Goal: Task Accomplishment & Management: Use online tool/utility

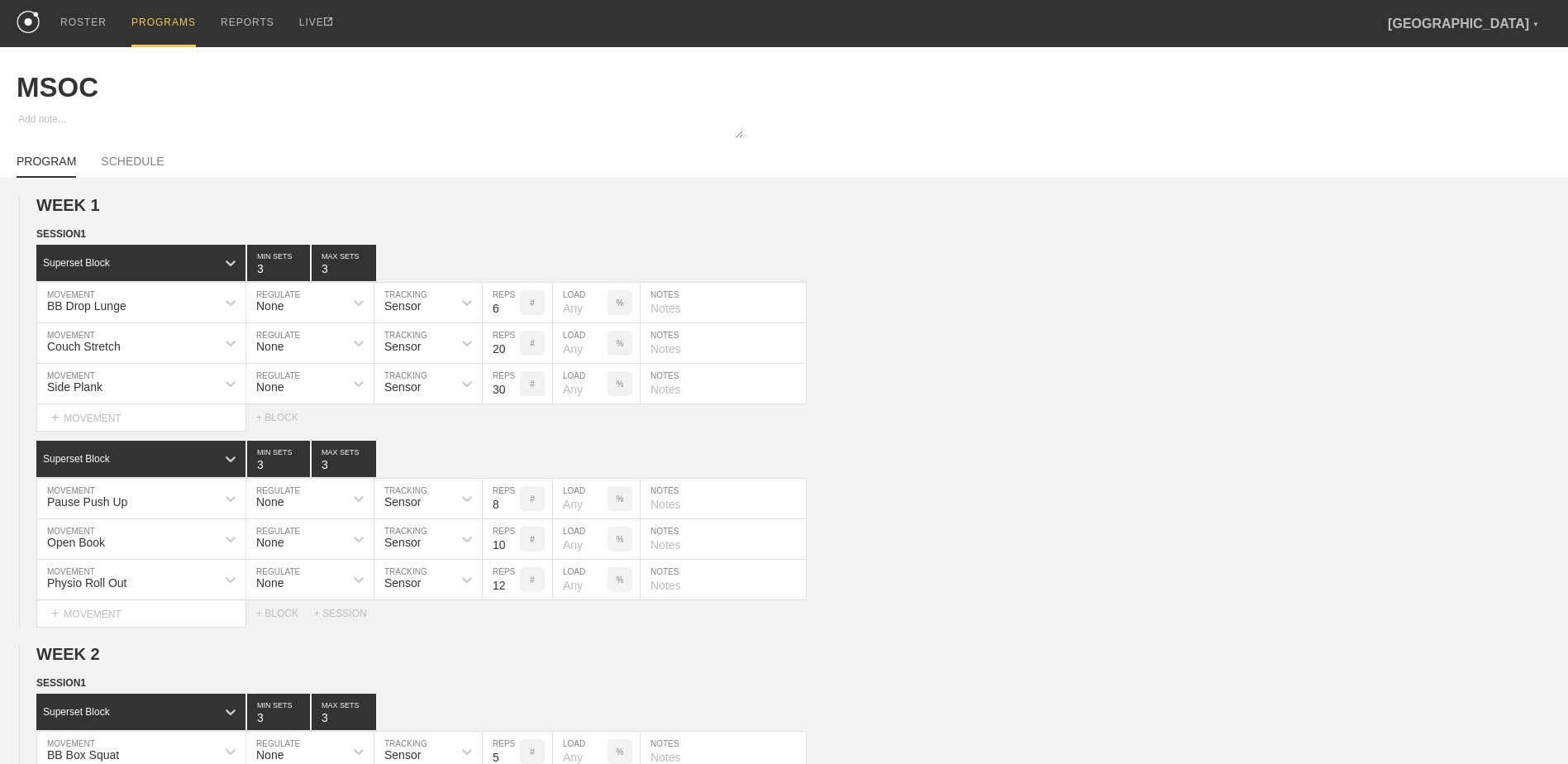
click at [165, 26] on div "PROGRAMS" at bounding box center [163, 23] width 64 height 47
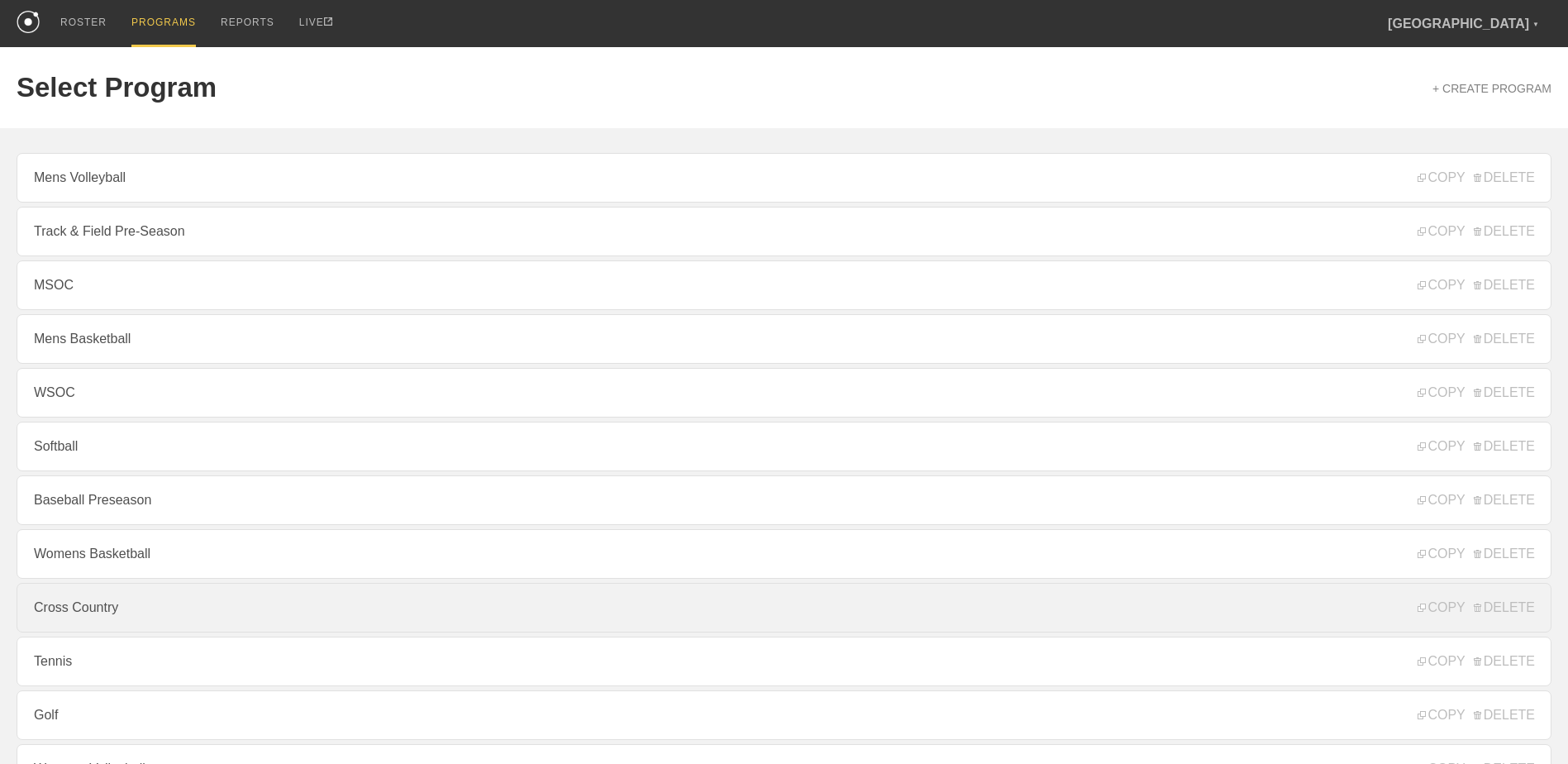
click at [169, 632] on link "Cross Country" at bounding box center [784, 608] width 1535 height 50
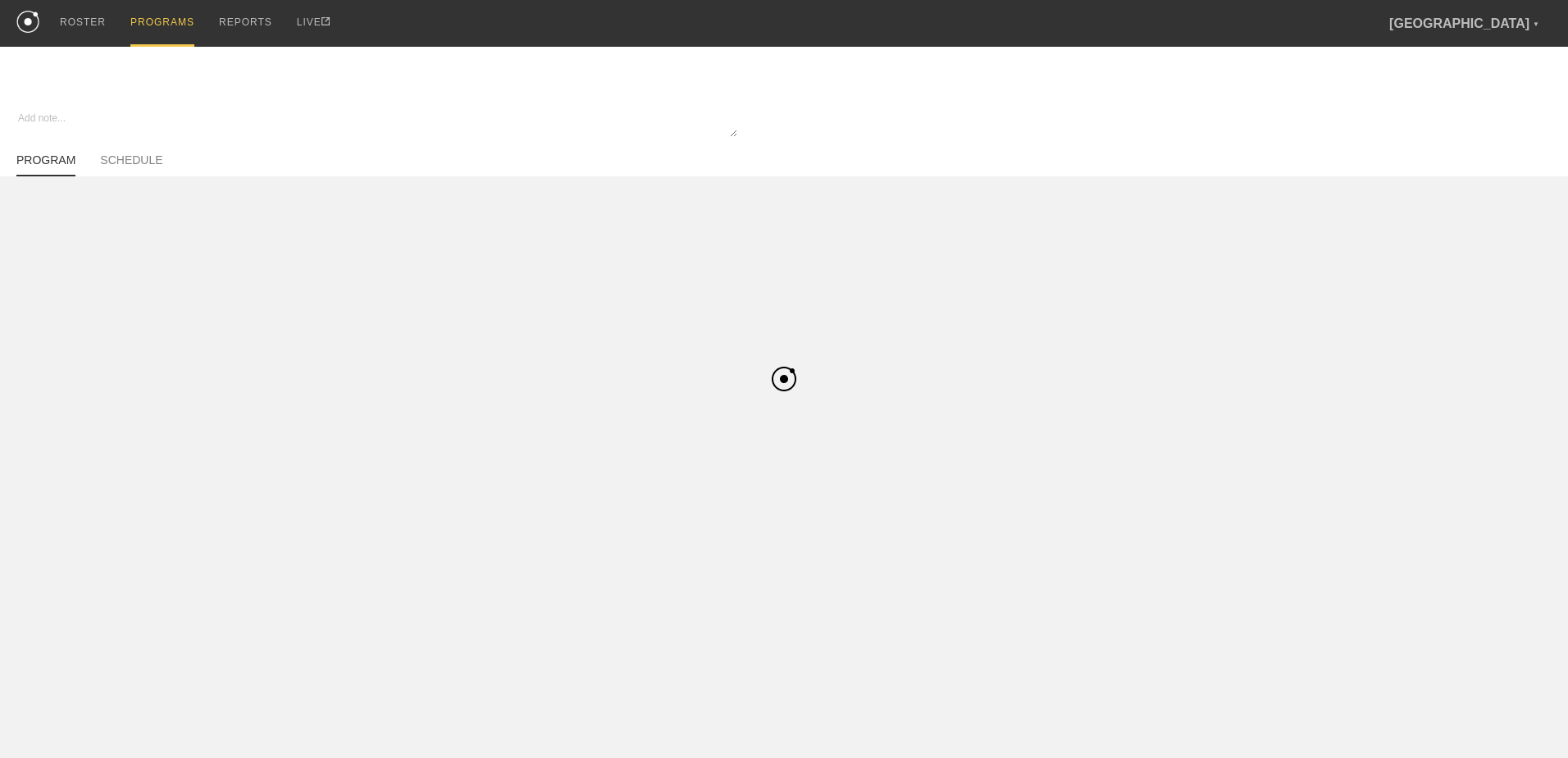
type textarea "x"
type input "Cross Country"
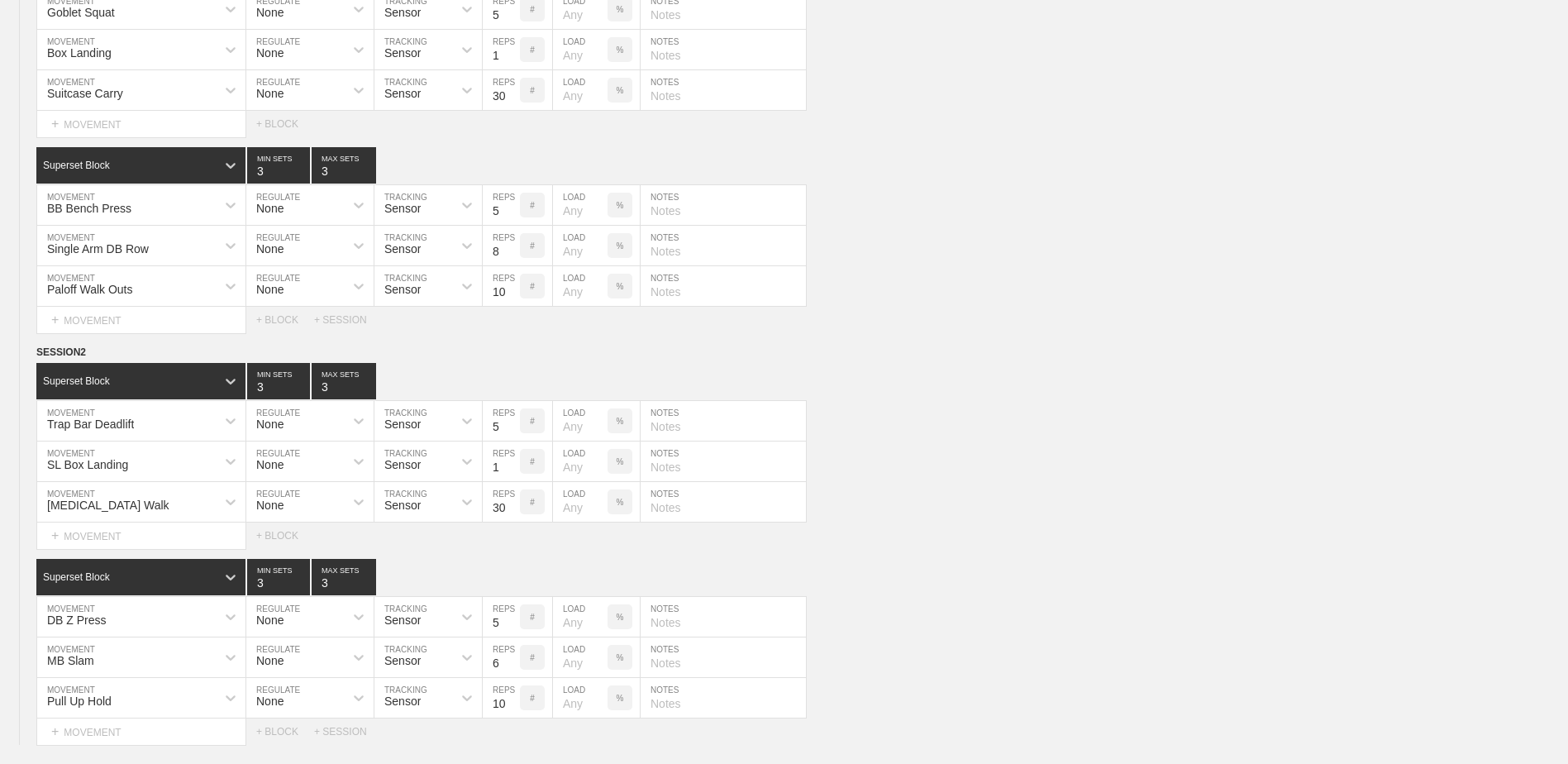
scroll to position [2265, 0]
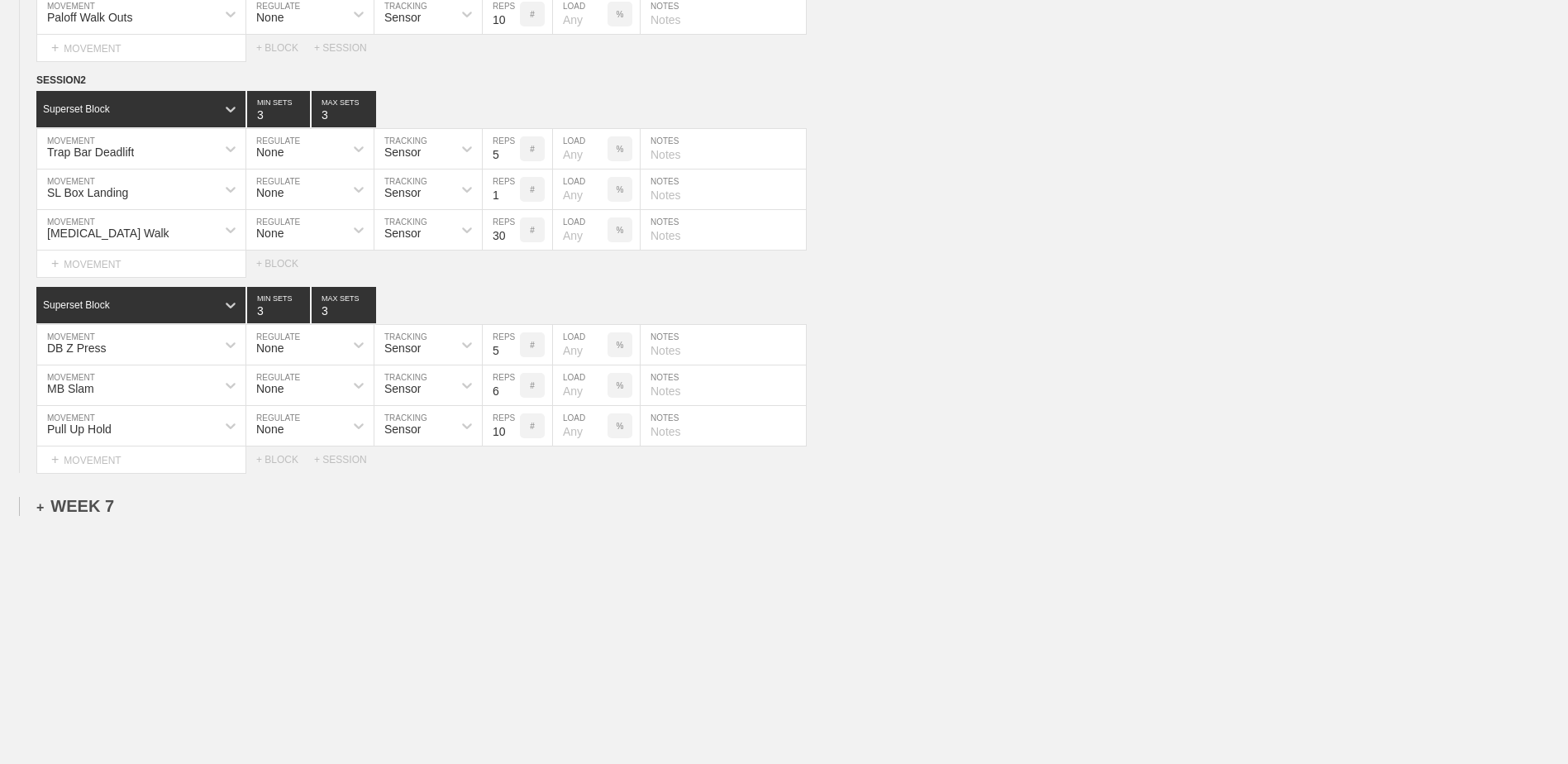
click at [85, 505] on div "+ WEEK 7" at bounding box center [75, 507] width 77 height 19
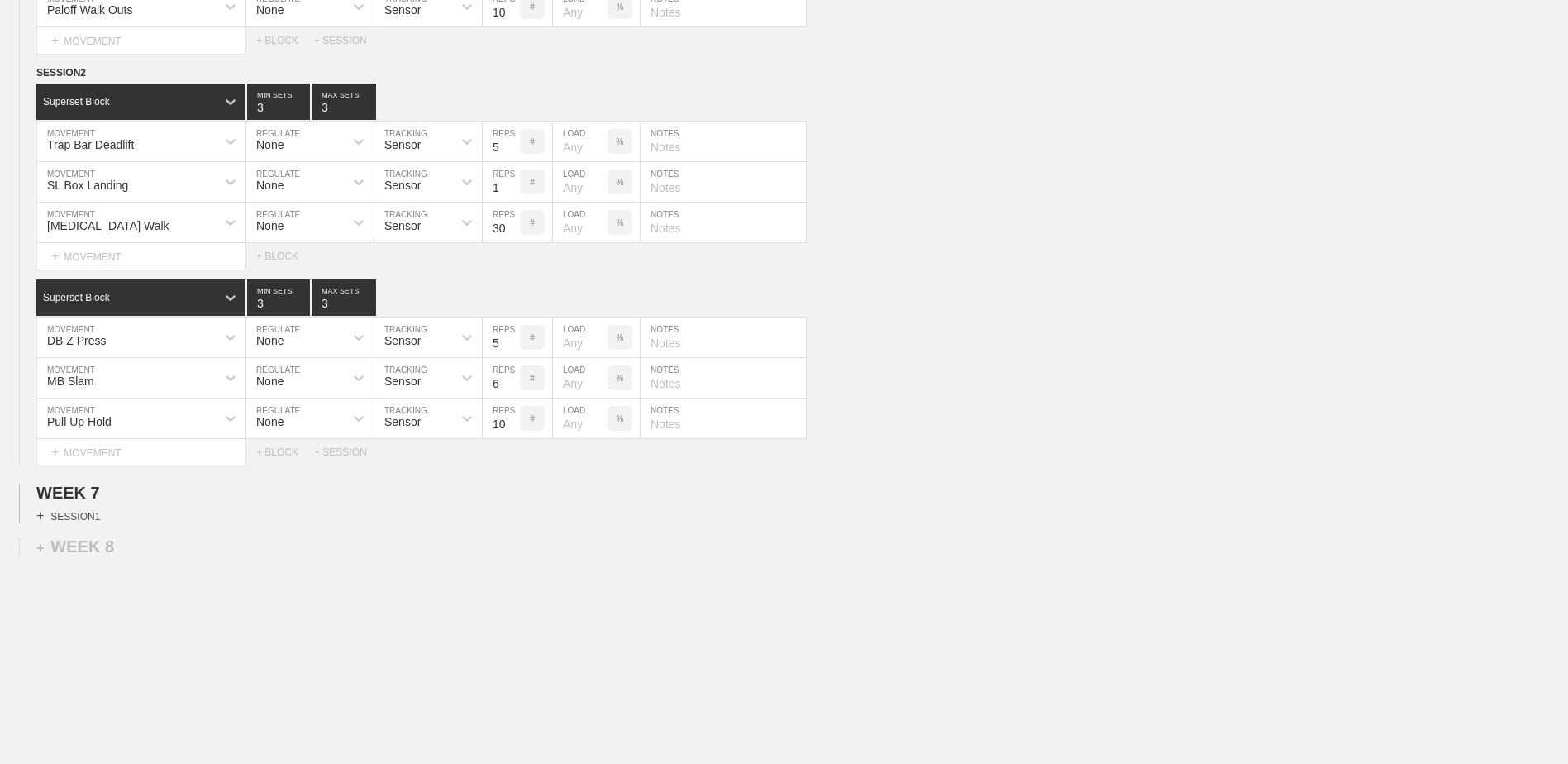
click at [81, 523] on div "+ SESSION 1" at bounding box center [68, 516] width 63 height 15
click at [161, 552] on div "+ BLOCK" at bounding box center [141, 546] width 208 height 27
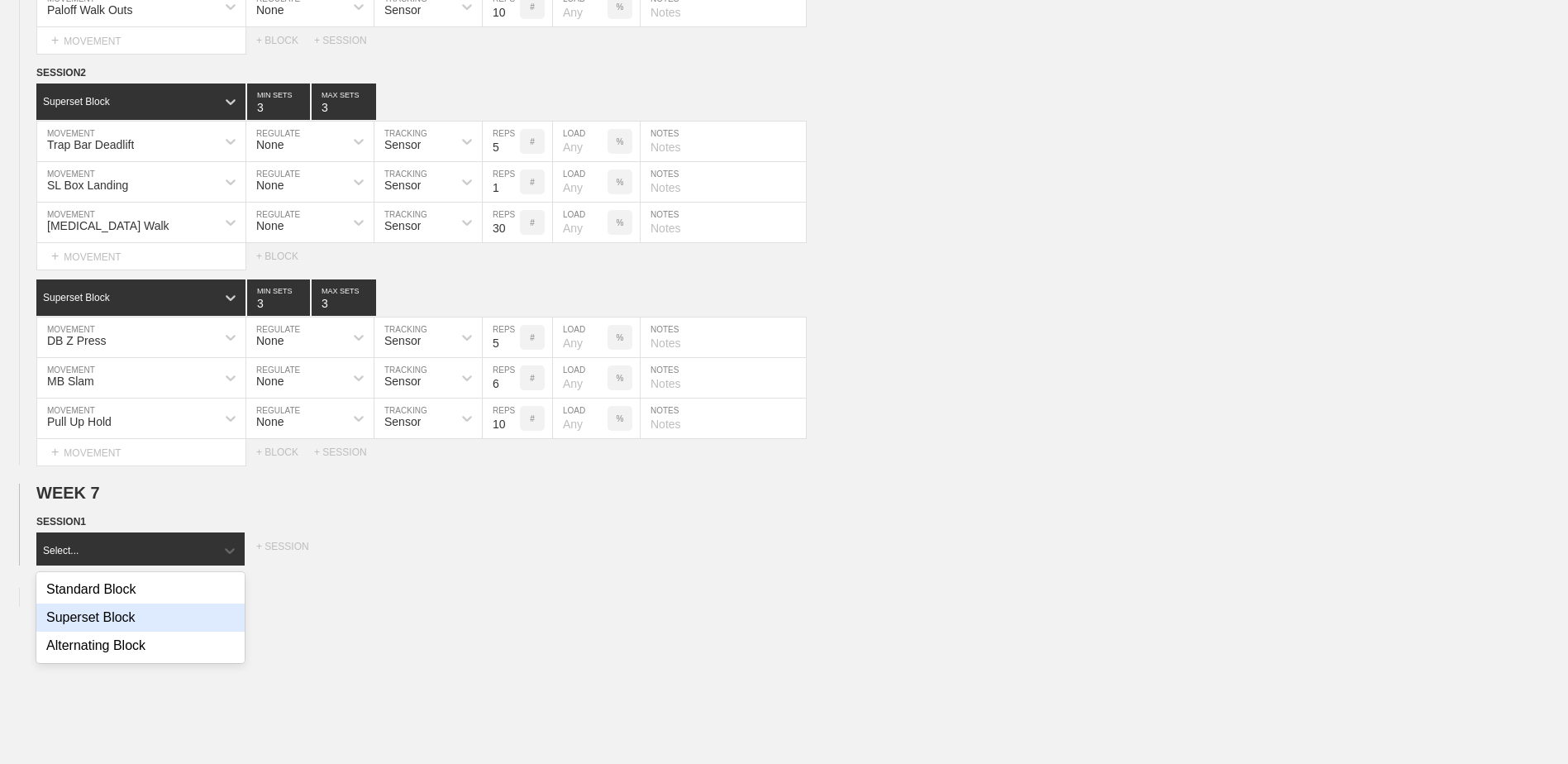
click at [158, 626] on div "Superset Block" at bounding box center [141, 618] width 208 height 28
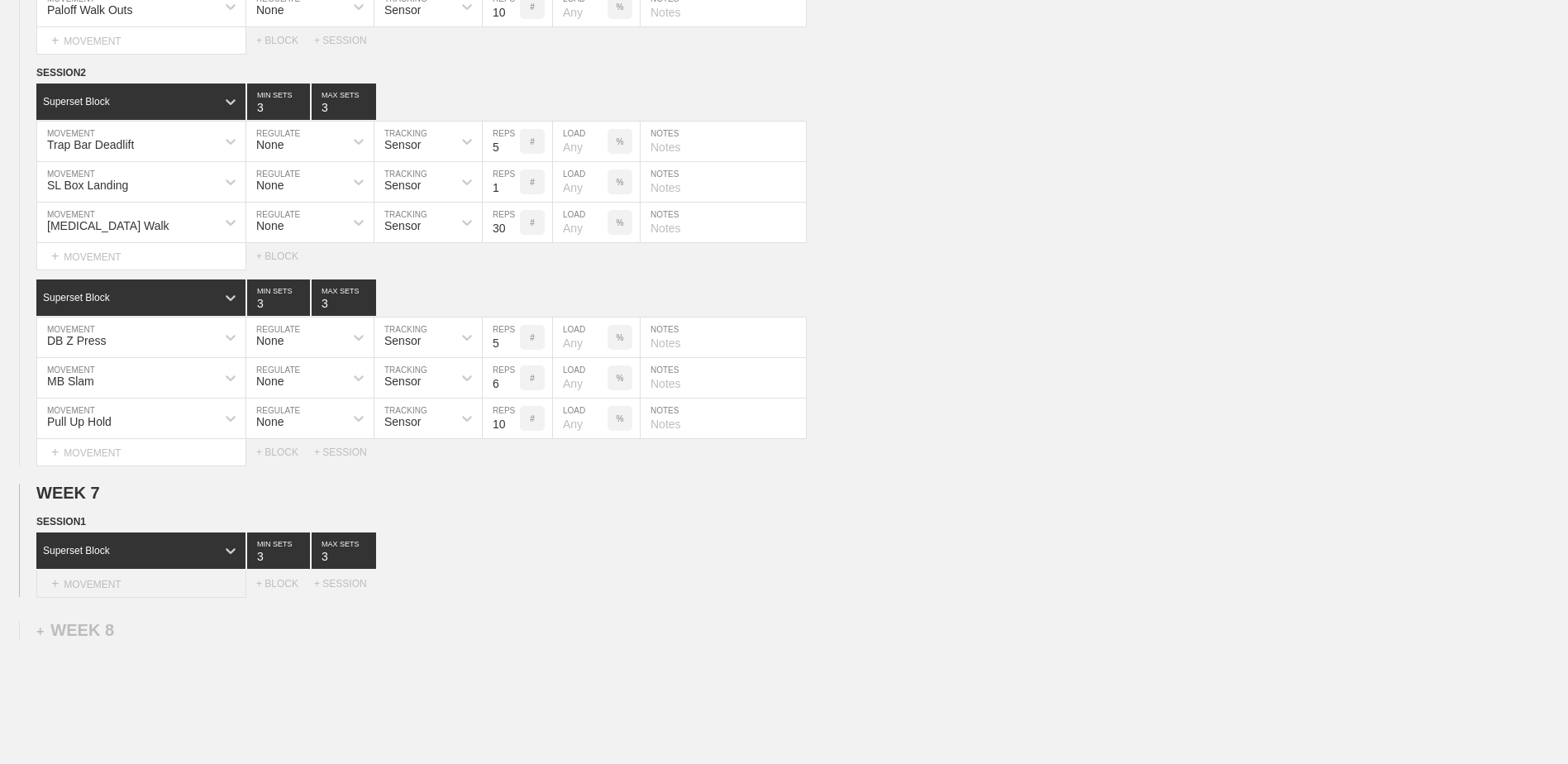
click at [147, 591] on div "+ MOVEMENT" at bounding box center [142, 584] width 210 height 27
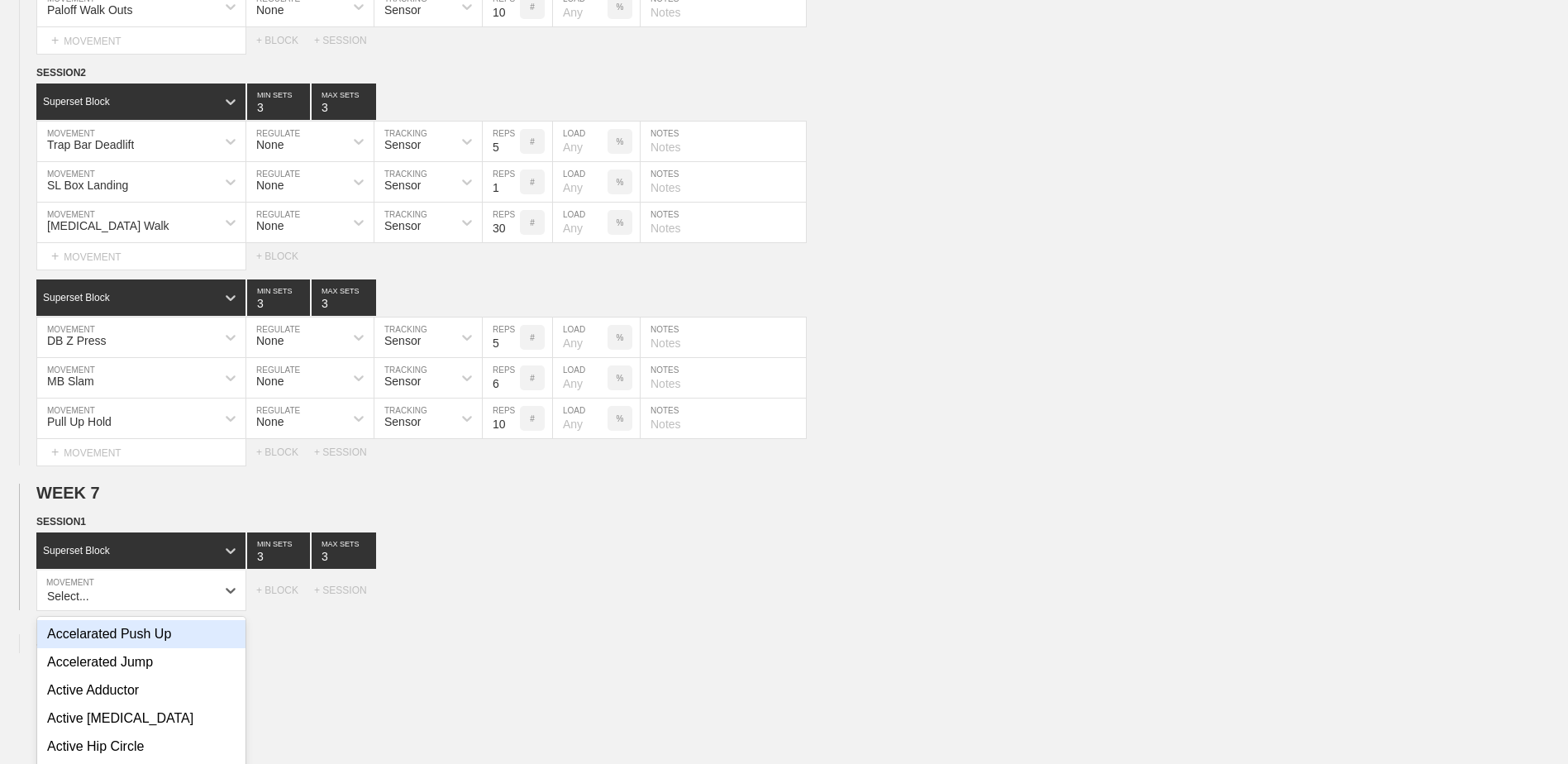
scroll to position [2379, 0]
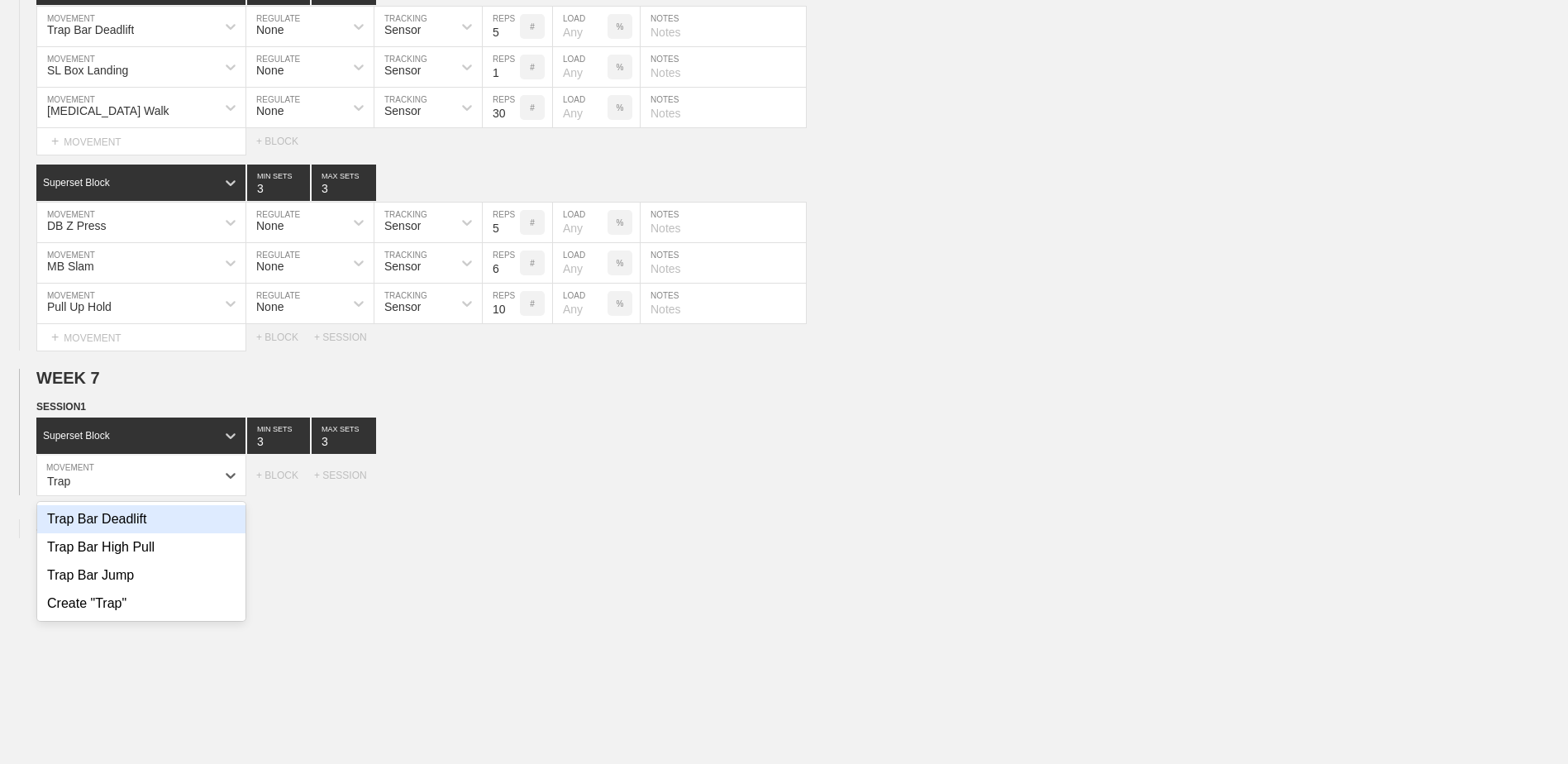
click at [123, 522] on div "Trap Bar Deadlift" at bounding box center [142, 519] width 208 height 28
type input "Trap"
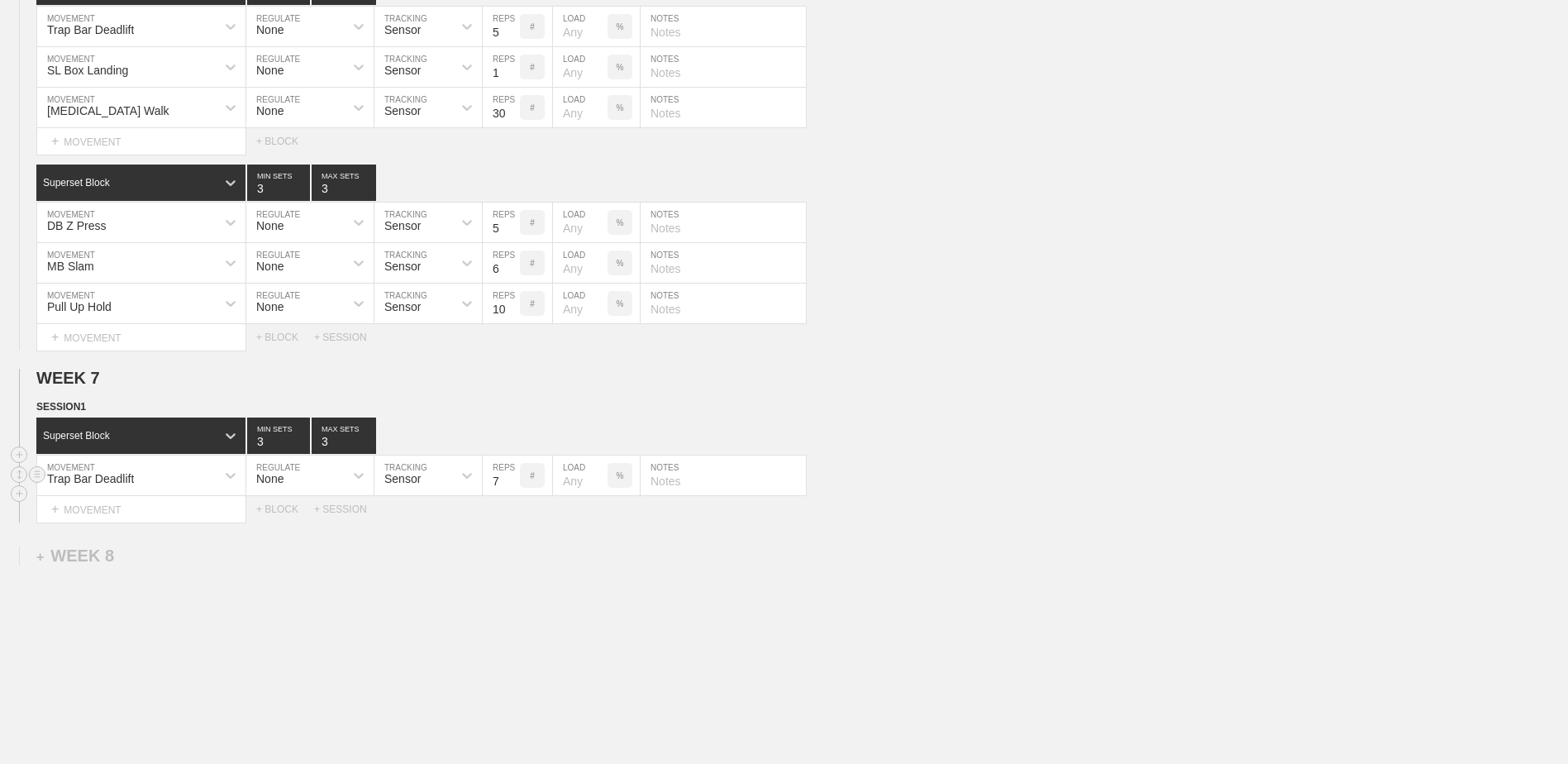
click at [510, 492] on input "7" at bounding box center [501, 476] width 37 height 40
click at [510, 492] on input "6" at bounding box center [501, 476] width 37 height 40
type input "5"
click at [510, 492] on input "5" at bounding box center [501, 476] width 37 height 40
click at [182, 508] on div "+ MOVEMENT" at bounding box center [142, 510] width 210 height 27
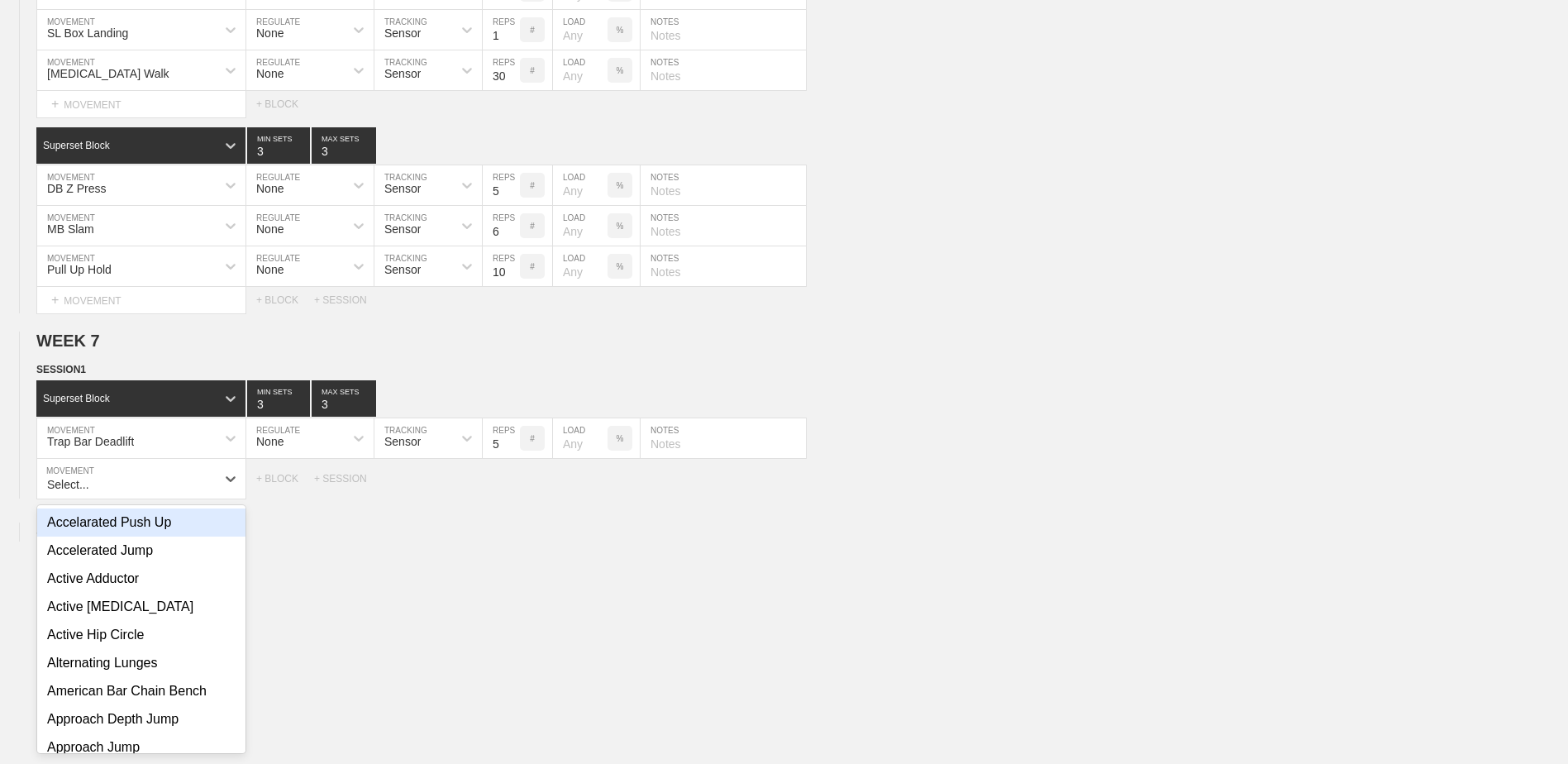
scroll to position [2419, 0]
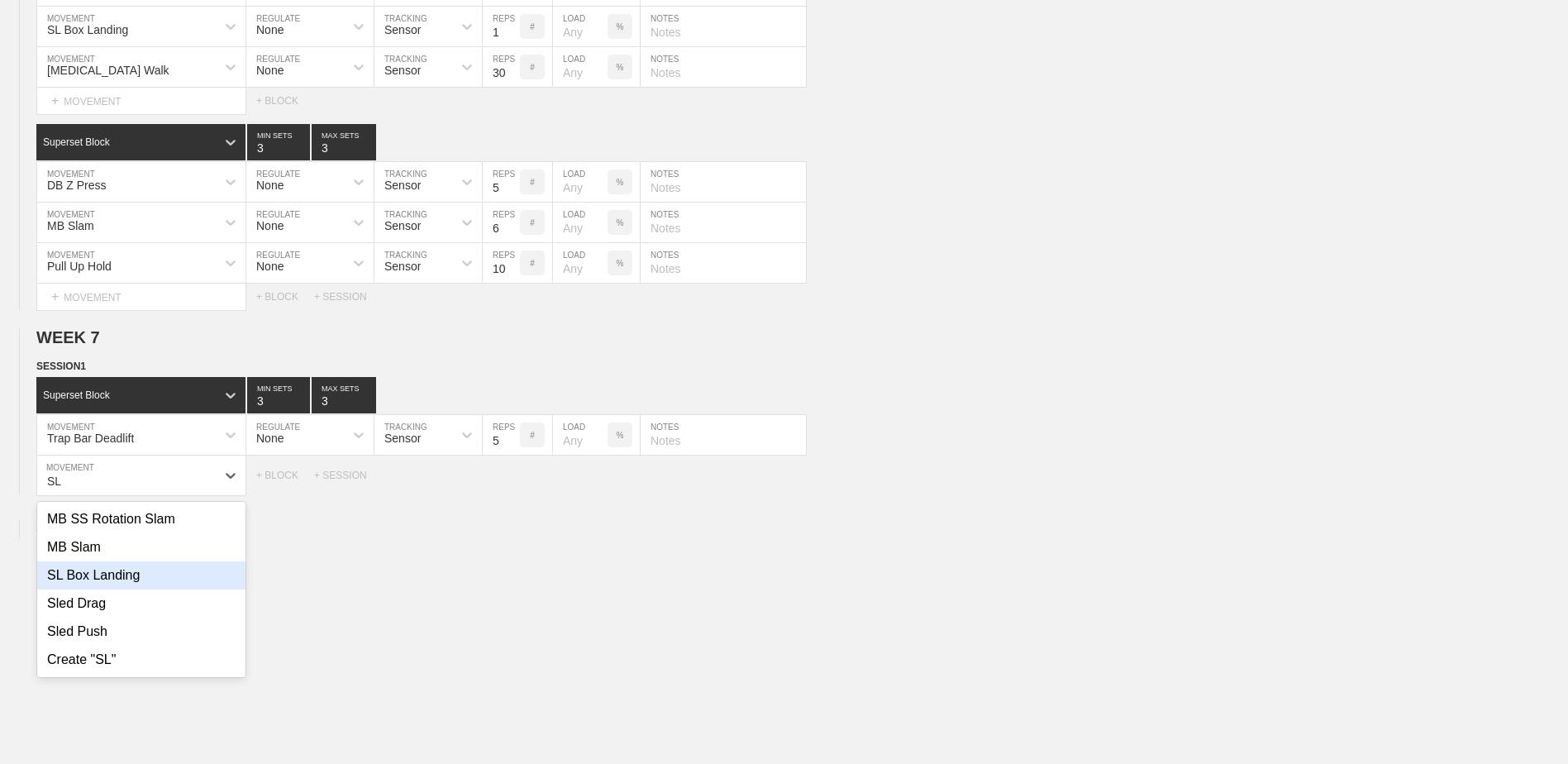
click at [162, 581] on div "SL Box Landing" at bounding box center [142, 576] width 208 height 28
type input "SL"
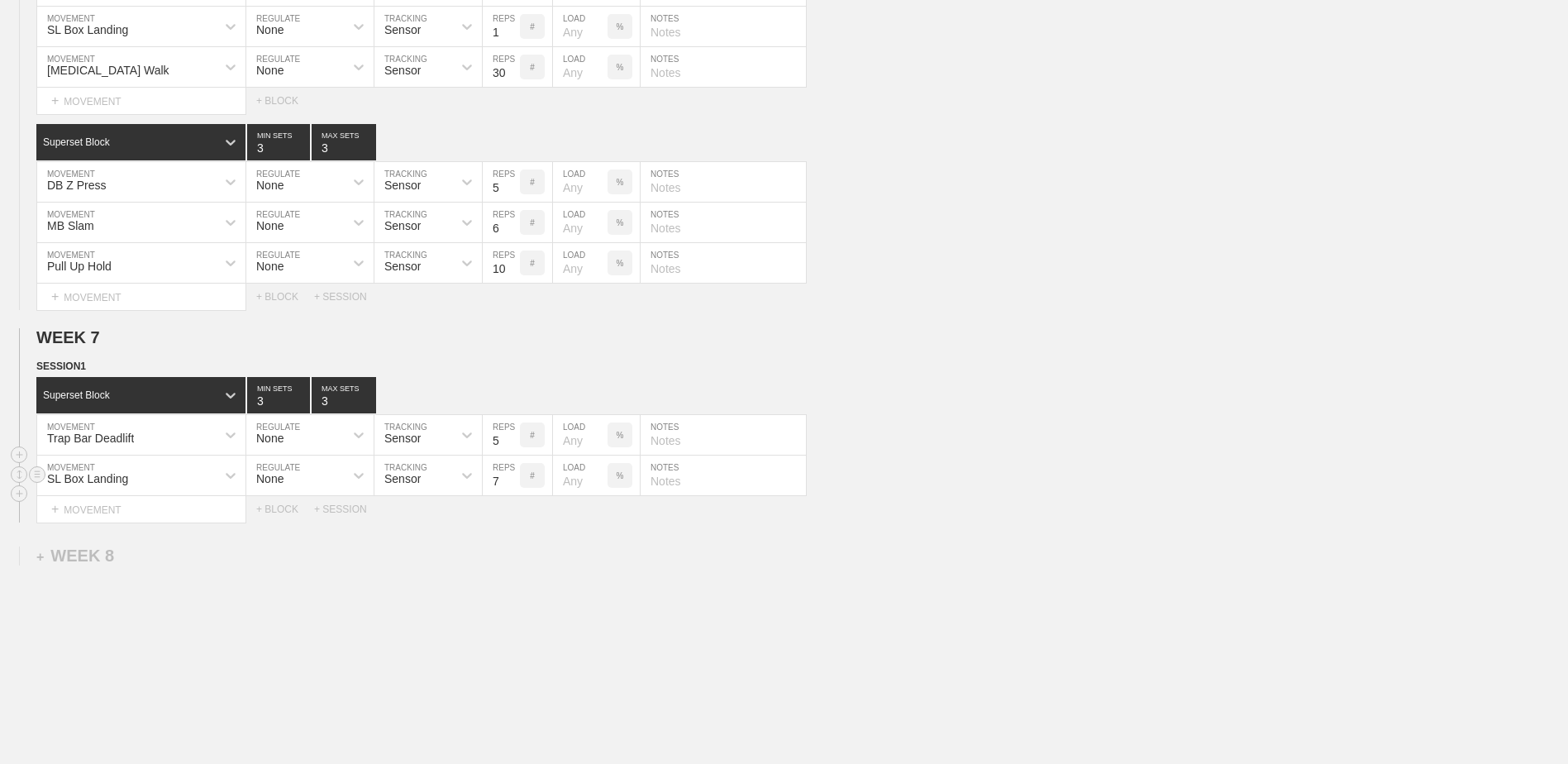
click at [512, 490] on input "7" at bounding box center [501, 476] width 37 height 40
click at [512, 490] on input "6" at bounding box center [501, 476] width 37 height 40
click at [512, 490] on input "5" at bounding box center [501, 476] width 37 height 40
click at [512, 490] on input "4" at bounding box center [501, 476] width 37 height 40
click at [512, 490] on input "3" at bounding box center [501, 476] width 37 height 40
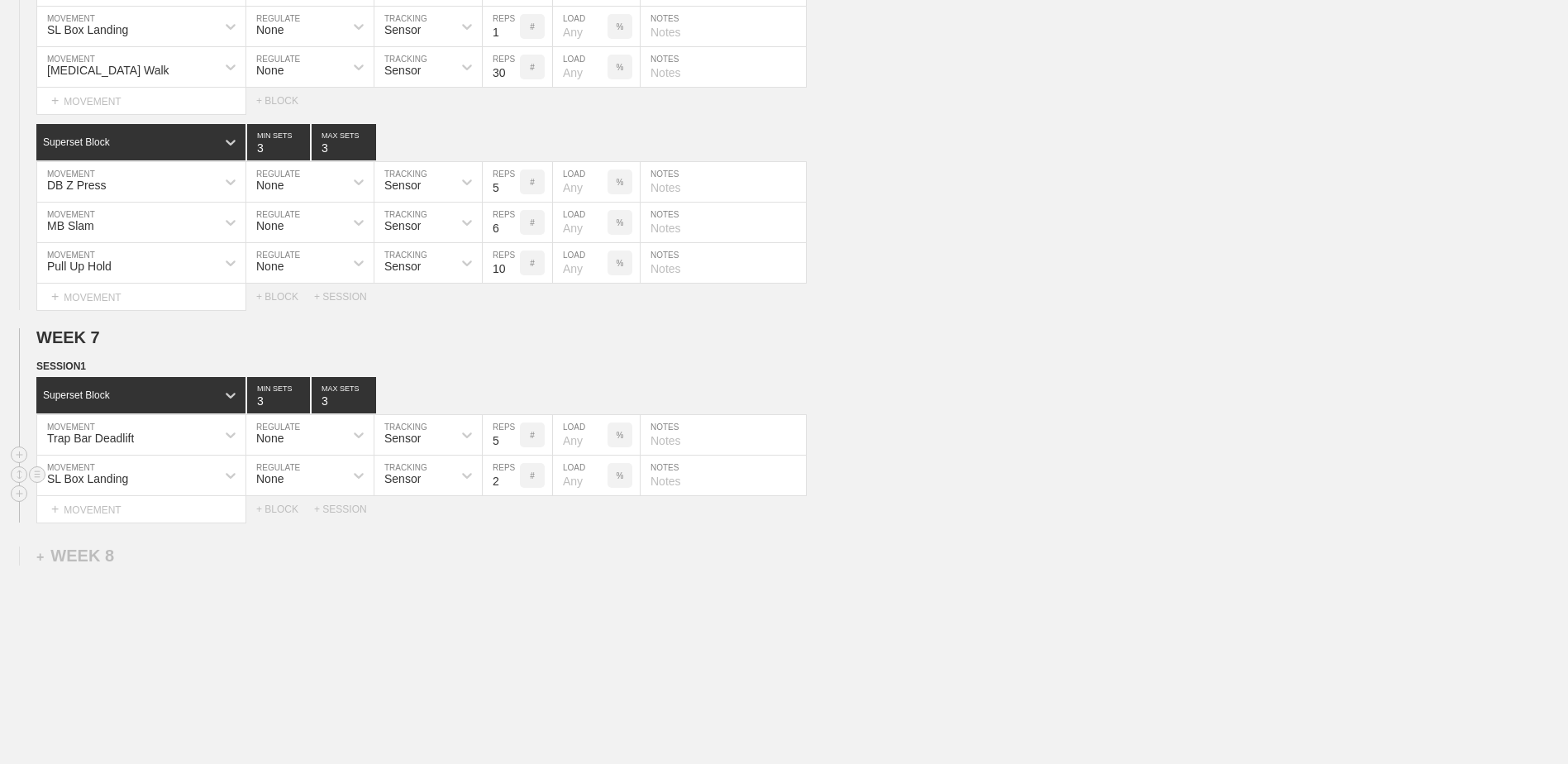
type input "2"
click at [512, 490] on input "2" at bounding box center [501, 476] width 37 height 40
click at [108, 522] on div "+ MOVEMENT" at bounding box center [142, 510] width 210 height 27
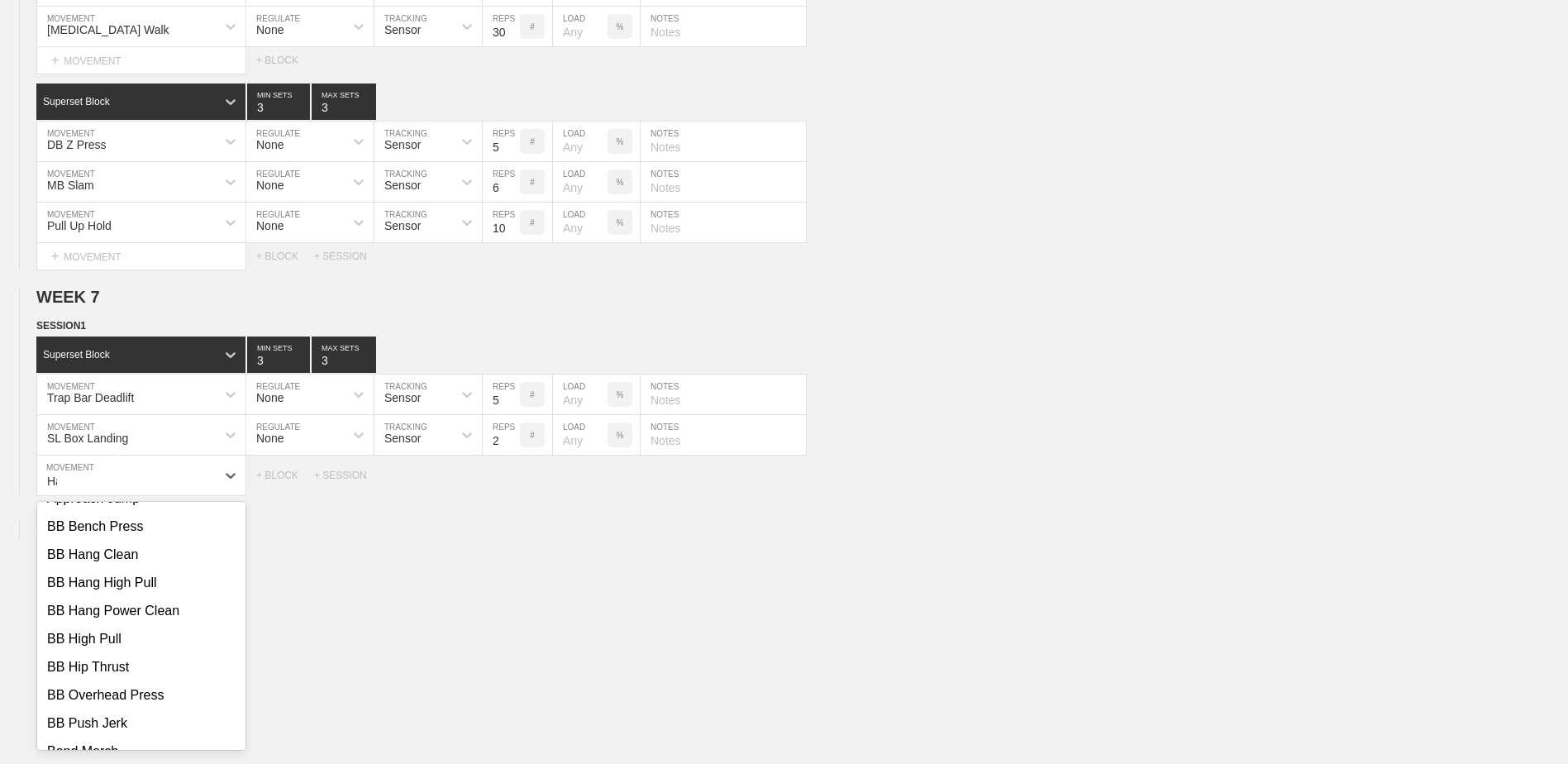
scroll to position [0, 0]
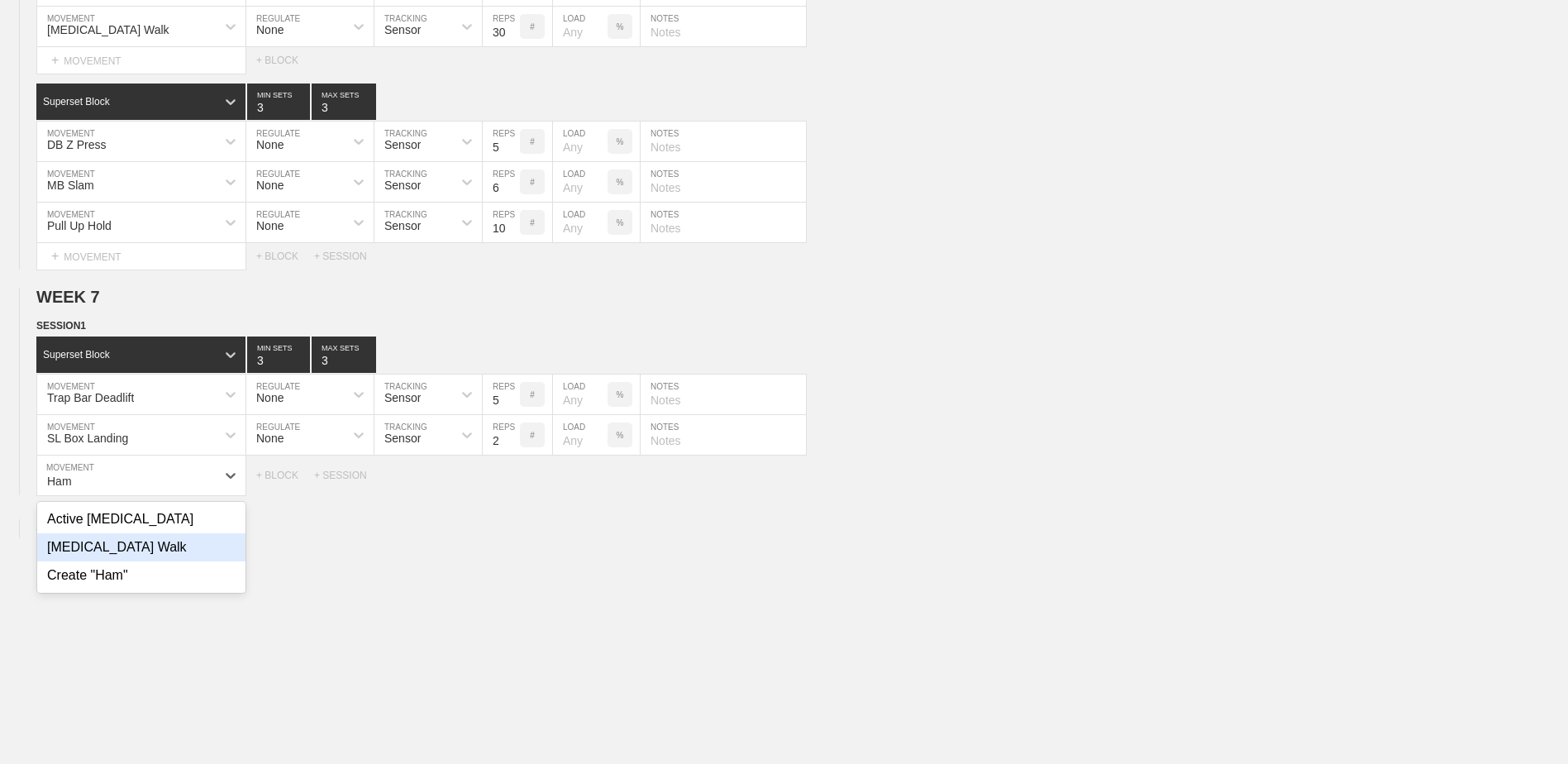
click at [107, 552] on div "[MEDICAL_DATA] Walk" at bounding box center [142, 547] width 208 height 28
type input "Ham"
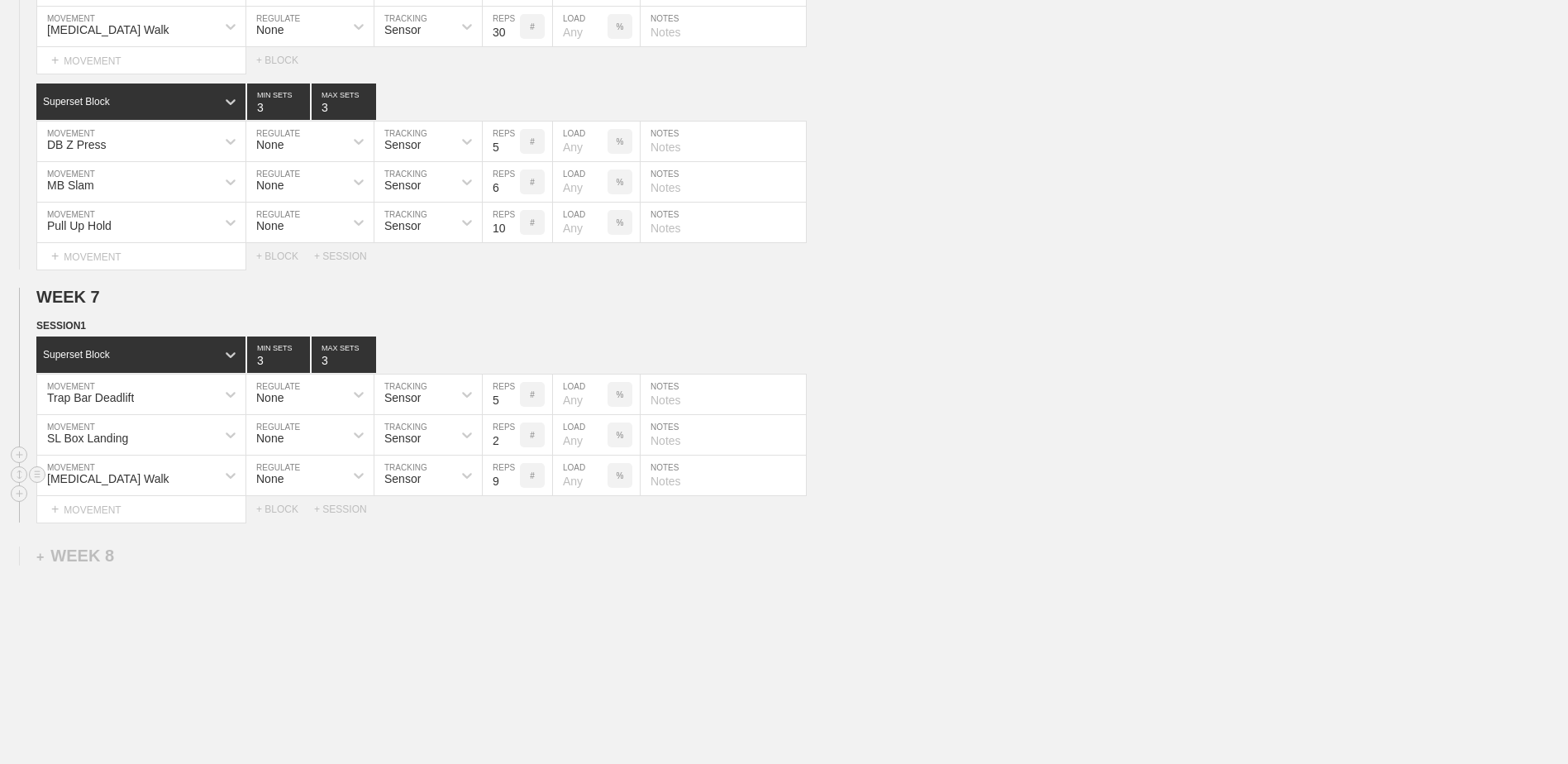
click at [515, 484] on input "9" at bounding box center [501, 476] width 37 height 40
click at [515, 484] on input "10" at bounding box center [501, 476] width 37 height 40
click at [515, 484] on input "11" at bounding box center [501, 476] width 37 height 40
click at [515, 484] on input "12" at bounding box center [501, 476] width 37 height 40
click at [515, 484] on input "13" at bounding box center [501, 476] width 37 height 40
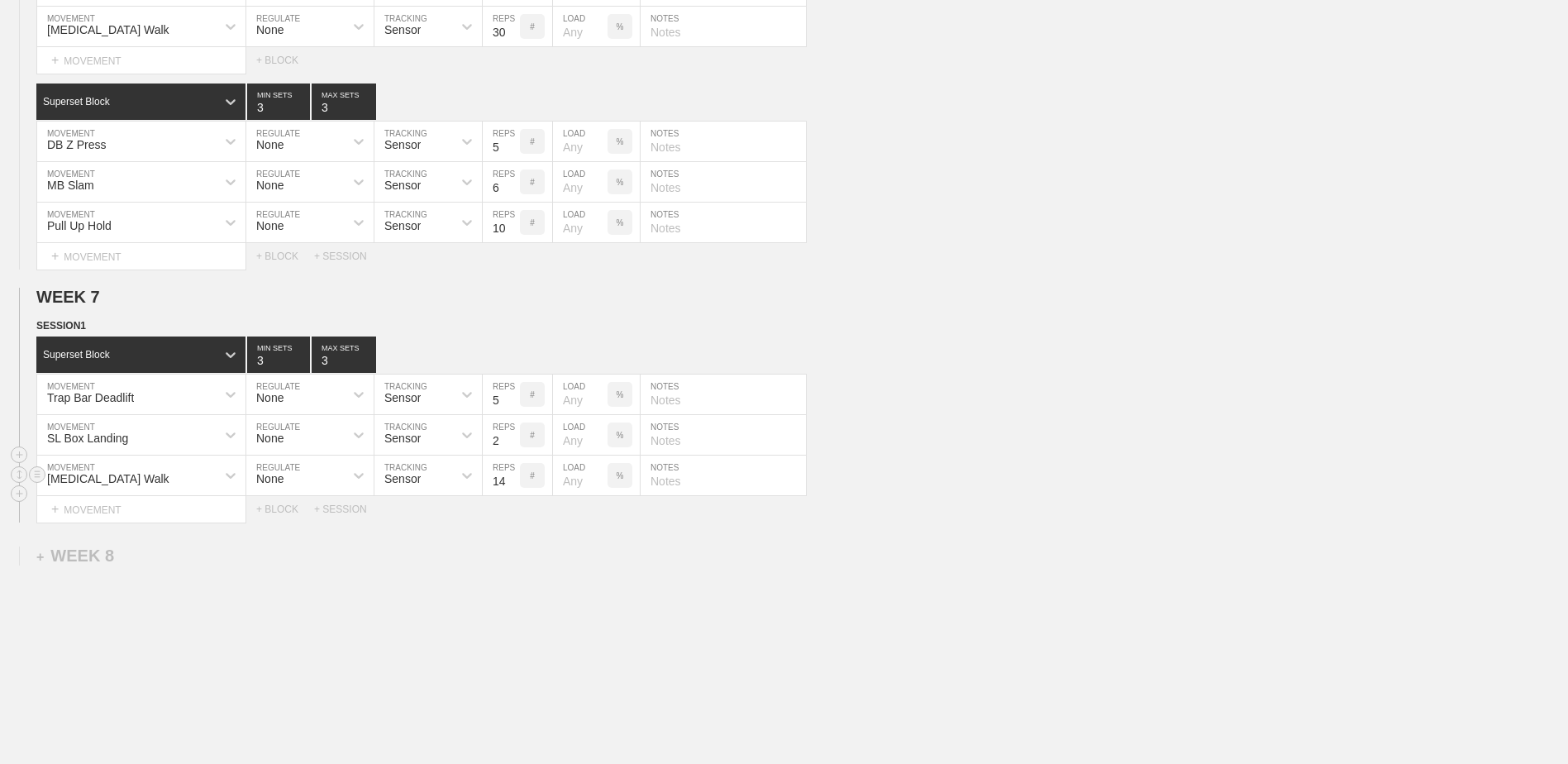
click at [515, 484] on input "14" at bounding box center [501, 476] width 37 height 40
click at [515, 484] on input "15" at bounding box center [501, 476] width 37 height 40
click at [515, 484] on input "16" at bounding box center [501, 476] width 37 height 40
click at [515, 484] on input "17" at bounding box center [501, 476] width 37 height 40
click at [515, 484] on input "18" at bounding box center [501, 476] width 37 height 40
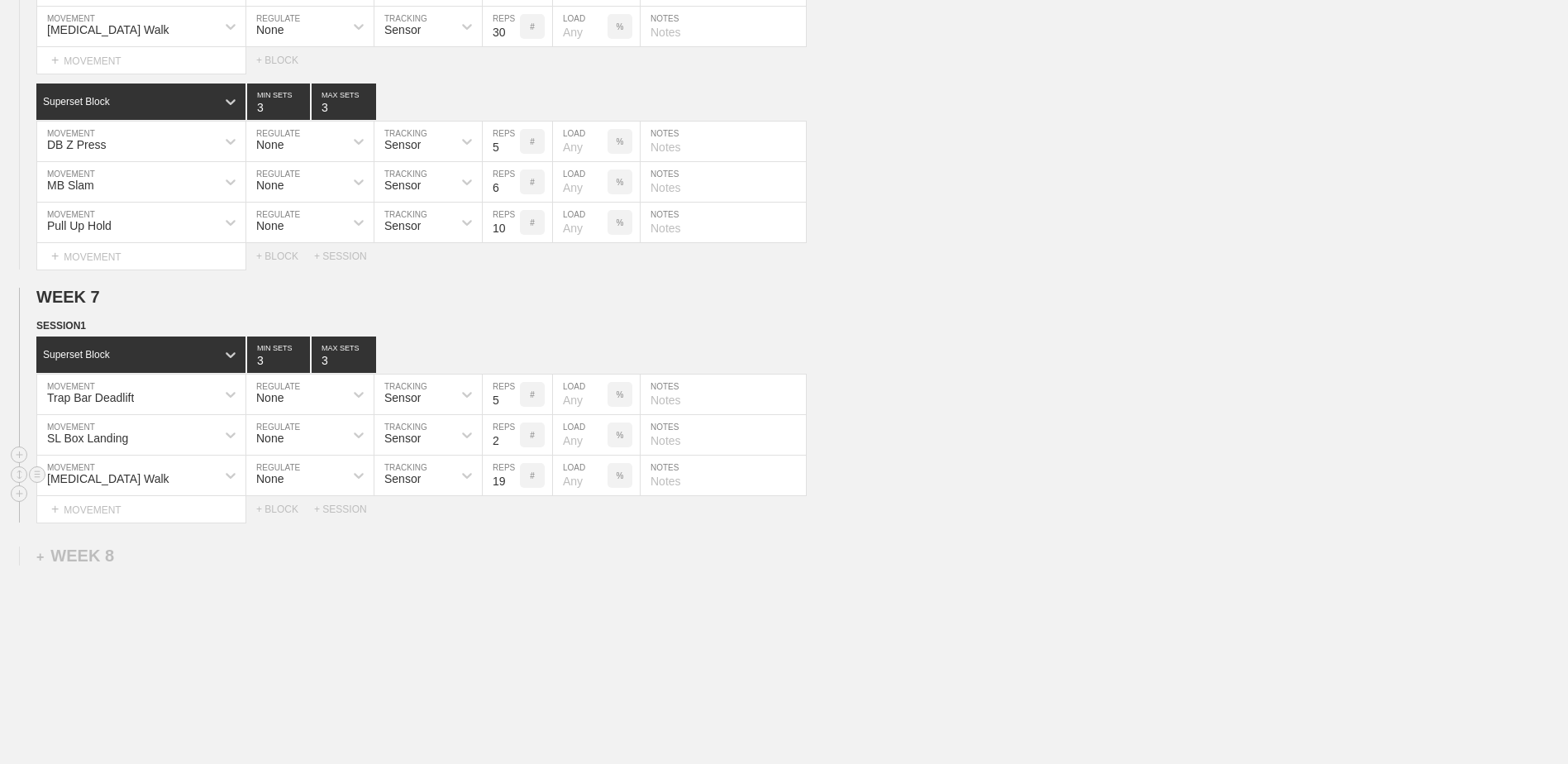
click at [515, 484] on input "19" at bounding box center [501, 476] width 37 height 40
click at [515, 484] on input "20" at bounding box center [501, 476] width 37 height 40
click at [515, 484] on input "21" at bounding box center [501, 476] width 37 height 40
click at [515, 484] on input "22" at bounding box center [501, 476] width 37 height 40
click at [515, 484] on input "23" at bounding box center [501, 476] width 37 height 40
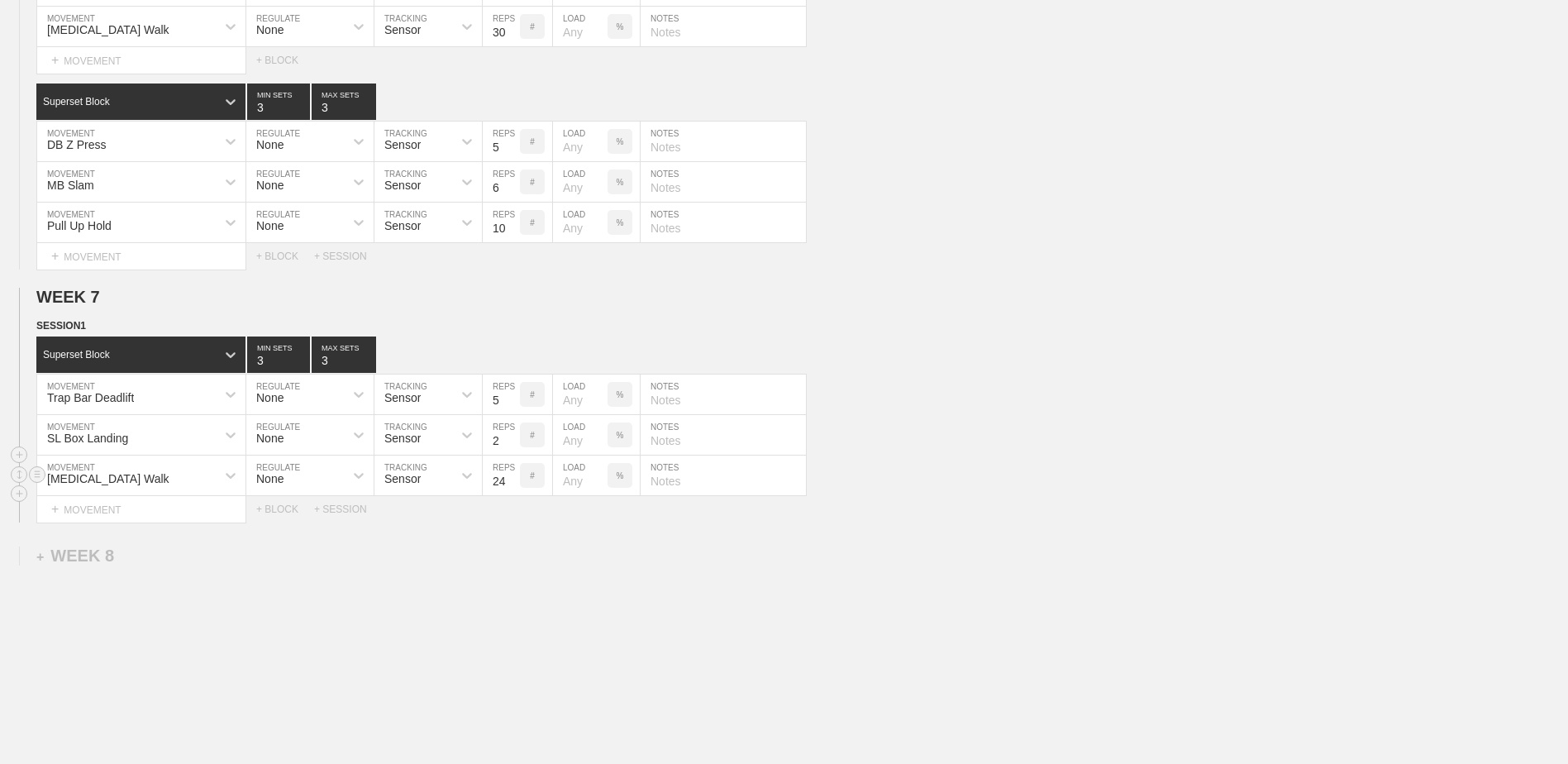
click at [515, 484] on input "24" at bounding box center [501, 476] width 37 height 40
click at [515, 484] on input "25" at bounding box center [501, 476] width 37 height 40
click at [515, 484] on input "26" at bounding box center [501, 476] width 37 height 40
click at [515, 484] on input "27" at bounding box center [501, 476] width 37 height 40
click at [515, 484] on input "28" at bounding box center [501, 476] width 37 height 40
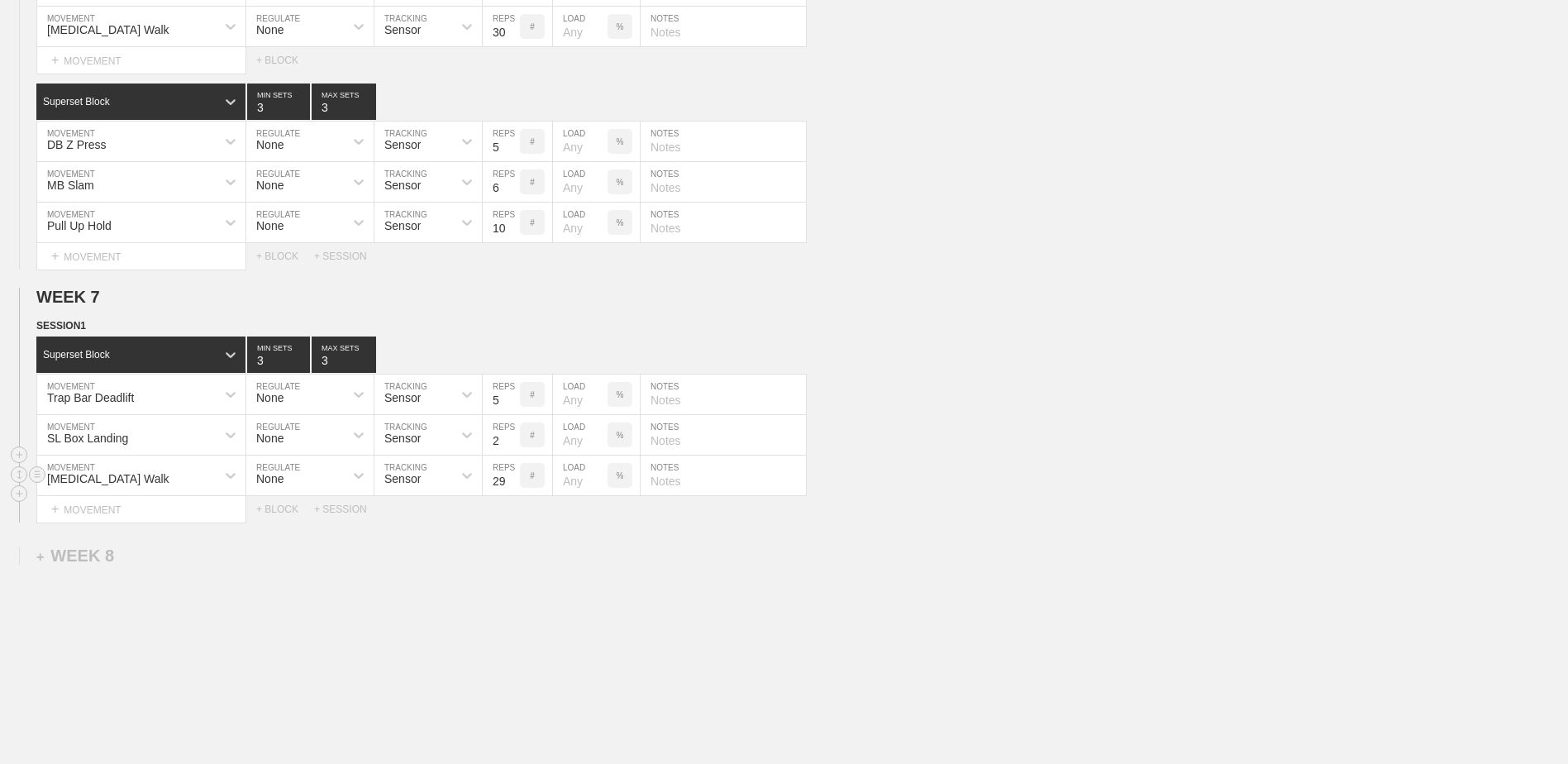
click at [515, 484] on input "29" at bounding box center [501, 476] width 37 height 40
type input "30"
click at [515, 484] on input "30" at bounding box center [501, 476] width 37 height 40
click at [289, 512] on div "+ BLOCK" at bounding box center [285, 510] width 57 height 12
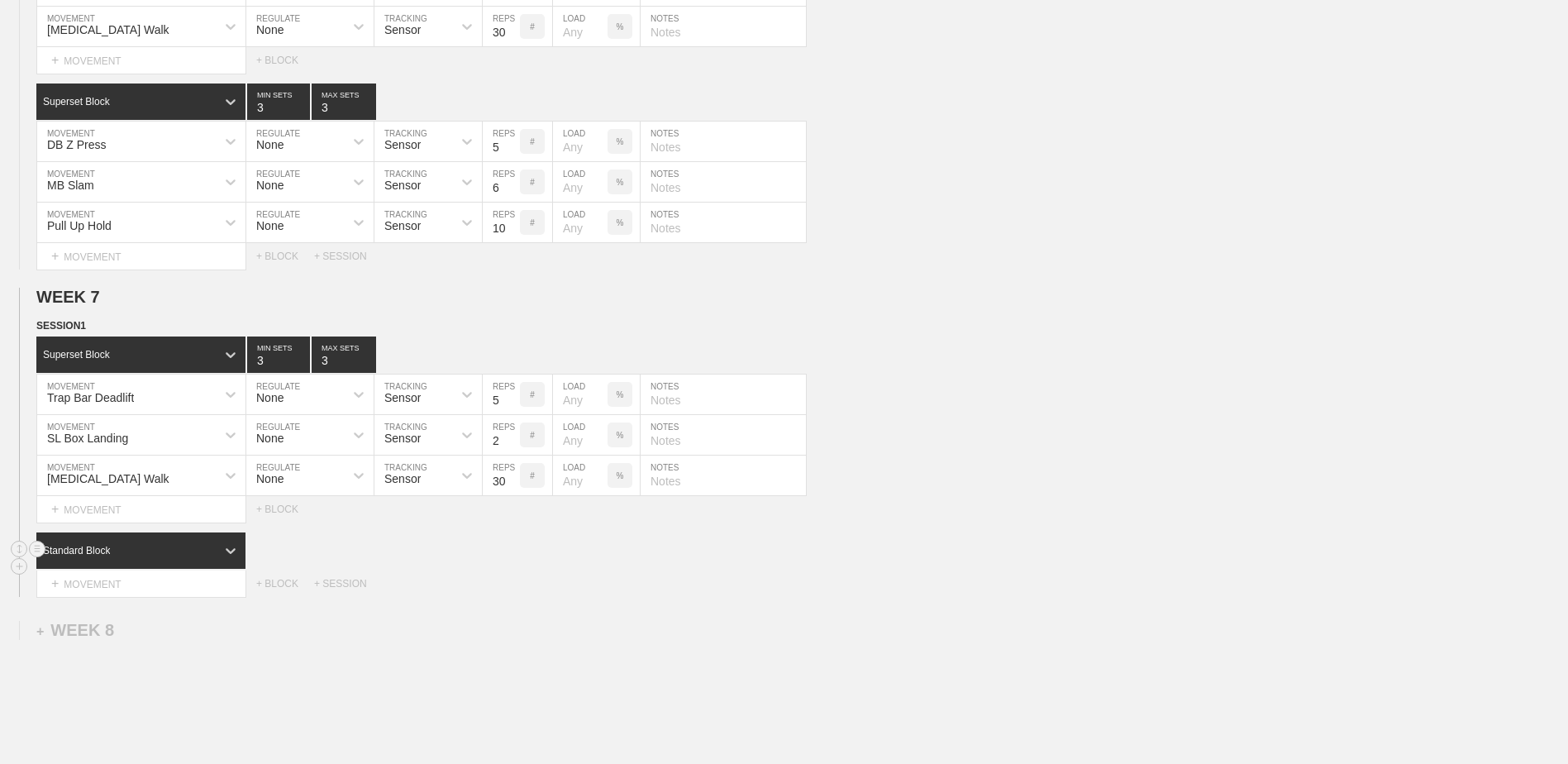
click at [191, 567] on div "Standard Block" at bounding box center [141, 551] width 209 height 37
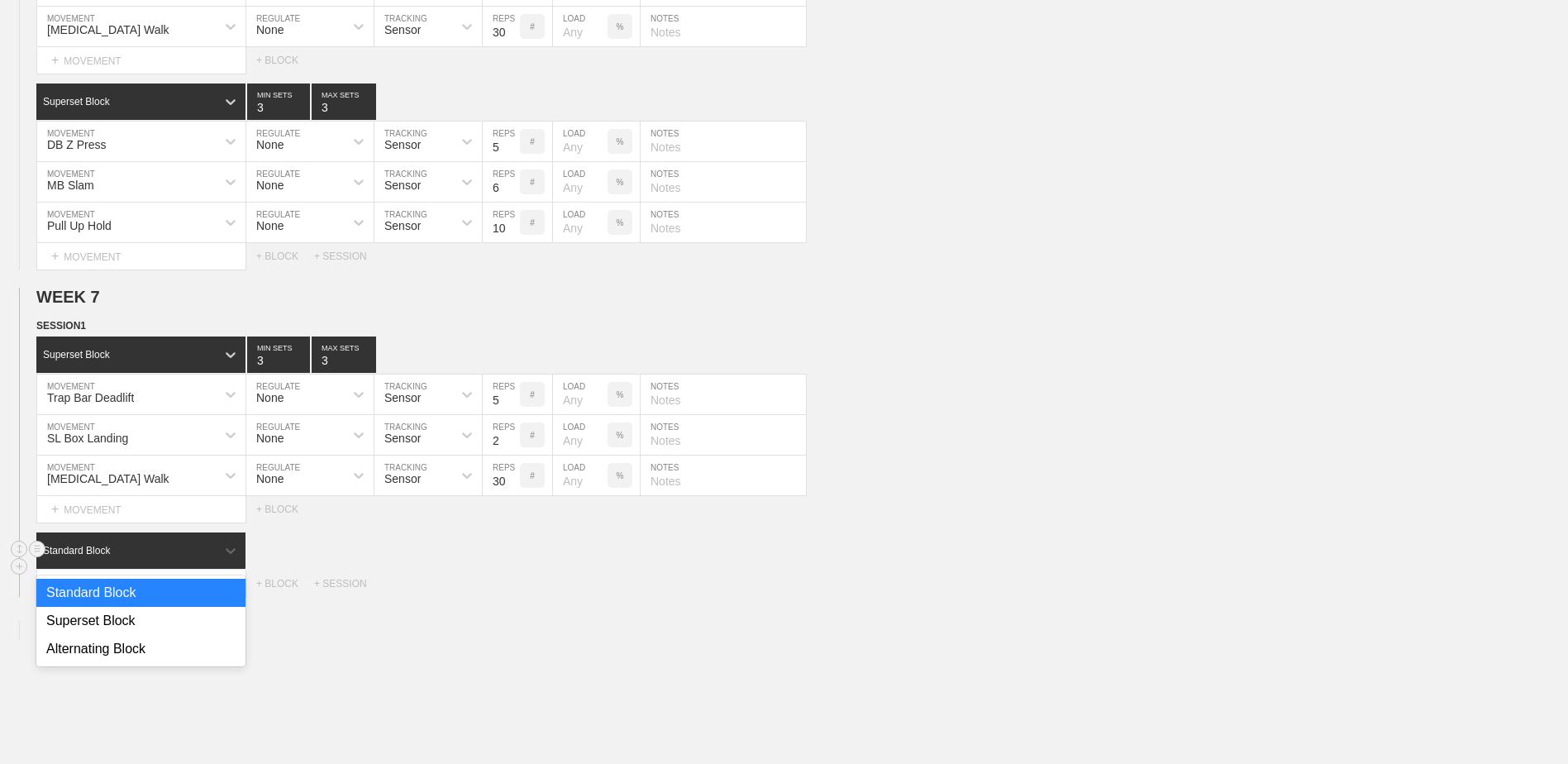
click at [189, 622] on div "Superset Block" at bounding box center [141, 622] width 209 height 28
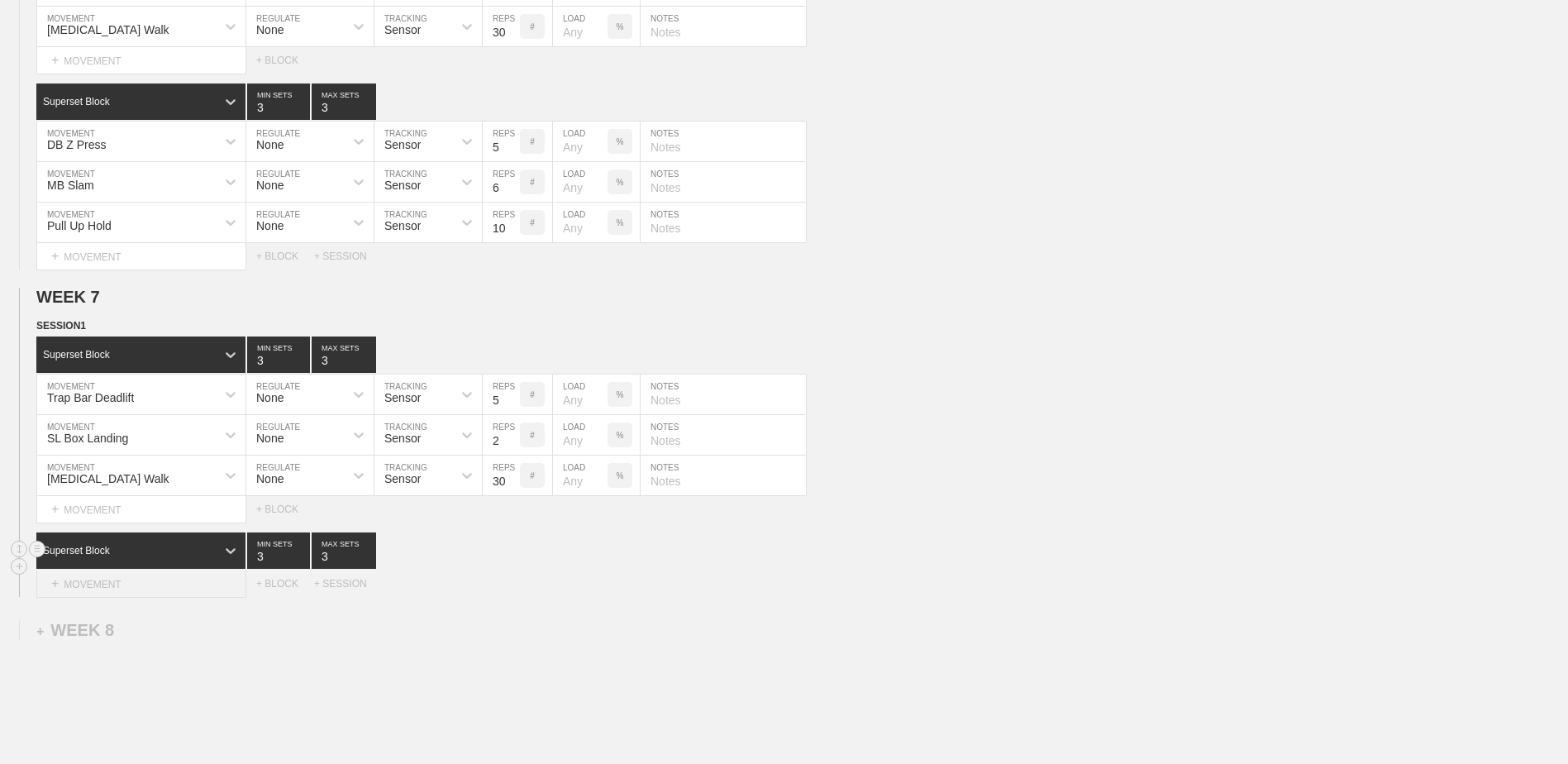
click at [177, 586] on div "+ MOVEMENT" at bounding box center [142, 584] width 210 height 27
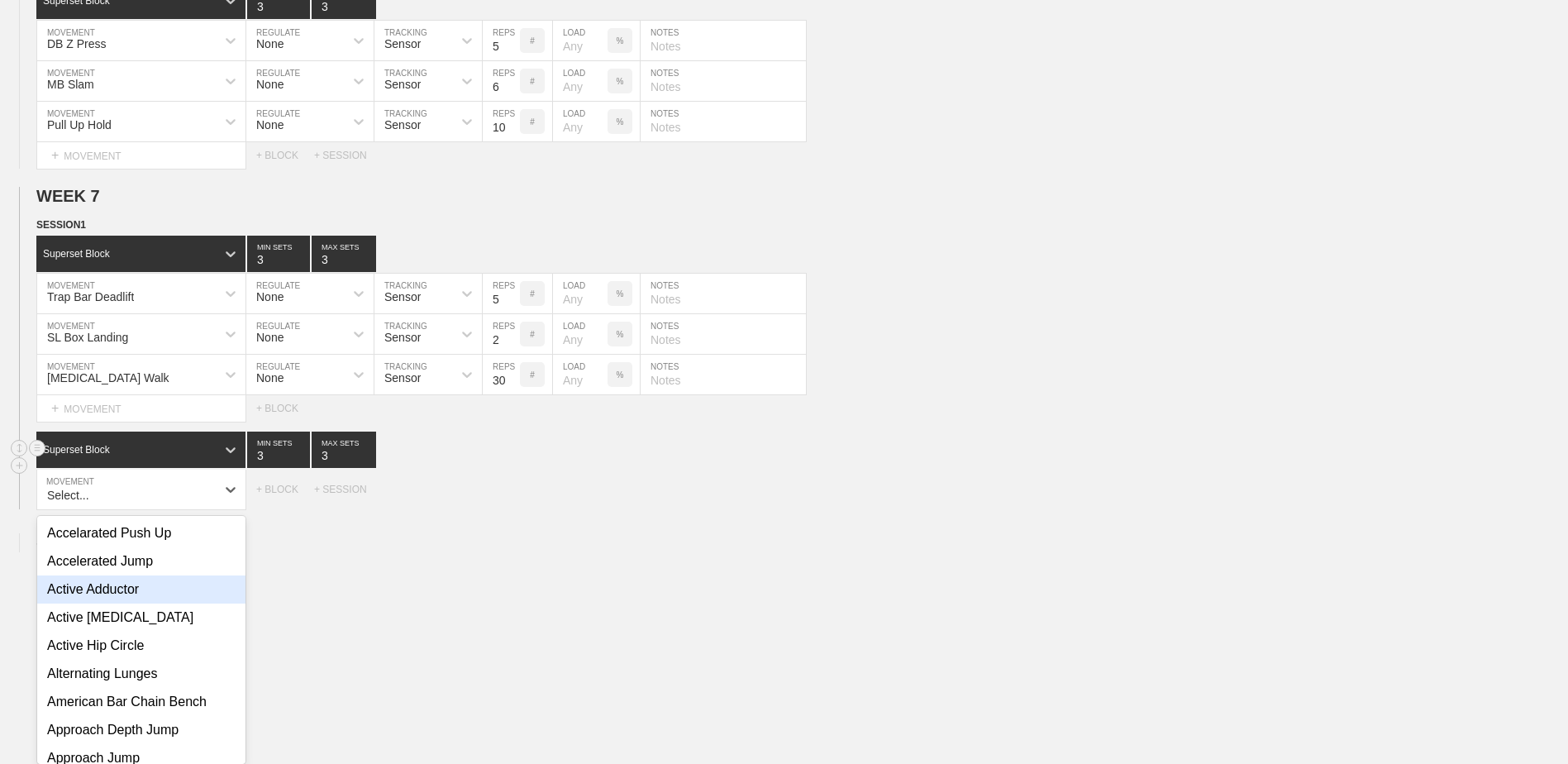
scroll to position [2575, 0]
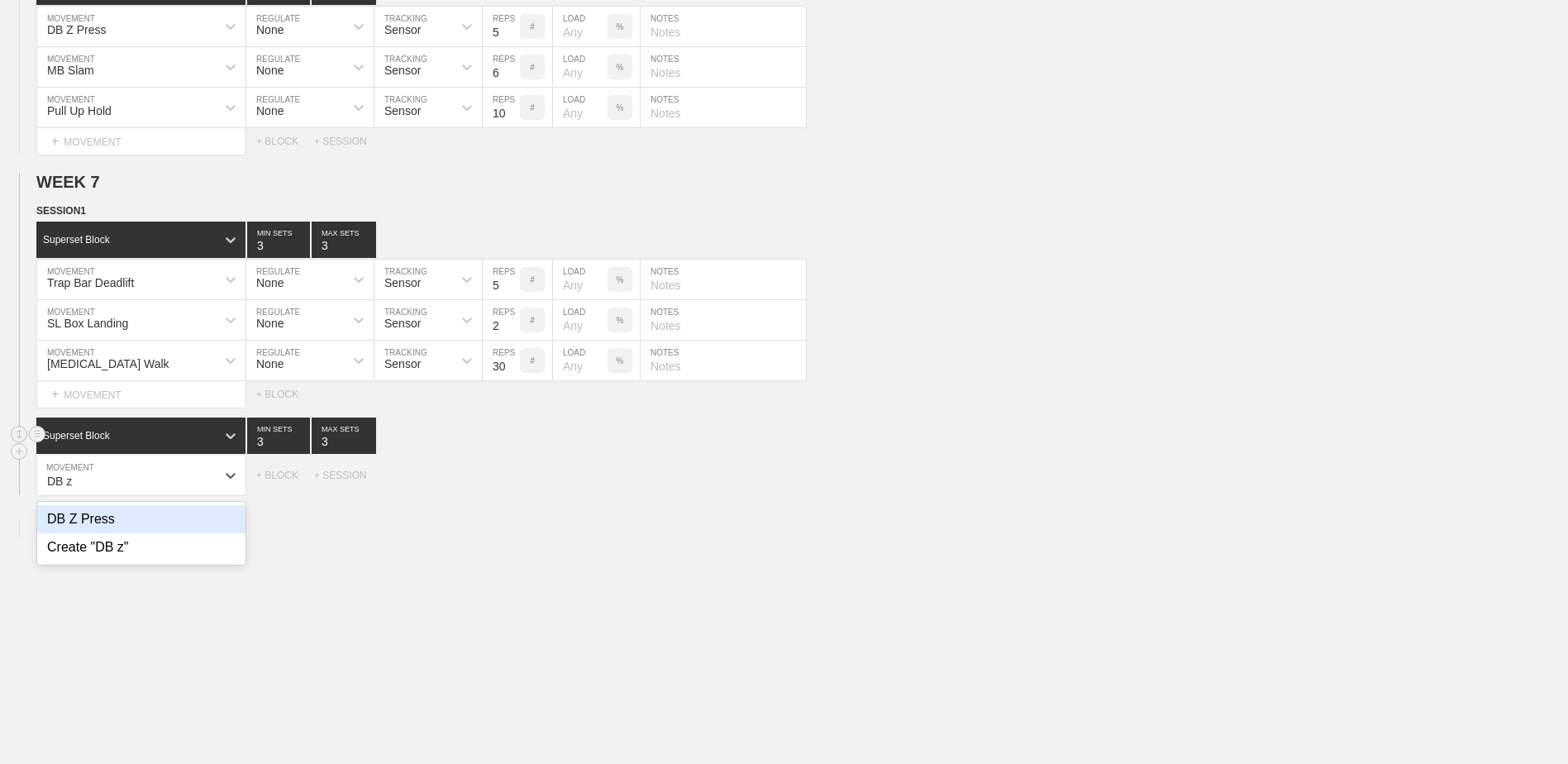
click at [167, 532] on div "DB Z Press" at bounding box center [142, 519] width 208 height 28
type input "DB z"
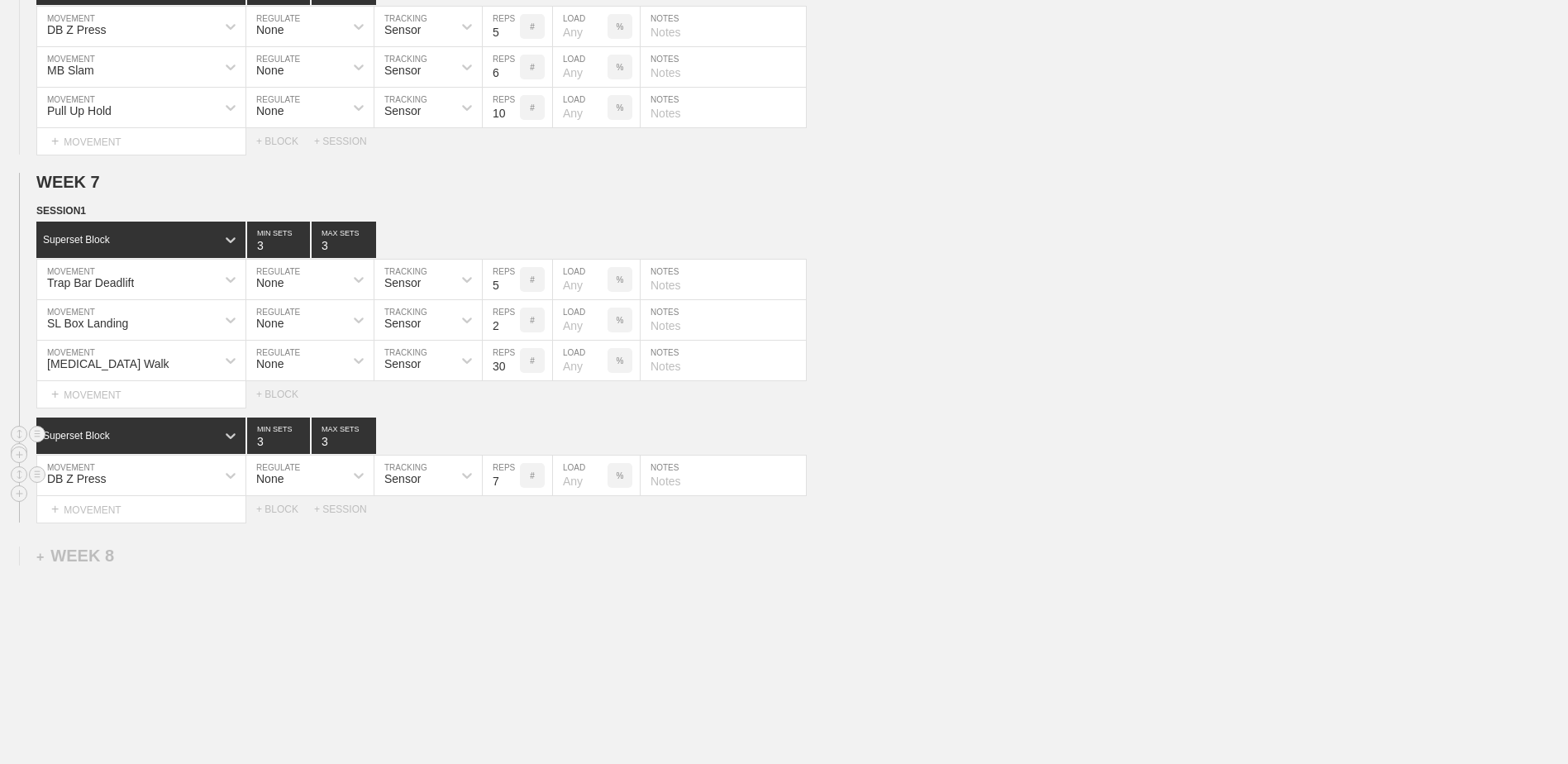
click at [512, 489] on input "7" at bounding box center [501, 476] width 37 height 40
click at [511, 494] on input "6" at bounding box center [501, 476] width 37 height 40
type input "5"
click at [511, 494] on input "5" at bounding box center [501, 476] width 37 height 40
click at [218, 505] on div "+ MOVEMENT" at bounding box center [142, 510] width 210 height 27
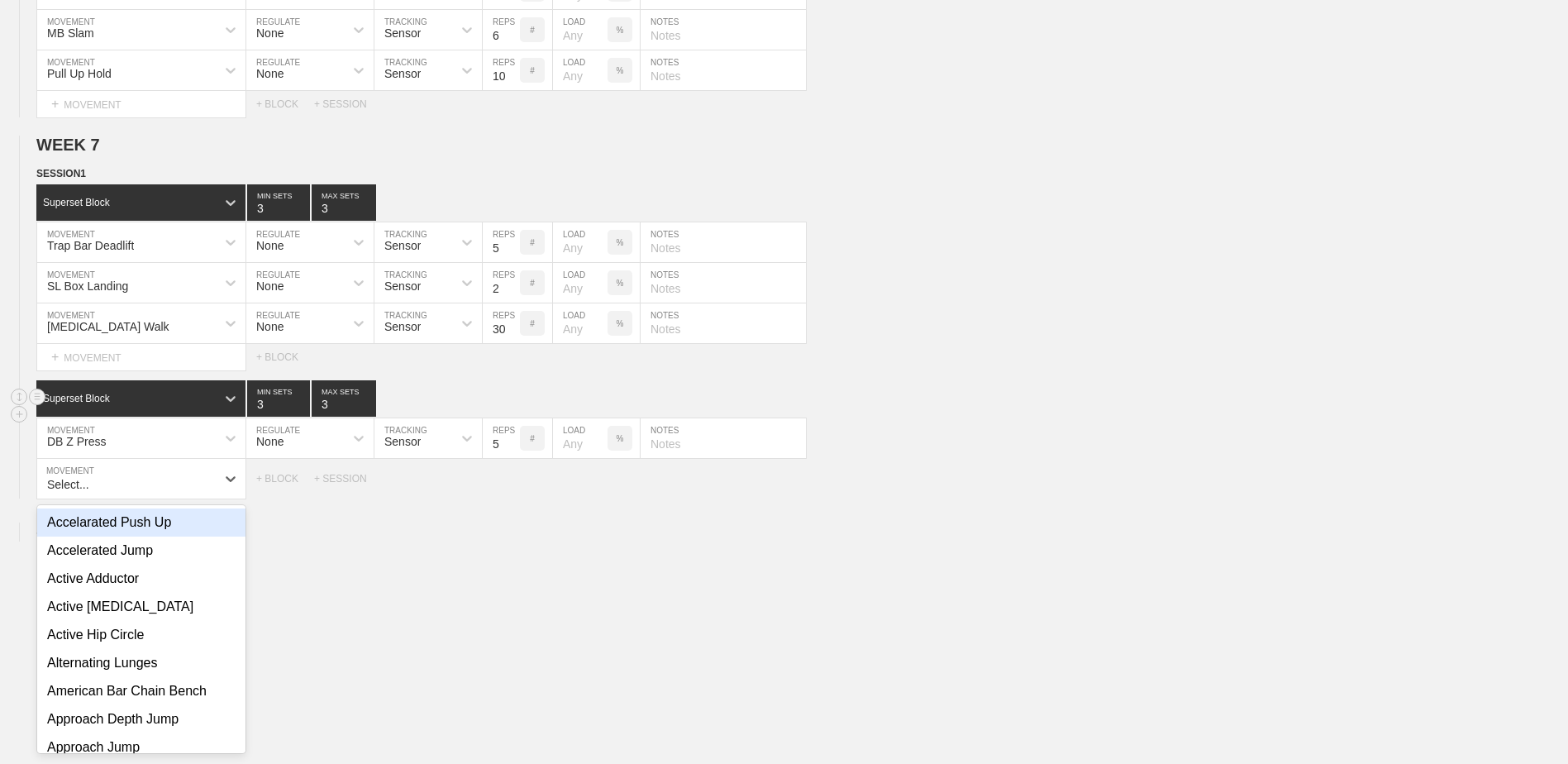
scroll to position [2616, 0]
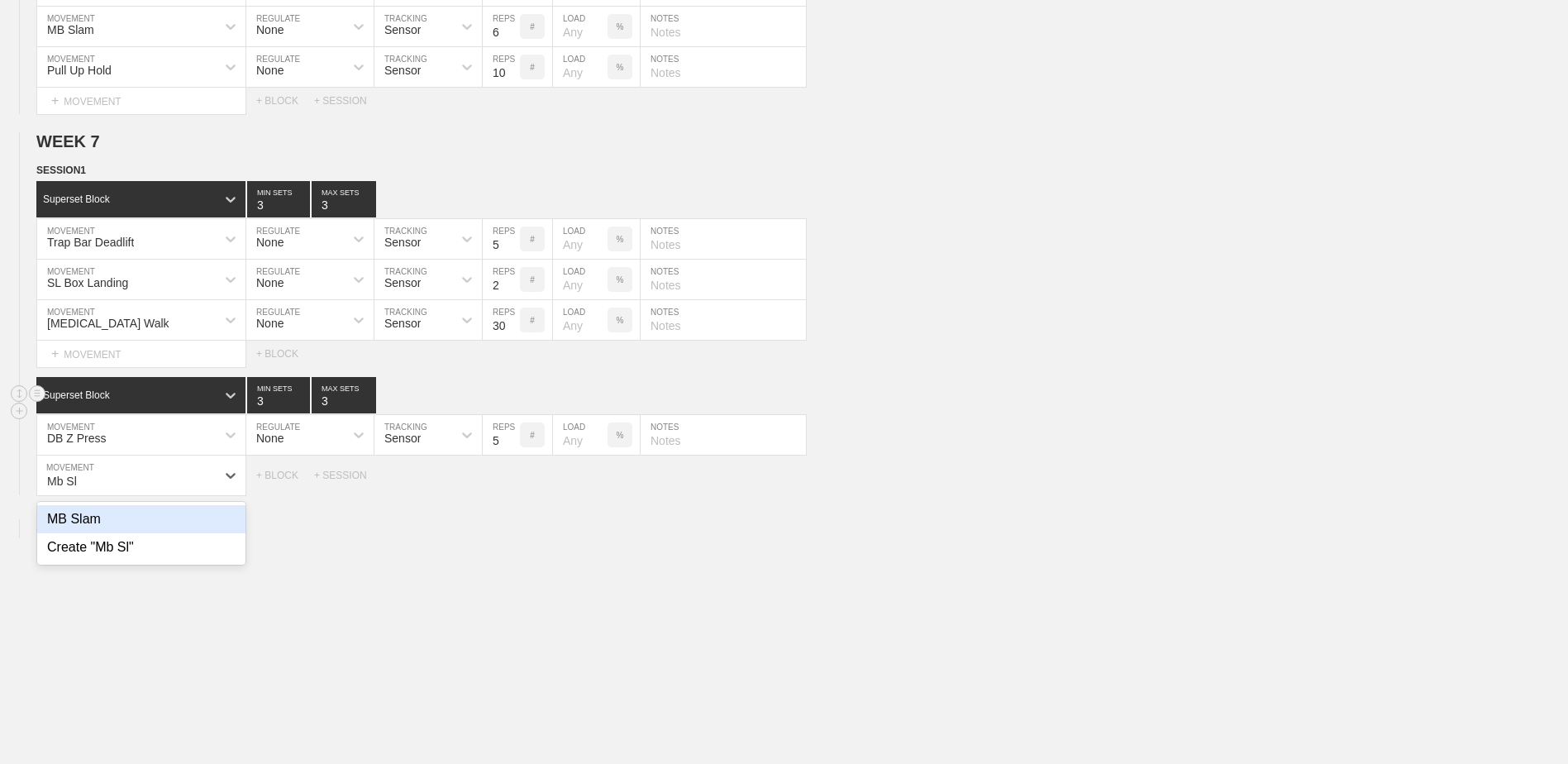
click at [211, 526] on div "MB Slam" at bounding box center [142, 519] width 208 height 28
type input "Mb Sl"
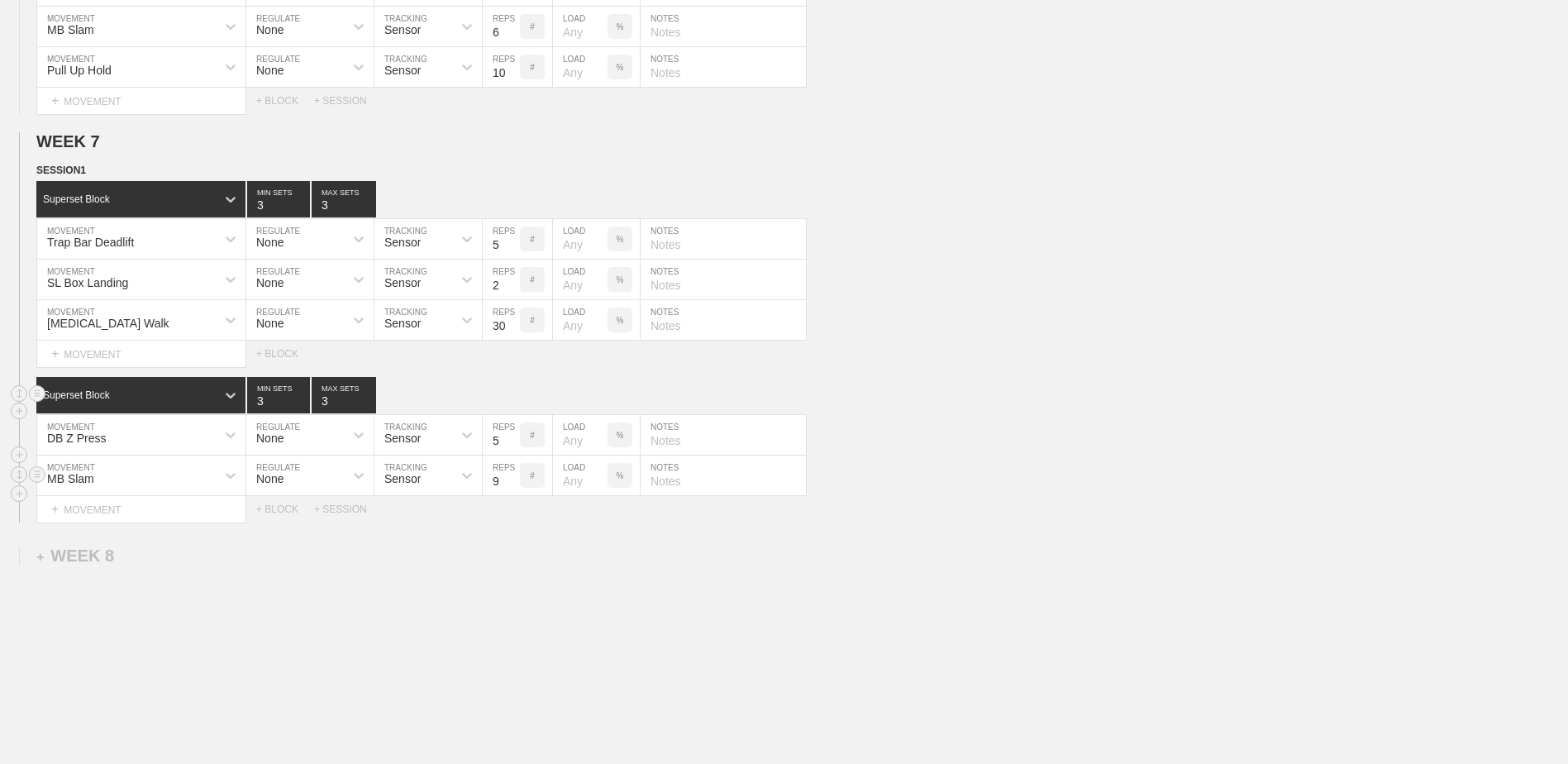
click at [514, 488] on input "9" at bounding box center [501, 476] width 37 height 40
click at [514, 488] on input "10" at bounding box center [501, 476] width 37 height 40
click at [512, 492] on input "9" at bounding box center [501, 476] width 37 height 40
click at [512, 492] on input "8" at bounding box center [501, 476] width 37 height 40
click at [512, 492] on input "7" at bounding box center [501, 476] width 37 height 40
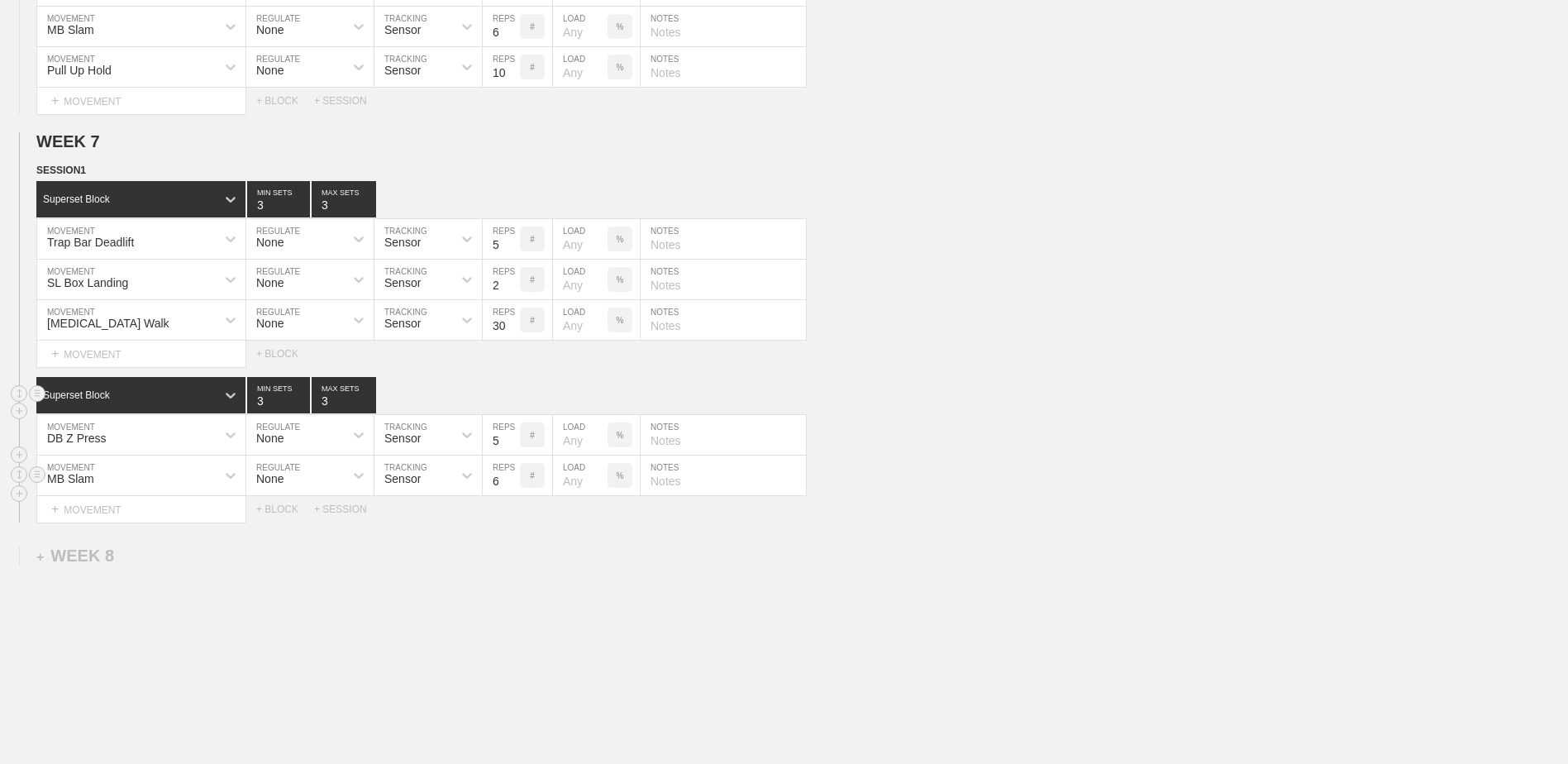
type input "6"
click at [512, 492] on input "6" at bounding box center [501, 476] width 37 height 40
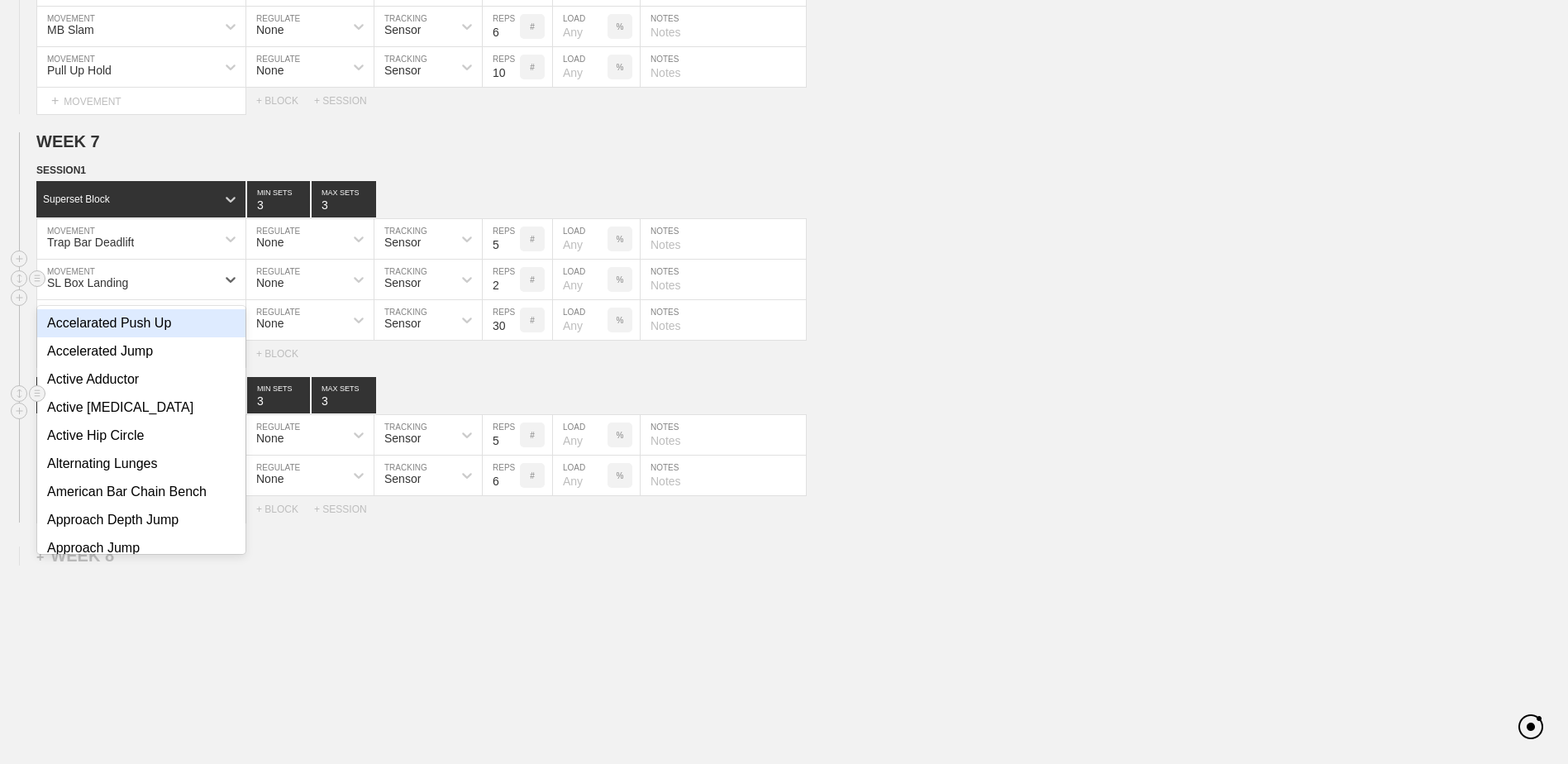
click at [138, 285] on div "SL Box Landing" at bounding box center [127, 280] width 178 height 28
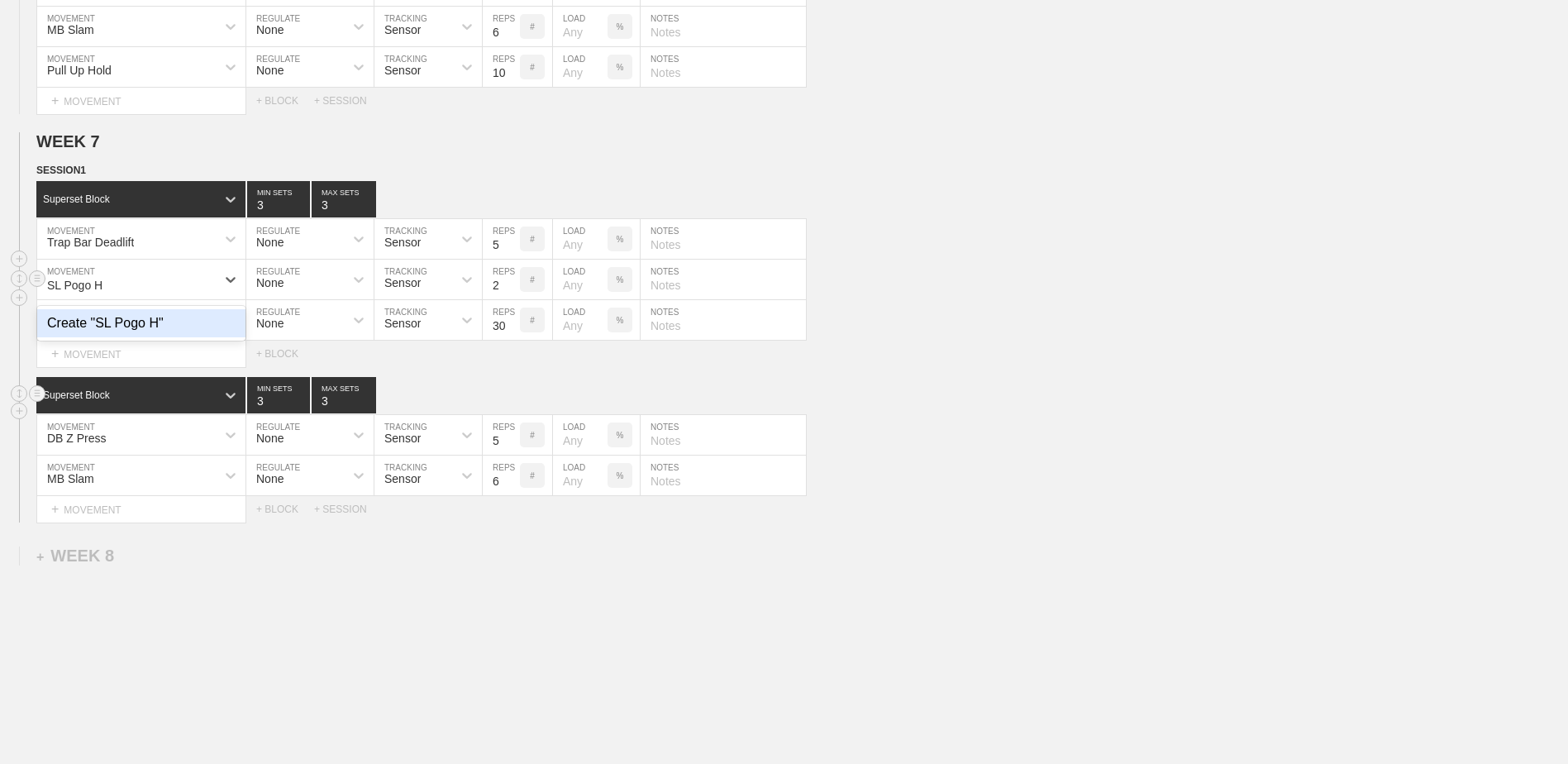
type input "SL Pogo Hop"
click at [178, 337] on div "Create "SL Pogo Hop"" at bounding box center [142, 323] width 208 height 28
click at [510, 286] on input "3" at bounding box center [501, 280] width 37 height 40
click at [510, 286] on input "4" at bounding box center [501, 280] width 37 height 40
click at [510, 286] on input "5" at bounding box center [501, 280] width 37 height 40
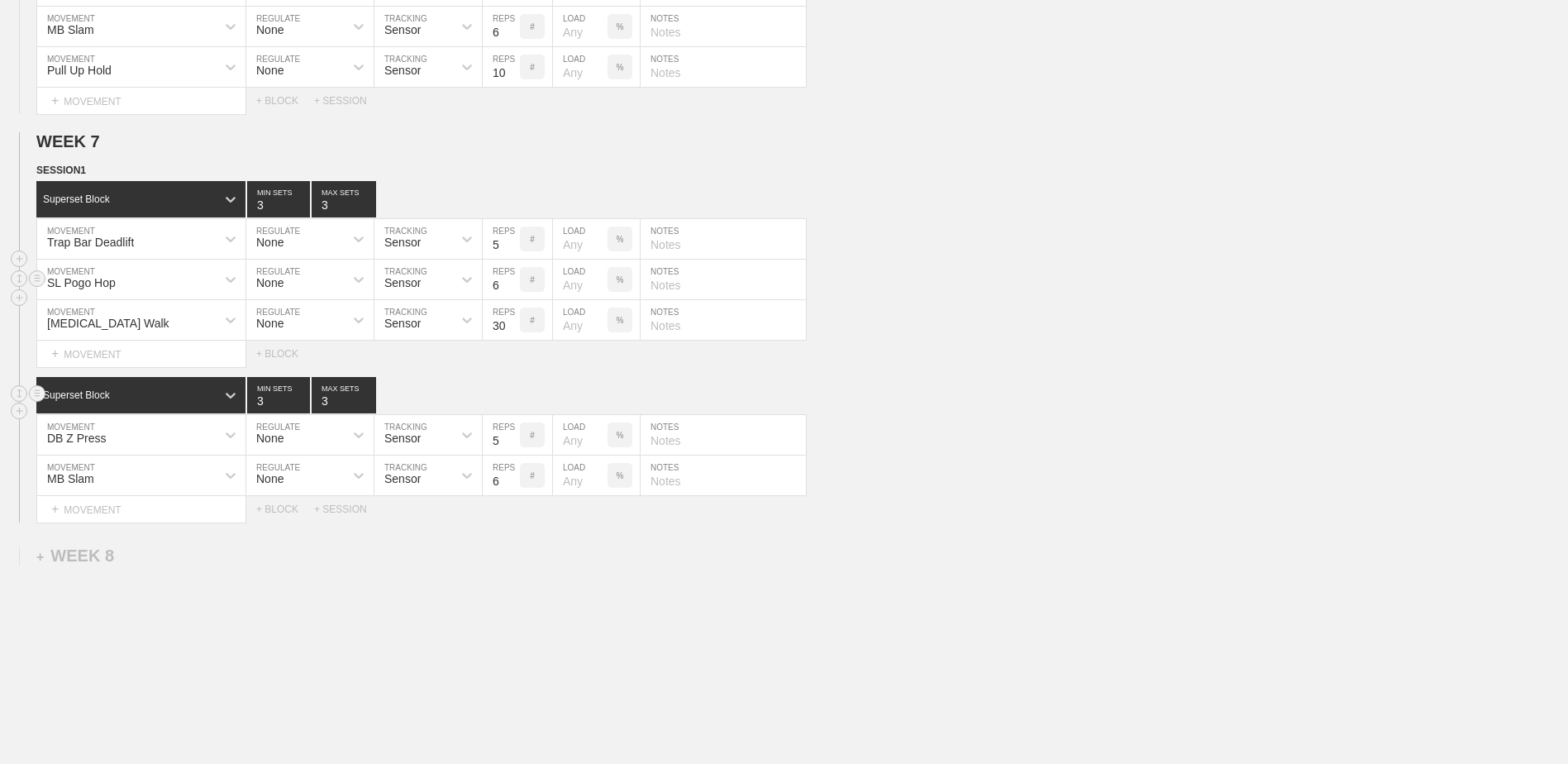
click at [510, 286] on input "6" at bounding box center [501, 280] width 37 height 40
click at [510, 286] on input "7" at bounding box center [501, 280] width 37 height 40
click at [510, 286] on input "8" at bounding box center [501, 280] width 37 height 40
click at [510, 286] on input "9" at bounding box center [501, 280] width 37 height 40
type input "10"
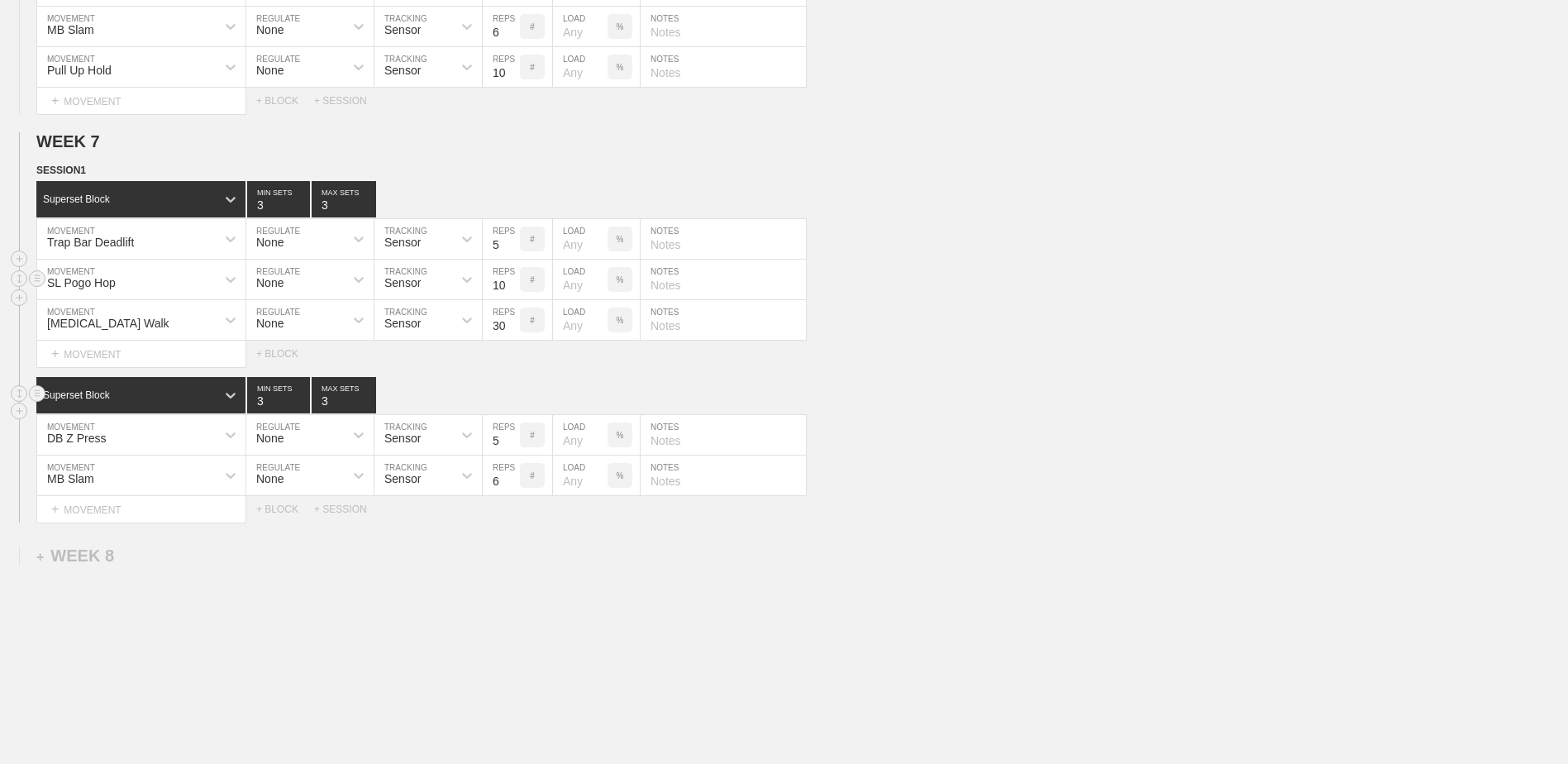
click at [510, 286] on input "10" at bounding box center [501, 280] width 37 height 40
click at [142, 522] on div "+ MOVEMENT" at bounding box center [142, 510] width 210 height 27
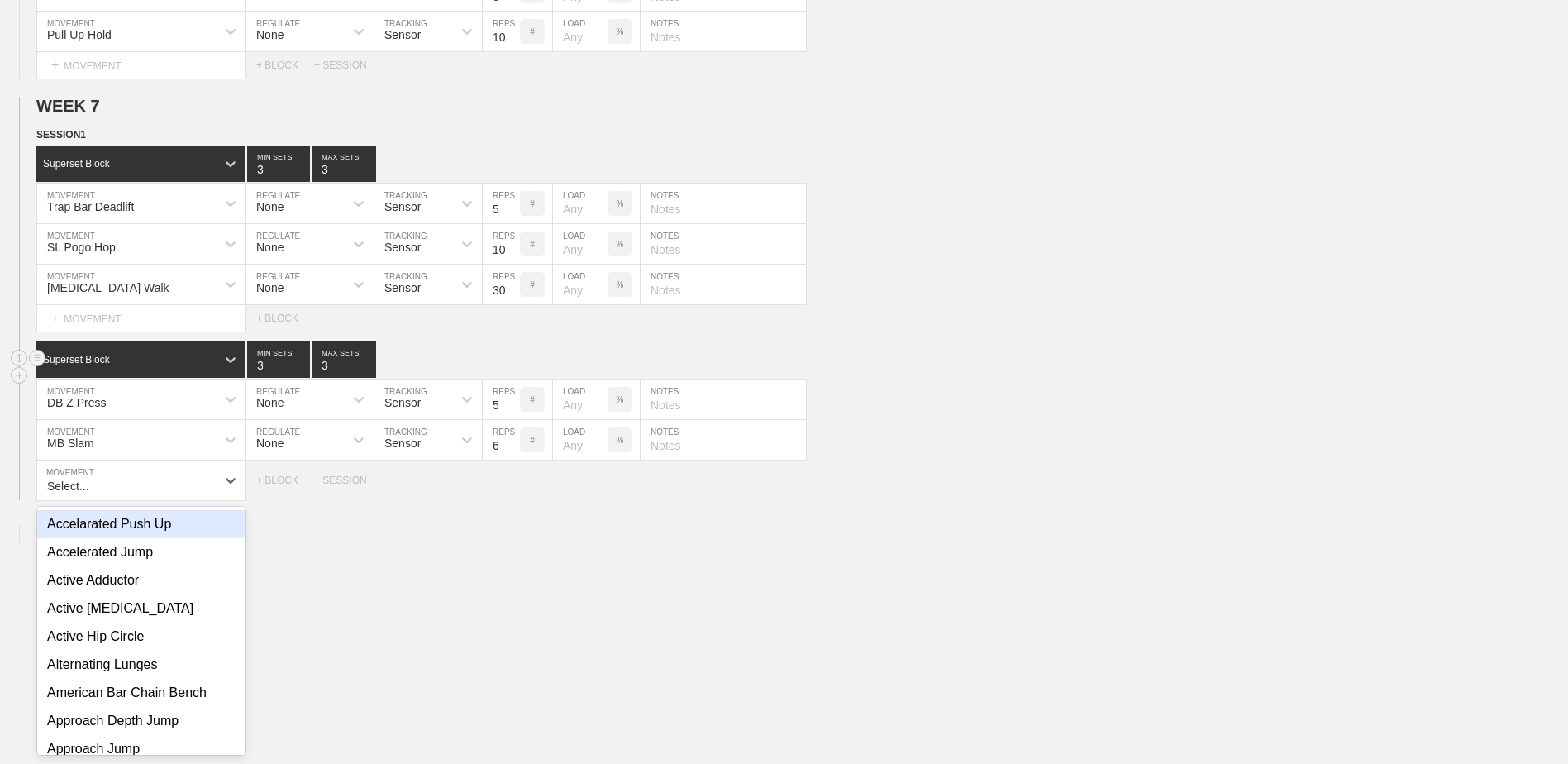
scroll to position [2656, 0]
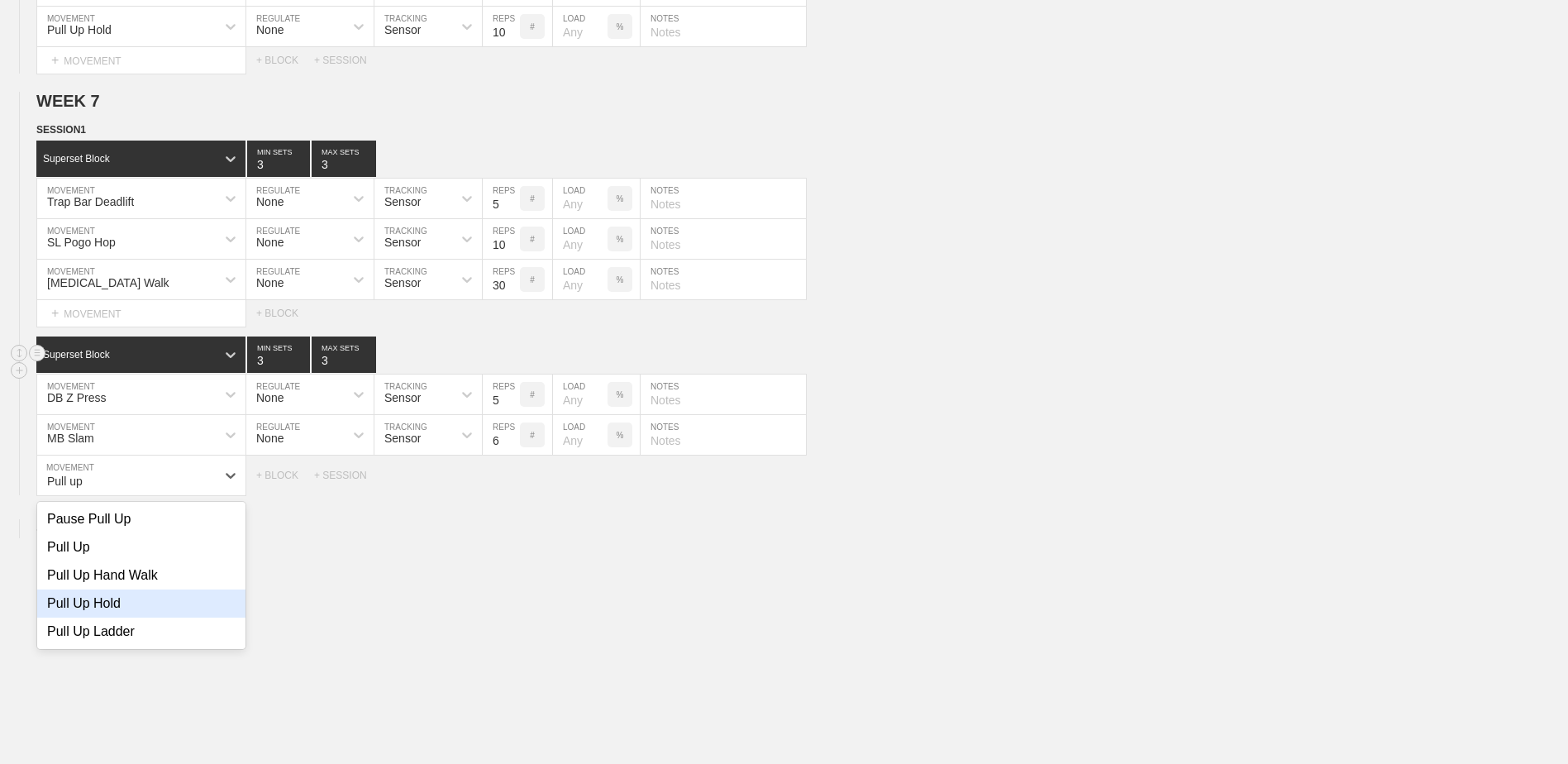
click at [115, 617] on div "Pull Up Hold" at bounding box center [142, 604] width 208 height 28
type input "Pull up"
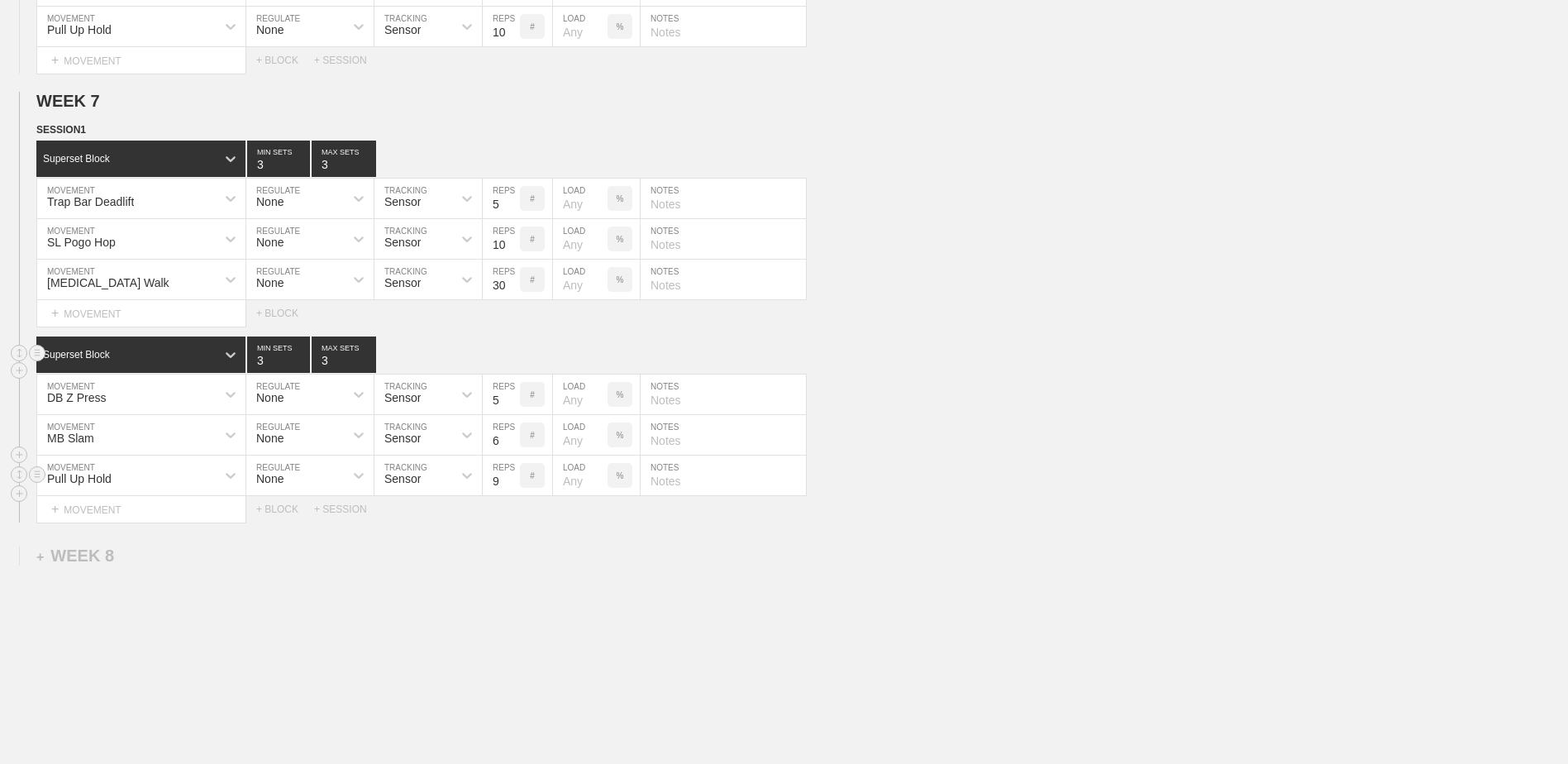
click at [515, 482] on input "9" at bounding box center [501, 476] width 37 height 40
type input "10"
click at [515, 482] on input "10" at bounding box center [501, 476] width 37 height 40
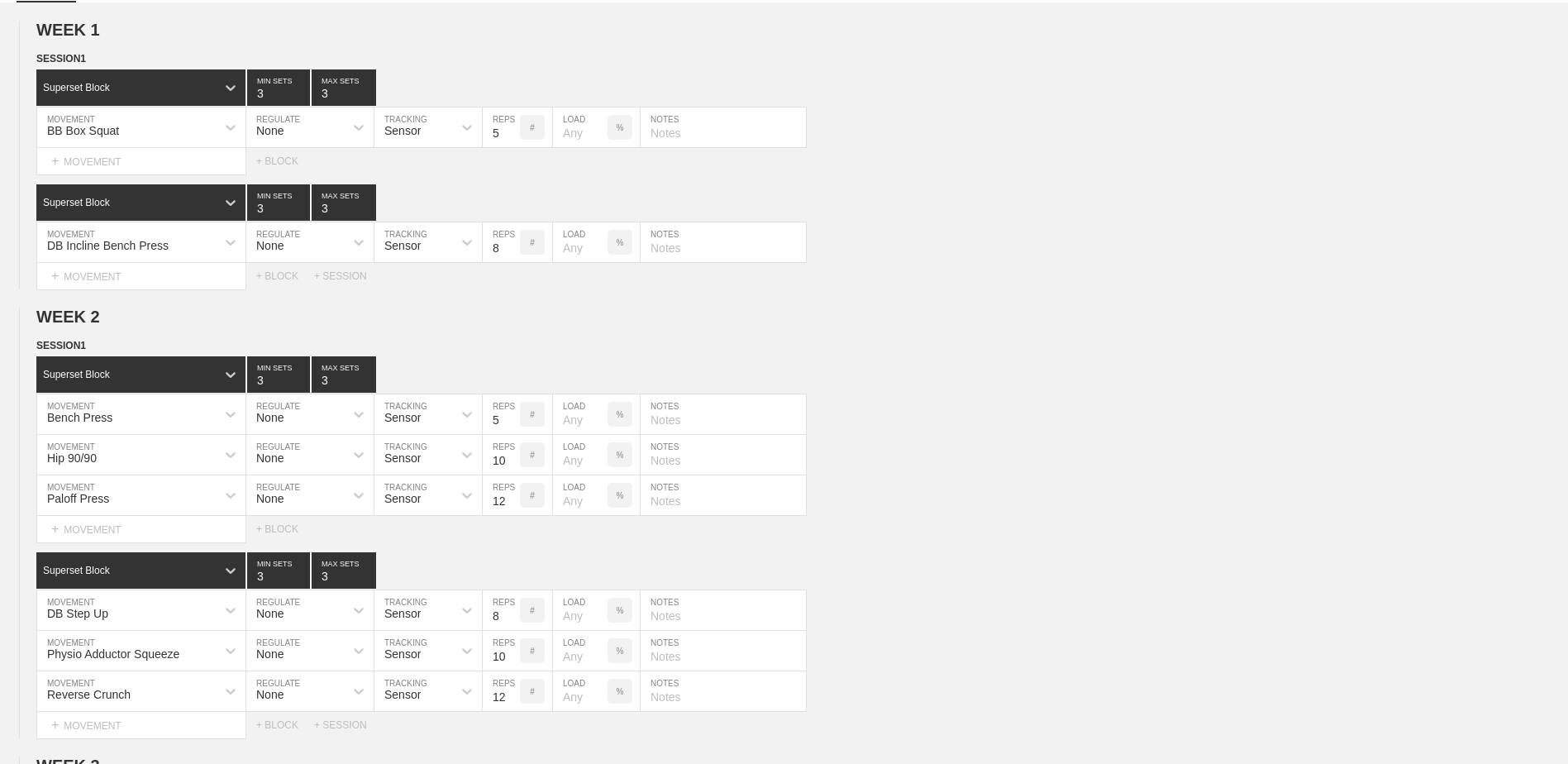
scroll to position [0, 0]
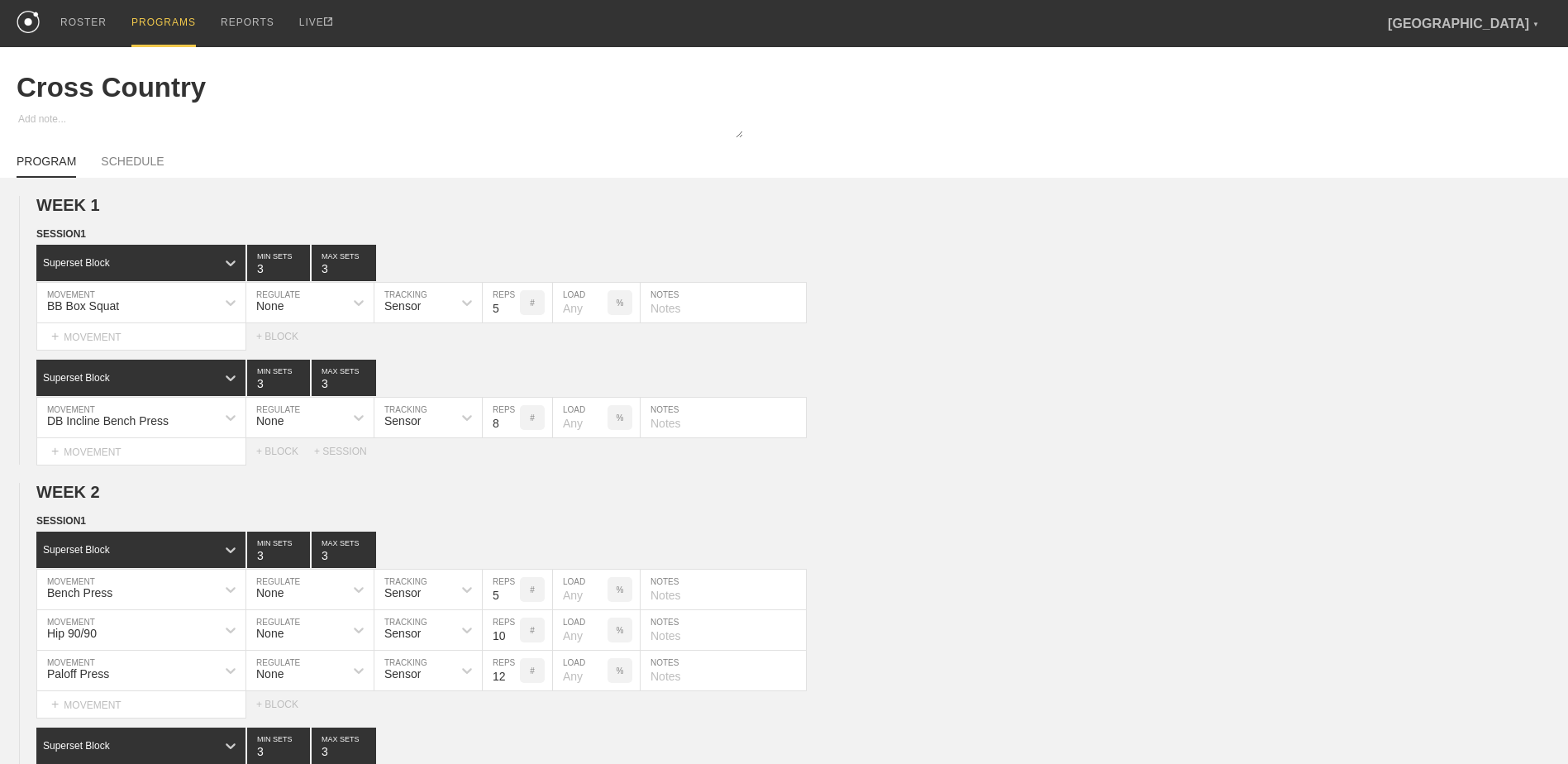
click at [154, 22] on div "PROGRAMS" at bounding box center [163, 23] width 64 height 47
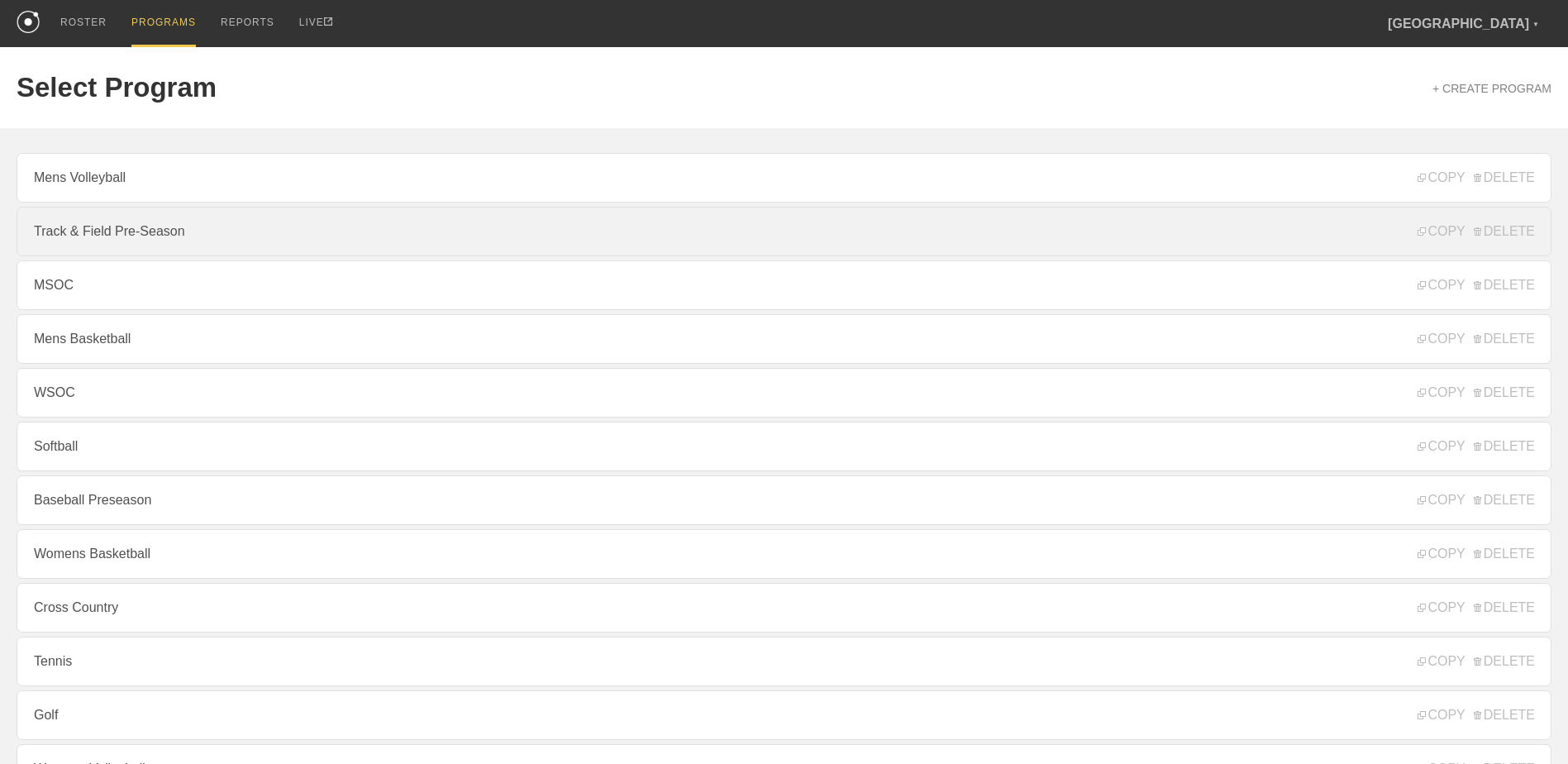
click at [142, 243] on link "Track & Field Pre-Season" at bounding box center [784, 232] width 1535 height 50
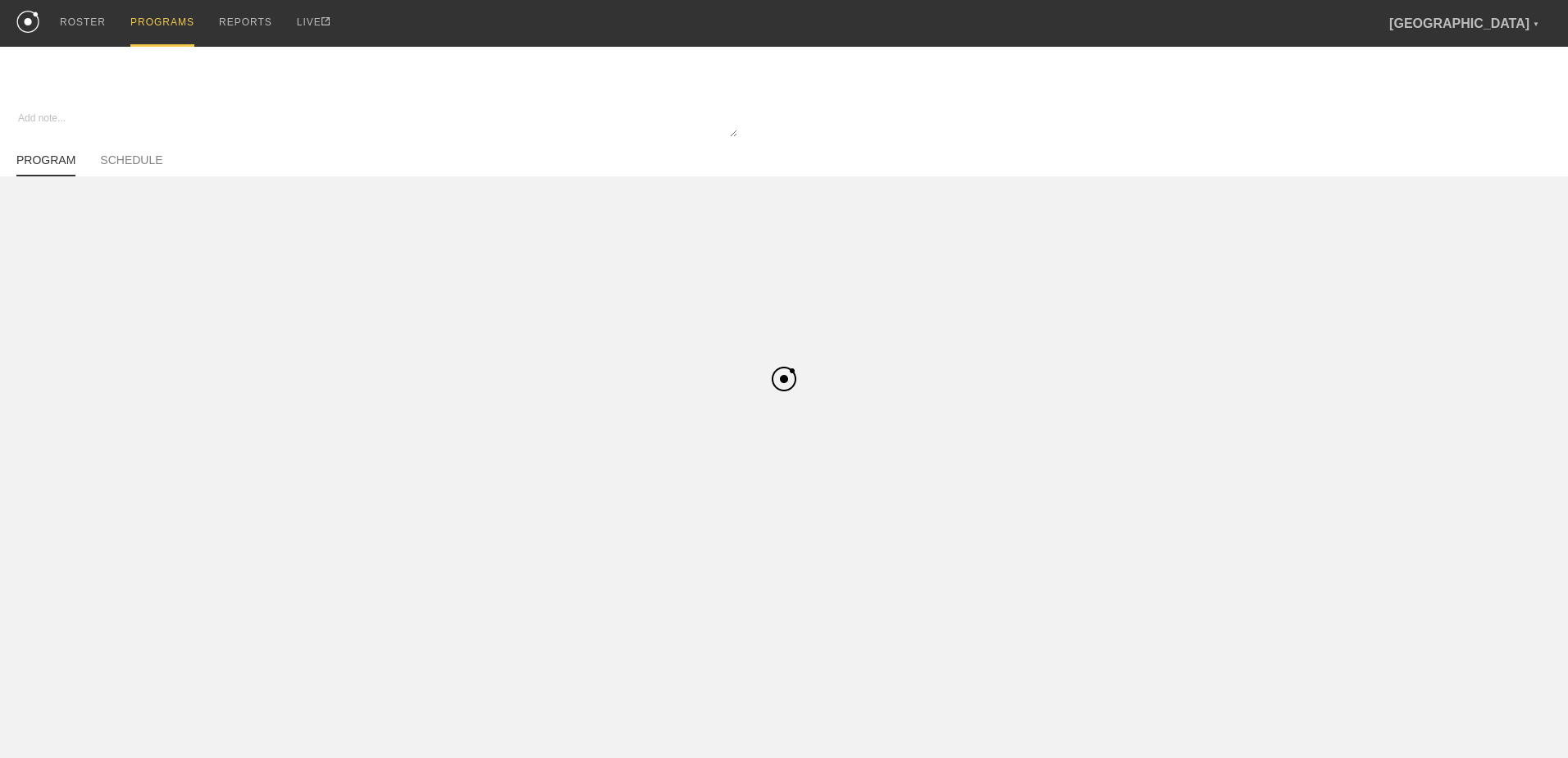
type textarea "x"
type input "Track & Field Pre-Season"
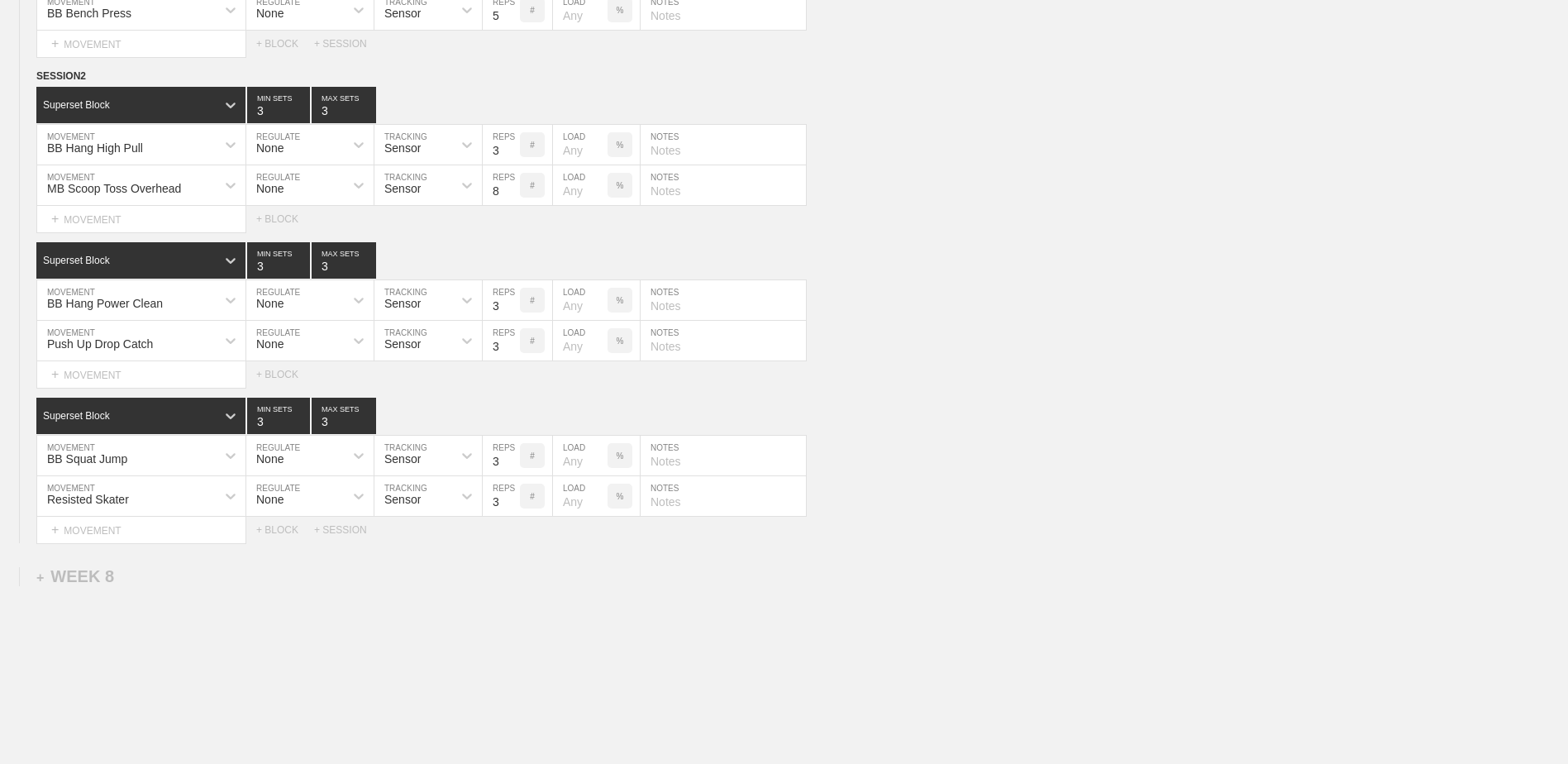
scroll to position [5620, 0]
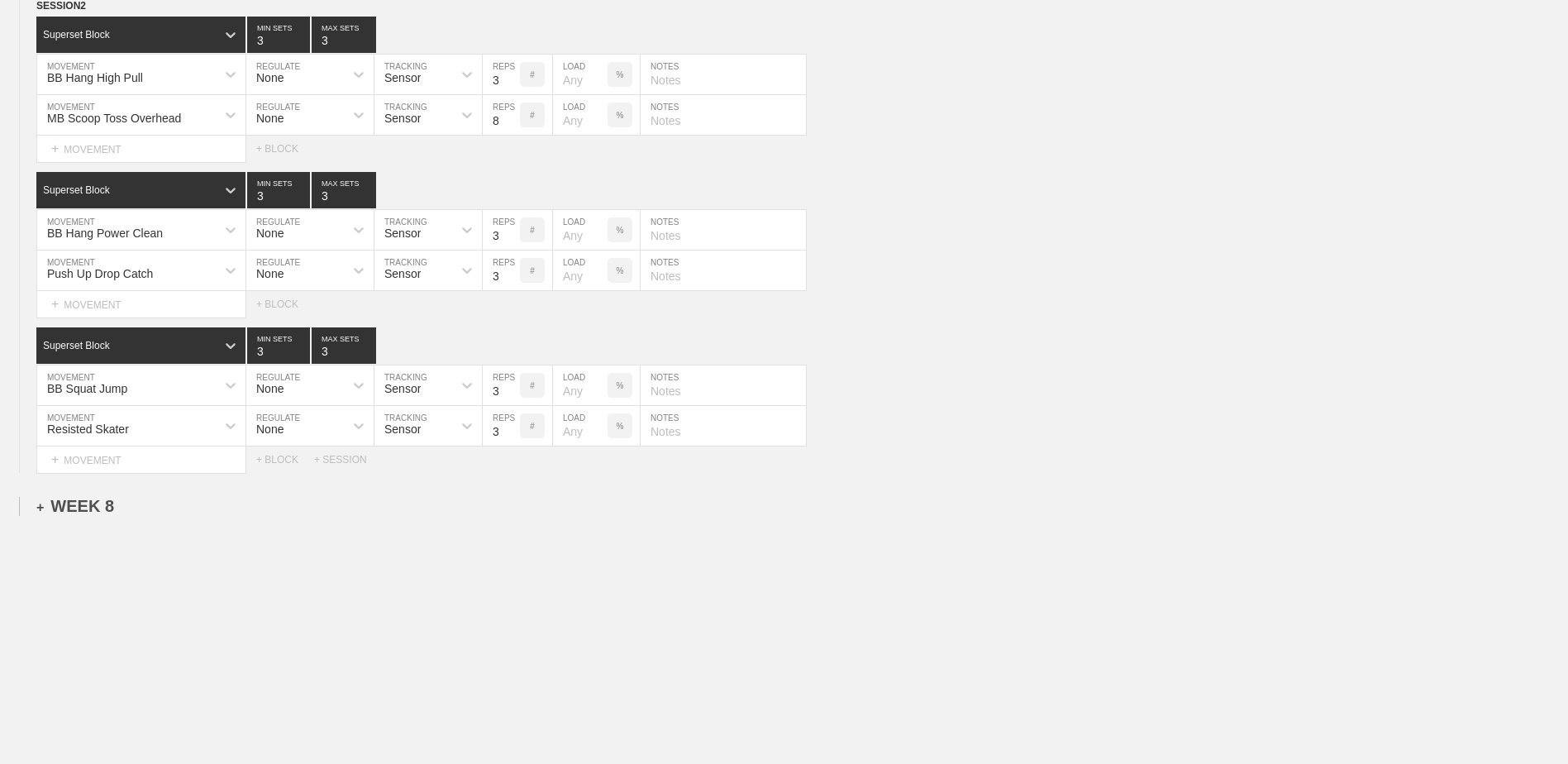
click at [92, 507] on div "+ WEEK 8" at bounding box center [75, 507] width 77 height 19
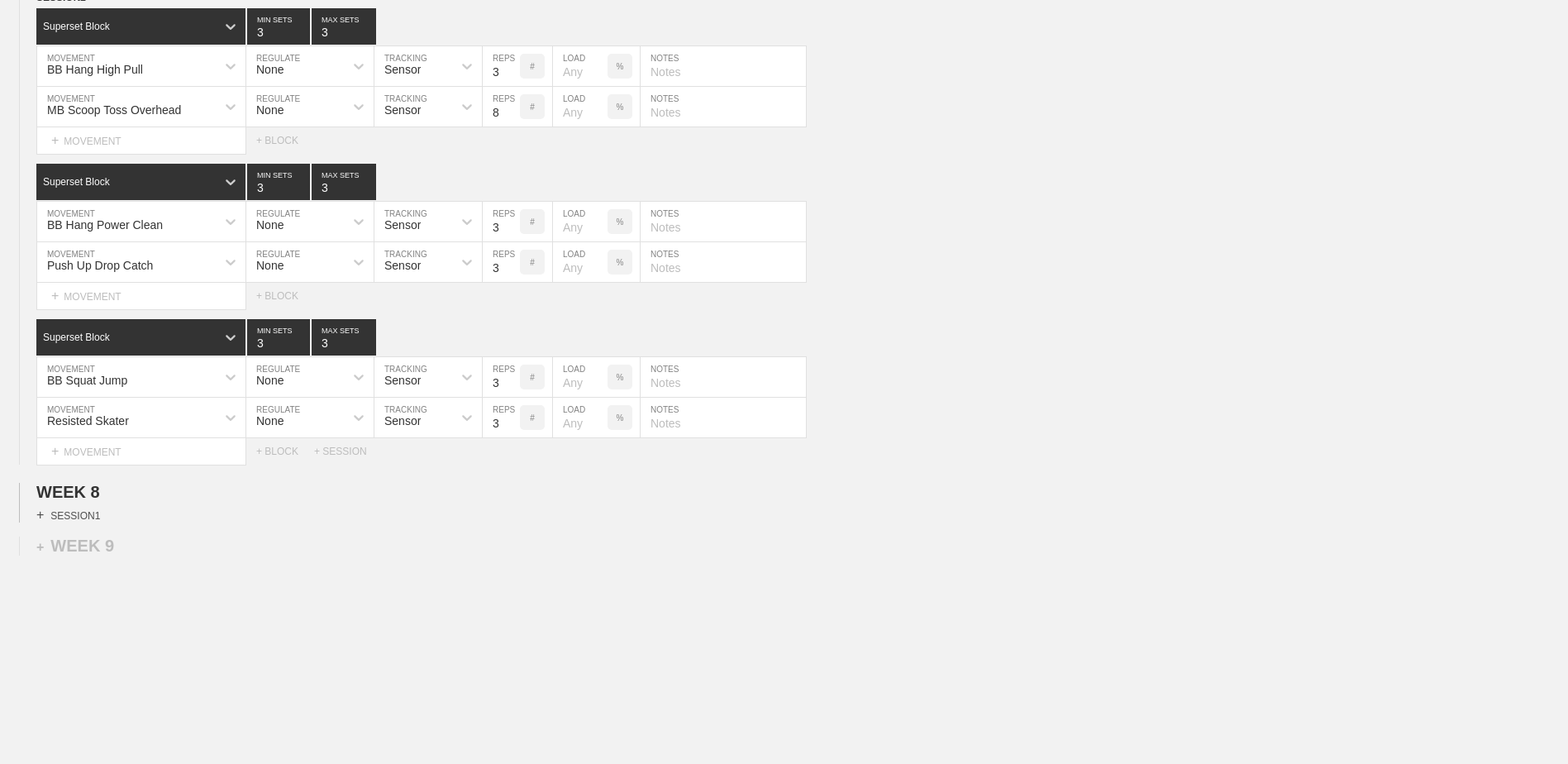
click at [85, 522] on div "+ SESSION 1" at bounding box center [68, 515] width 63 height 15
click at [108, 558] on div "+ BLOCK" at bounding box center [141, 545] width 208 height 27
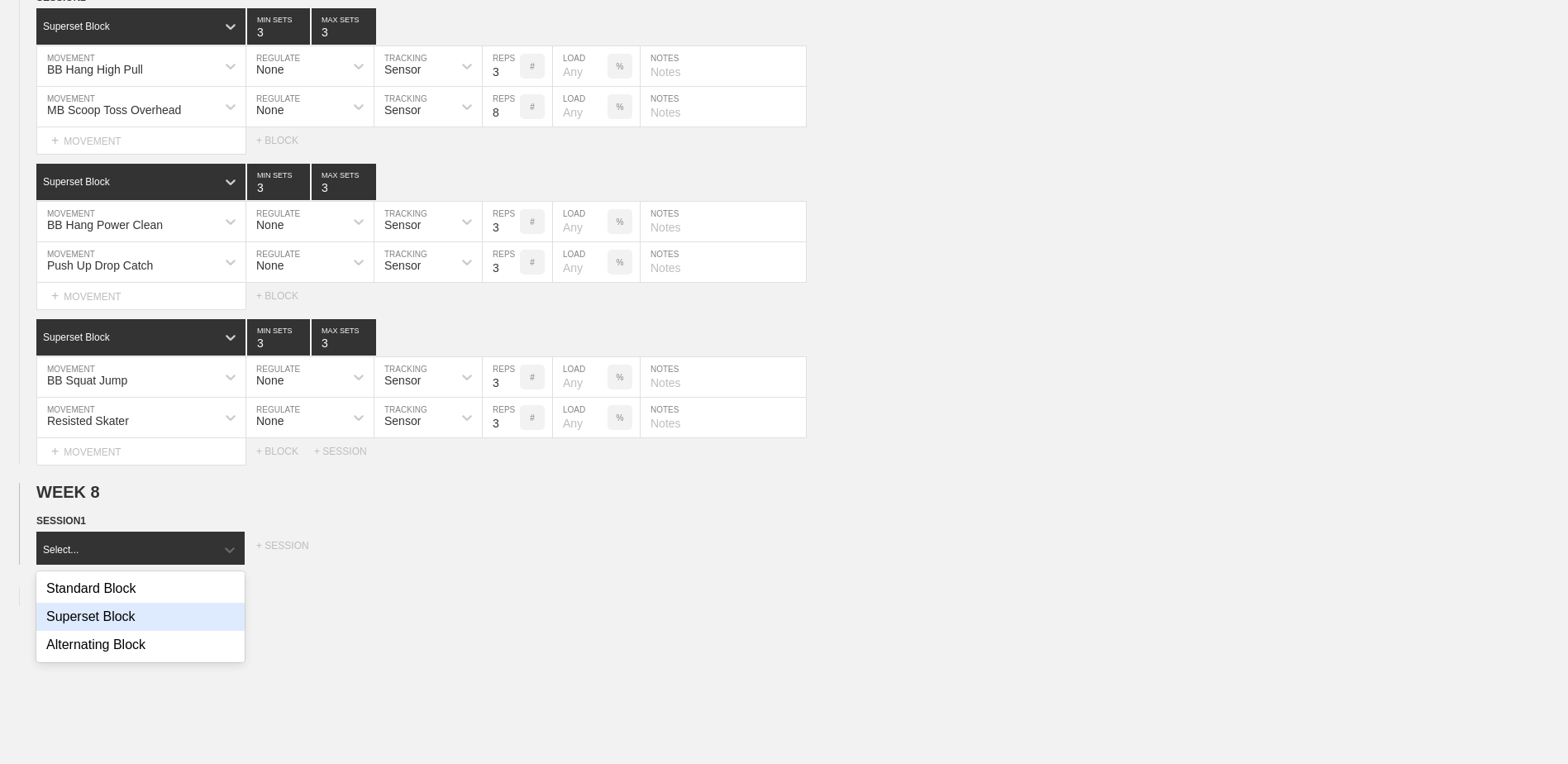
click at [132, 627] on div "Superset Block" at bounding box center [141, 617] width 208 height 28
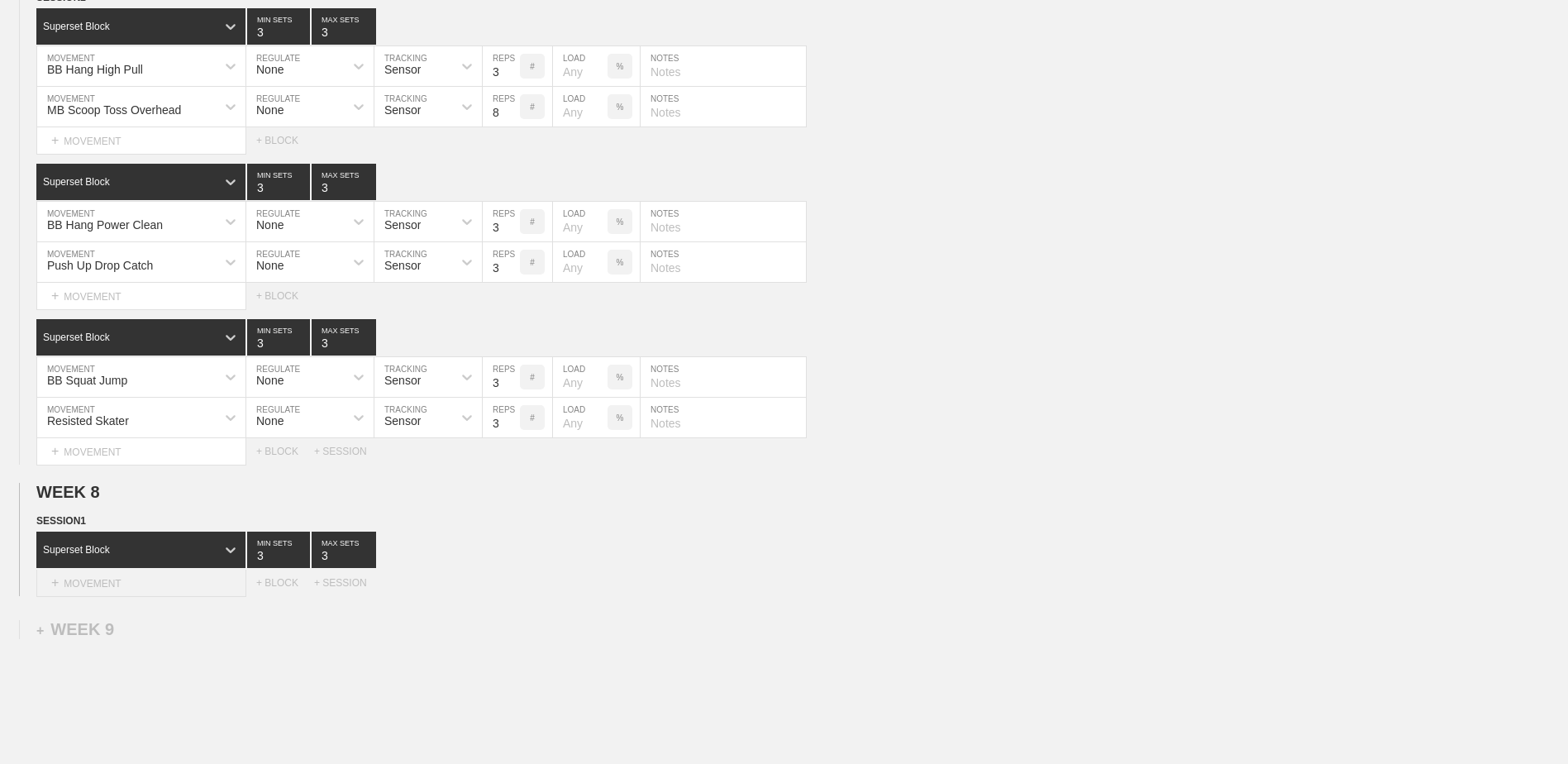
click at [116, 592] on div "+ MOVEMENT" at bounding box center [142, 583] width 210 height 27
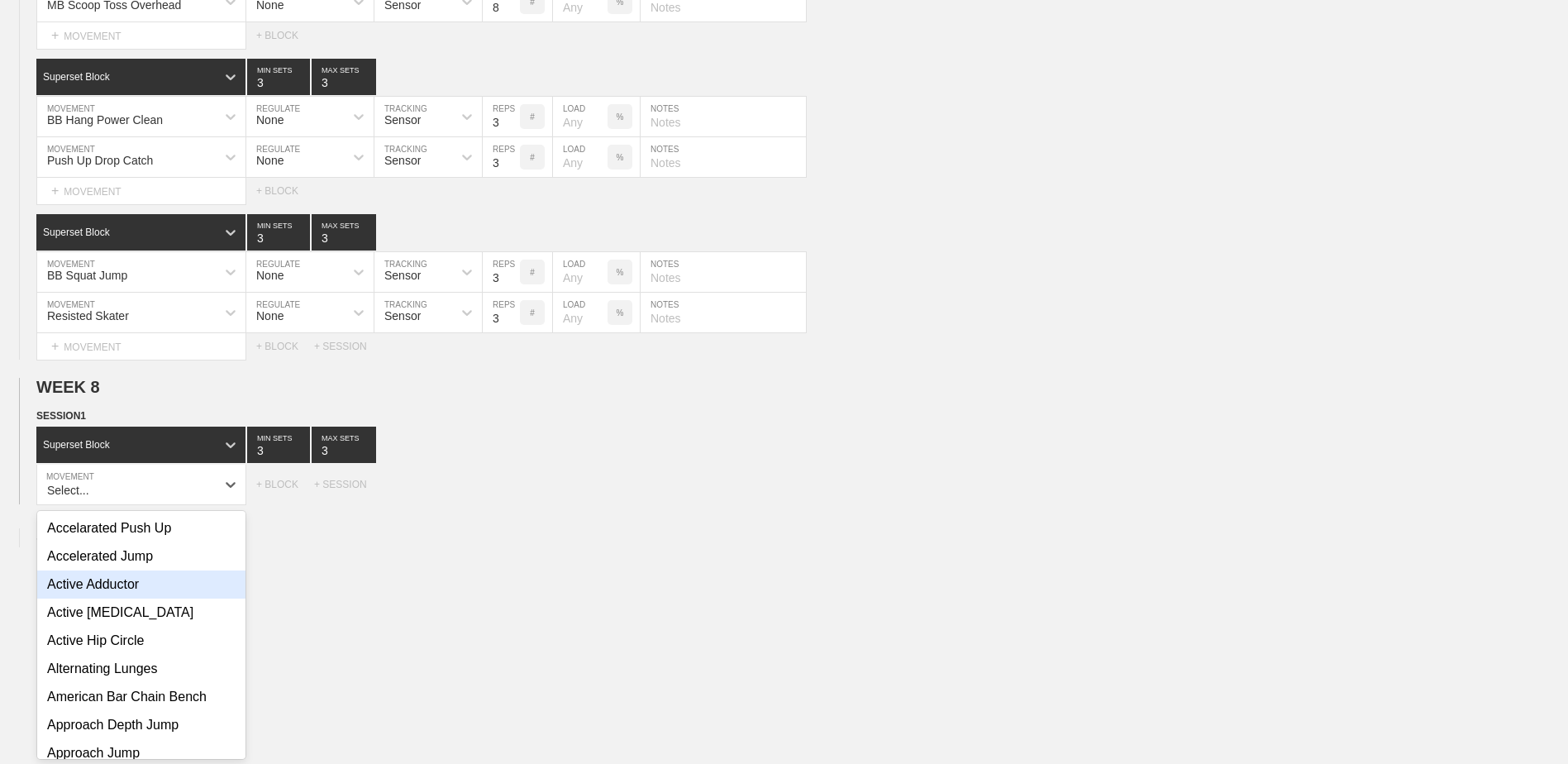
scroll to position [5735, 0]
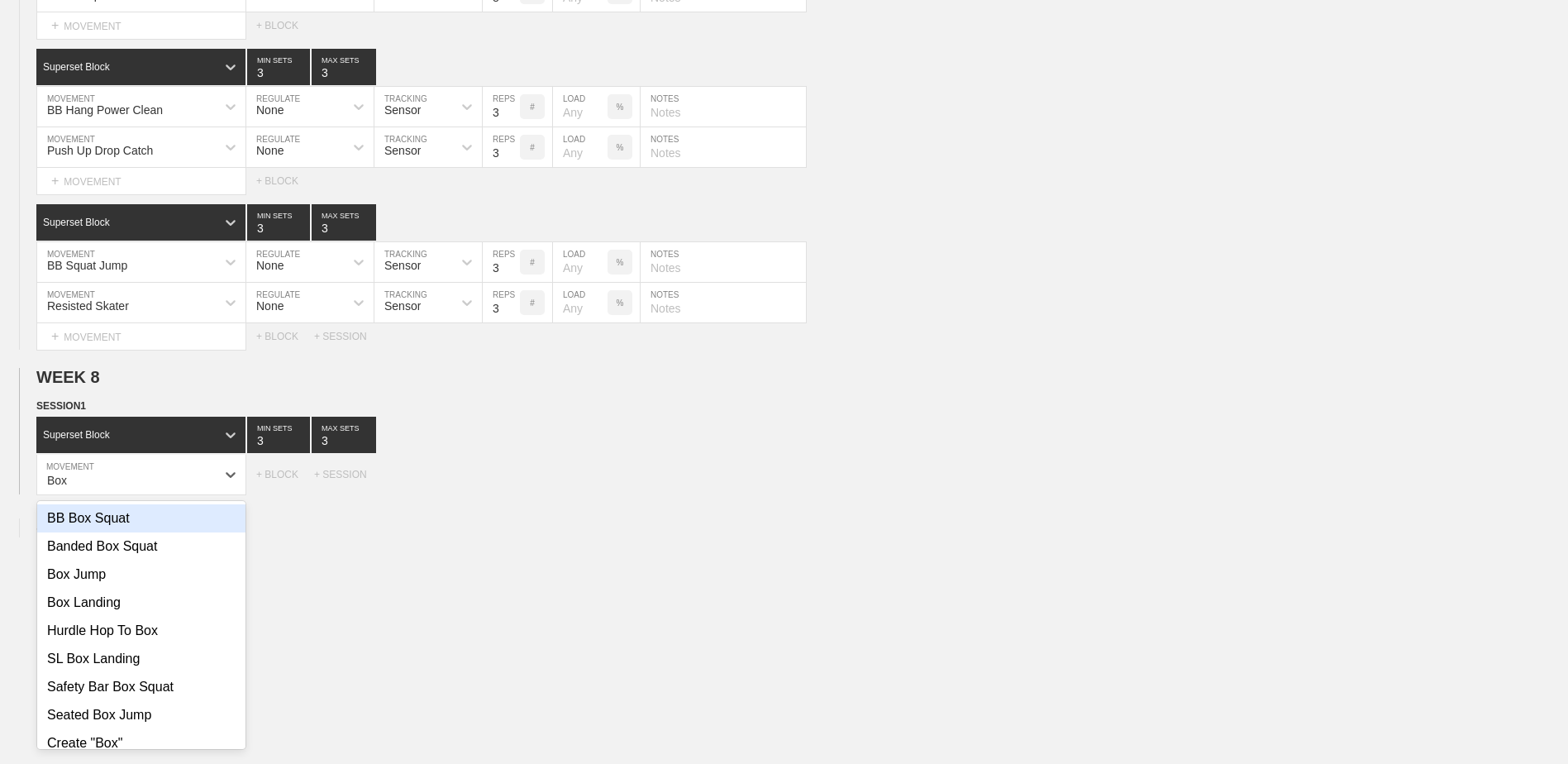
click at [87, 526] on div "BB Box Squat" at bounding box center [142, 519] width 208 height 28
type input "Box"
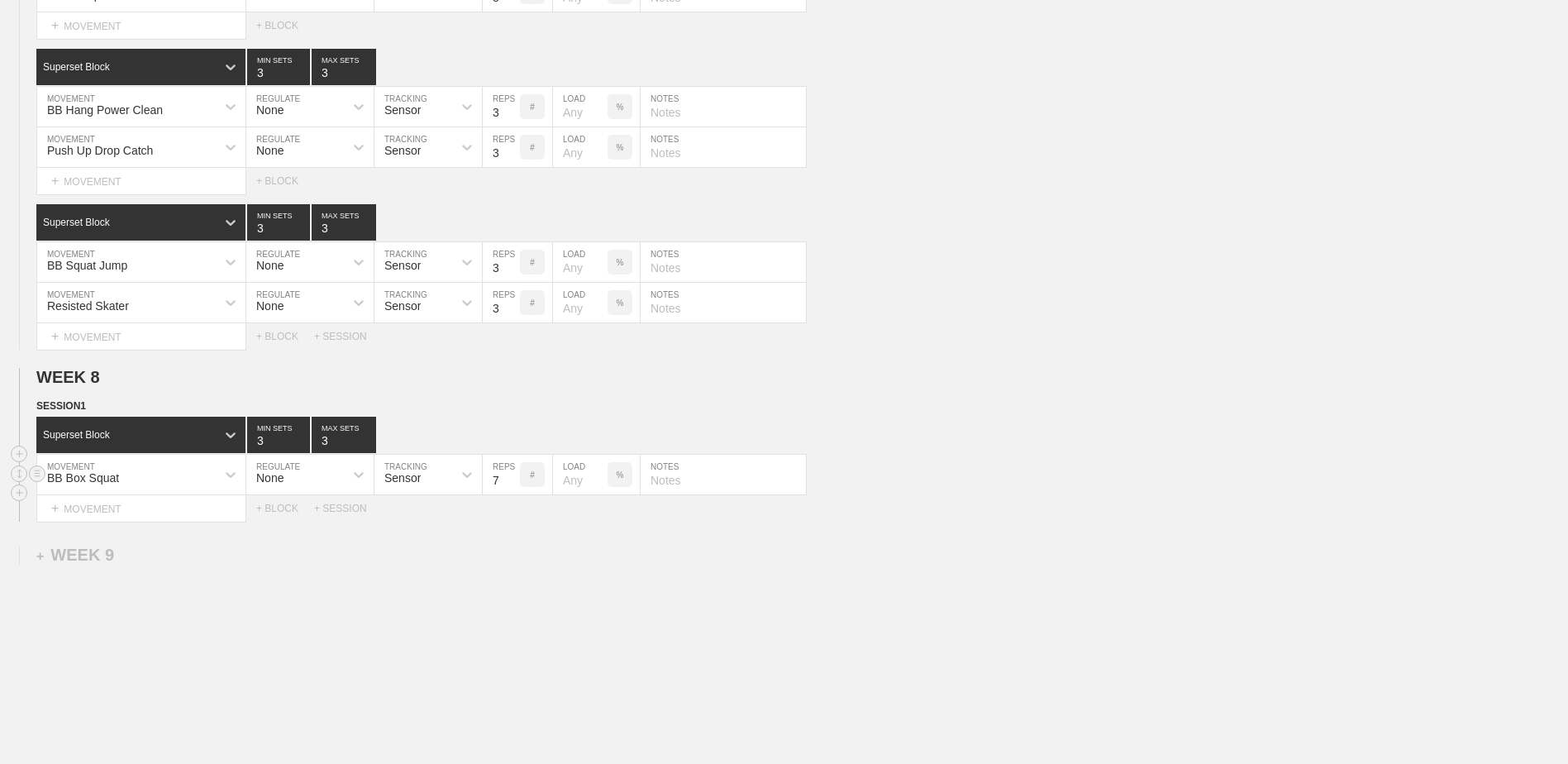
click at [512, 492] on input "7" at bounding box center [501, 475] width 37 height 40
click at [512, 492] on input "6" at bounding box center [501, 475] width 37 height 40
click at [512, 492] on input "5" at bounding box center [501, 475] width 37 height 40
click at [512, 492] on input "4" at bounding box center [501, 475] width 37 height 40
type input "3"
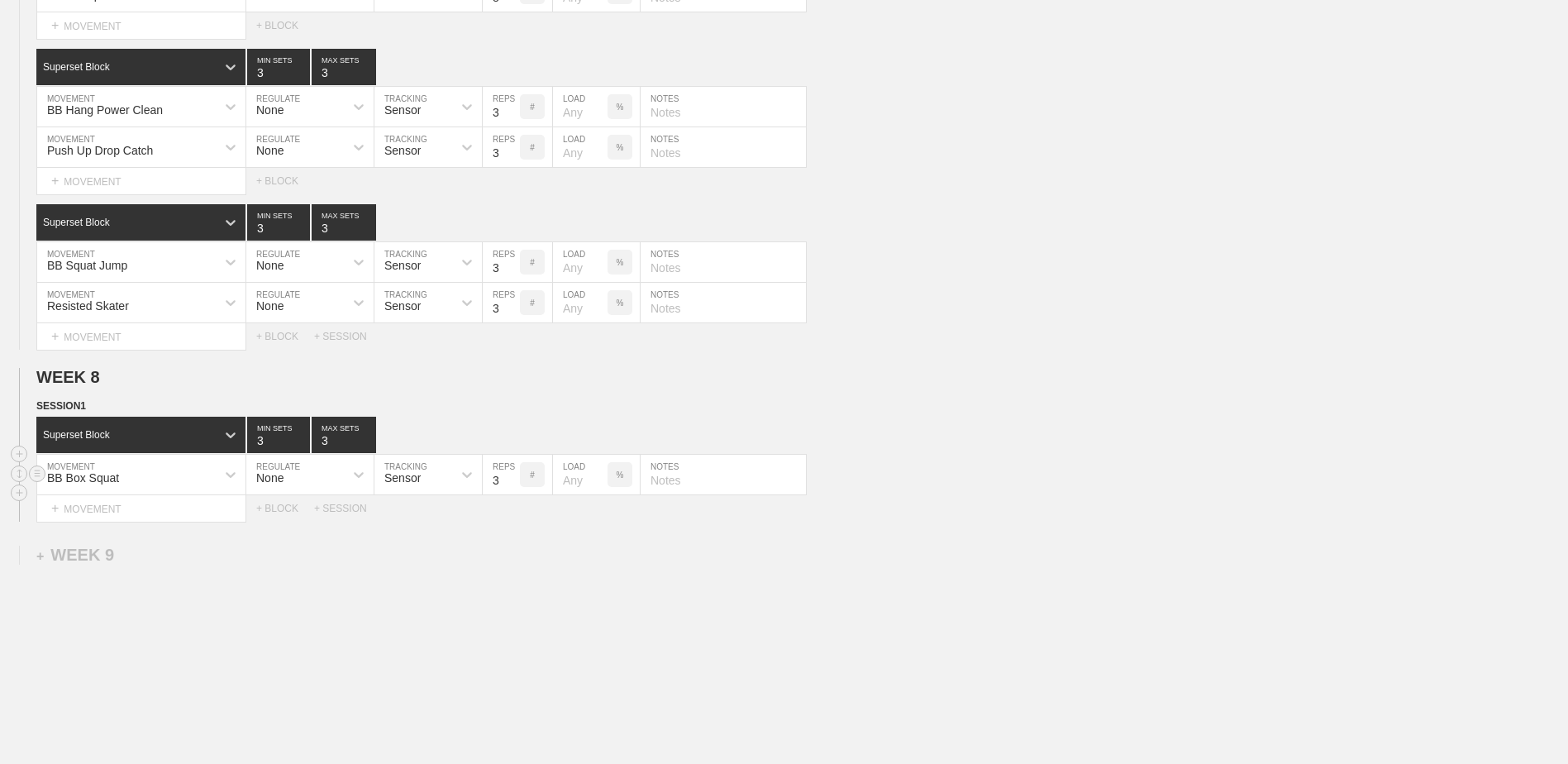
click at [512, 492] on input "3" at bounding box center [501, 475] width 37 height 40
click at [146, 520] on div "+ MOVEMENT" at bounding box center [142, 509] width 210 height 27
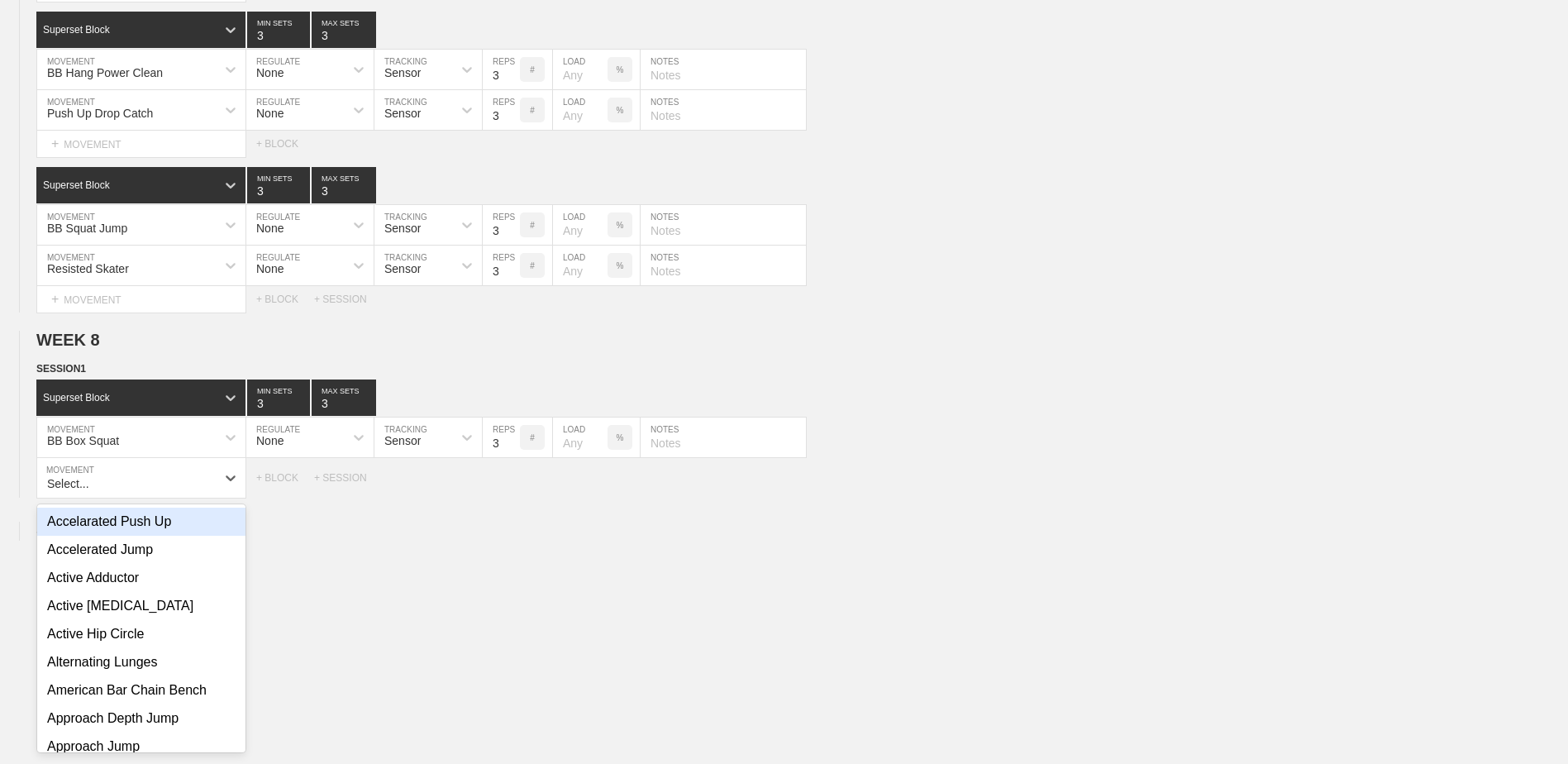
scroll to position [5775, 0]
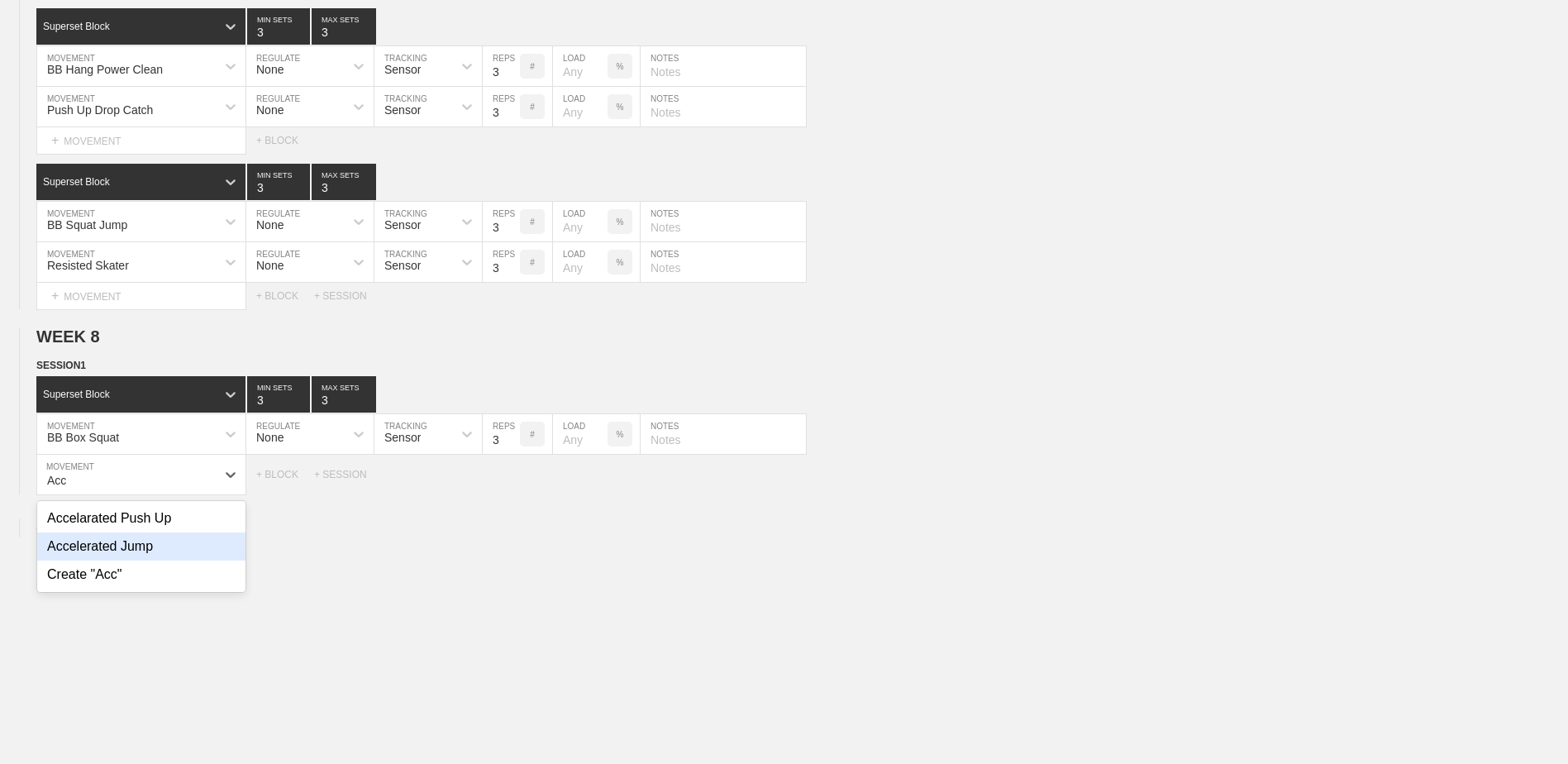
click at [160, 554] on div "Accelerated Jump" at bounding box center [142, 547] width 208 height 28
type input "Acc"
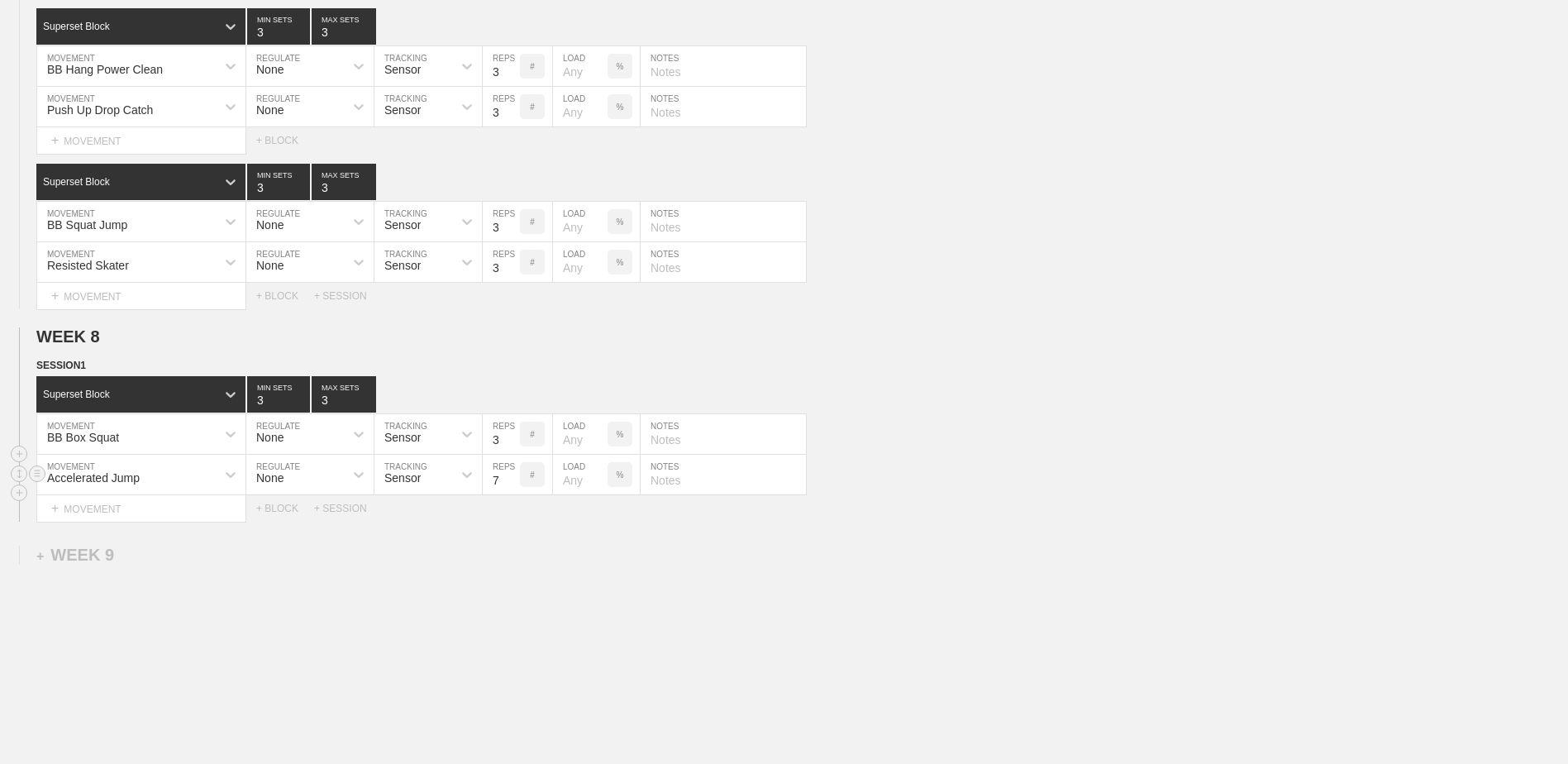
click at [513, 492] on input "7" at bounding box center [501, 475] width 37 height 40
click at [510, 487] on input "8" at bounding box center [501, 475] width 37 height 40
click at [509, 490] on input "7" at bounding box center [501, 475] width 37 height 40
type input "6"
click at [510, 490] on input "6" at bounding box center [501, 475] width 37 height 40
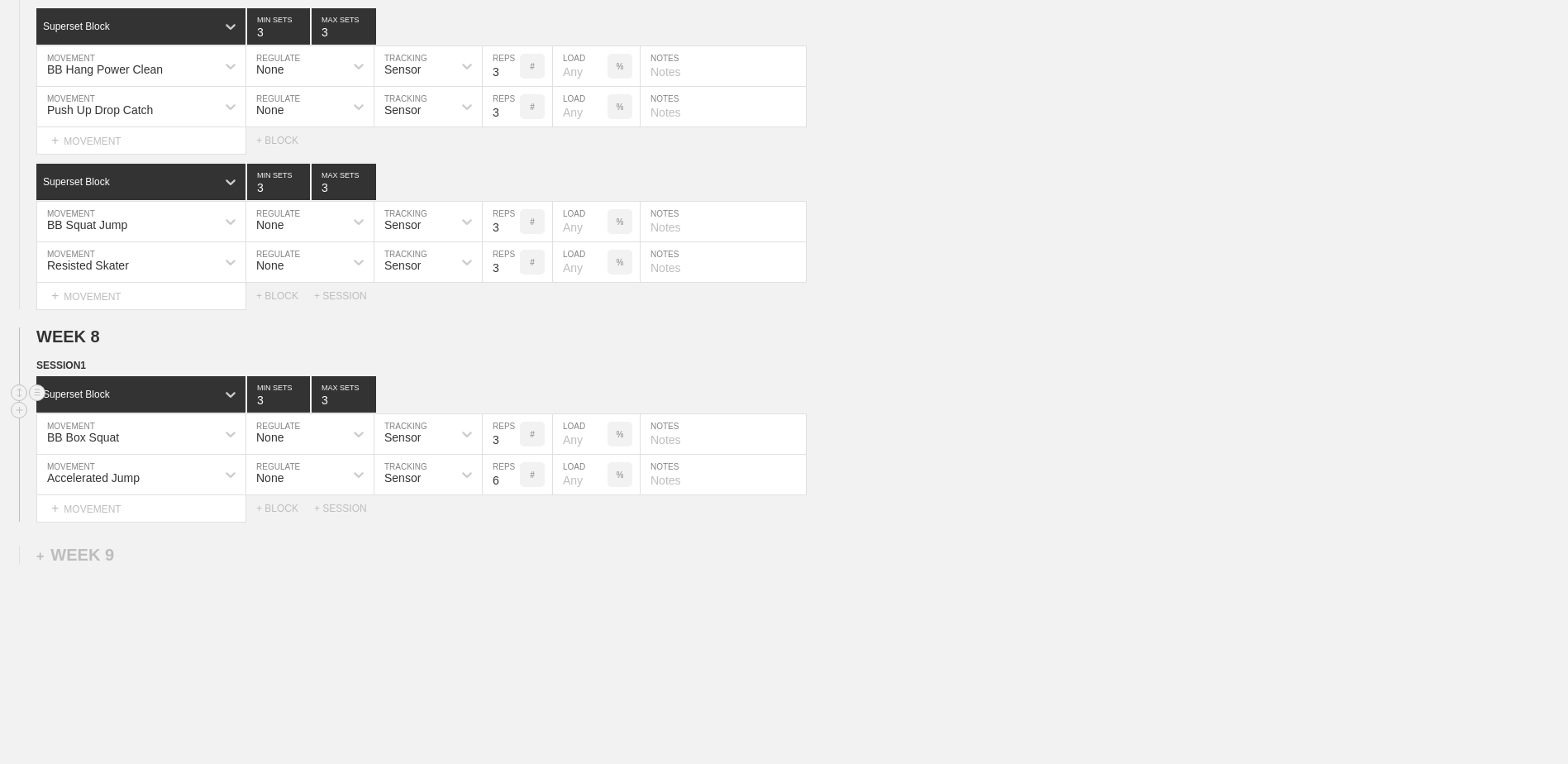
type input "2"
click at [299, 408] on input "2" at bounding box center [278, 395] width 62 height 37
type input "2"
click at [371, 408] on input "2" at bounding box center [343, 395] width 64 height 37
click at [280, 514] on div "+ BLOCK" at bounding box center [285, 509] width 57 height 12
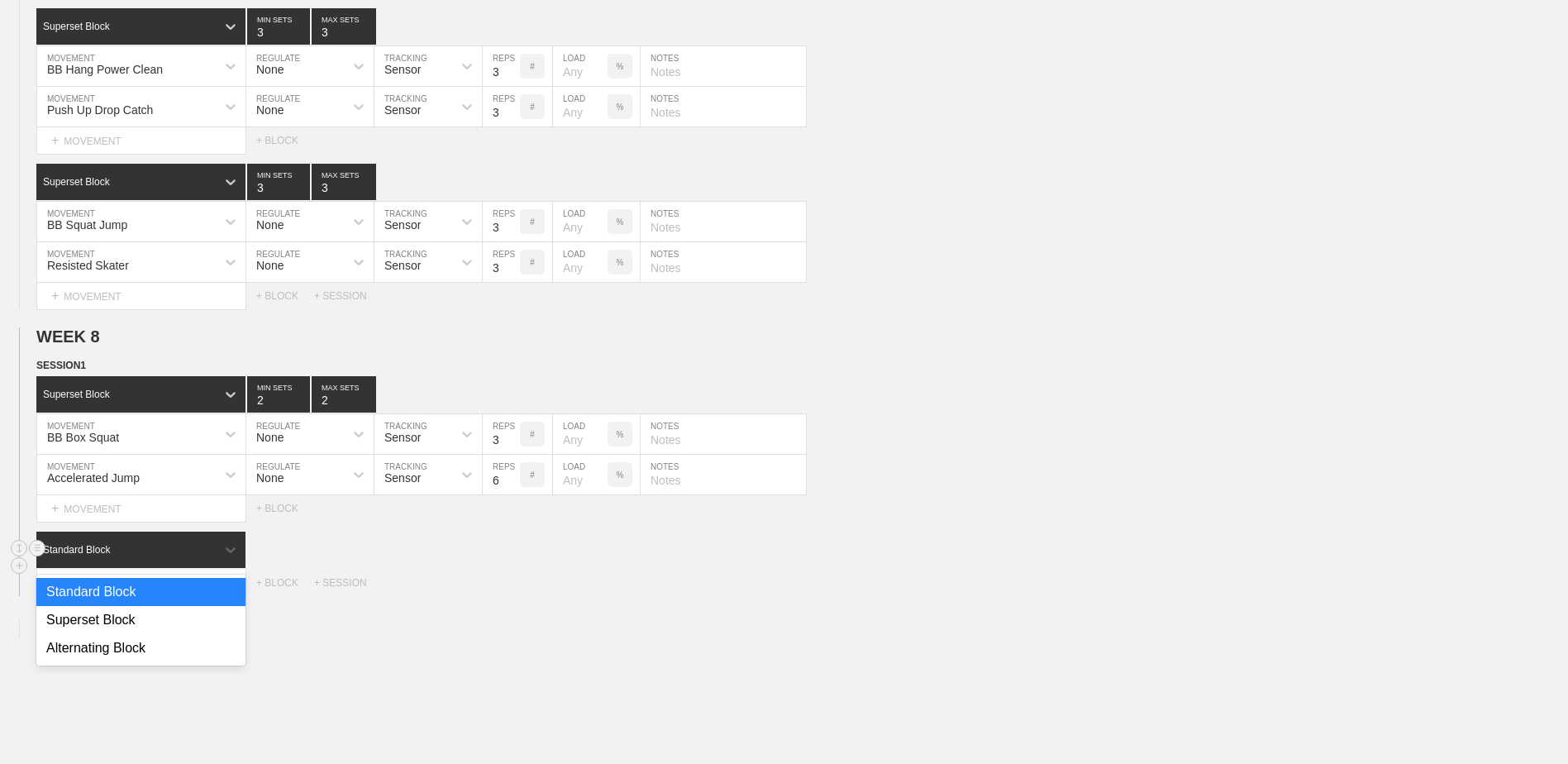
click at [192, 545] on div "Standard Block" at bounding box center [141, 550] width 209 height 37
click at [169, 625] on div "Superset Block" at bounding box center [141, 621] width 209 height 28
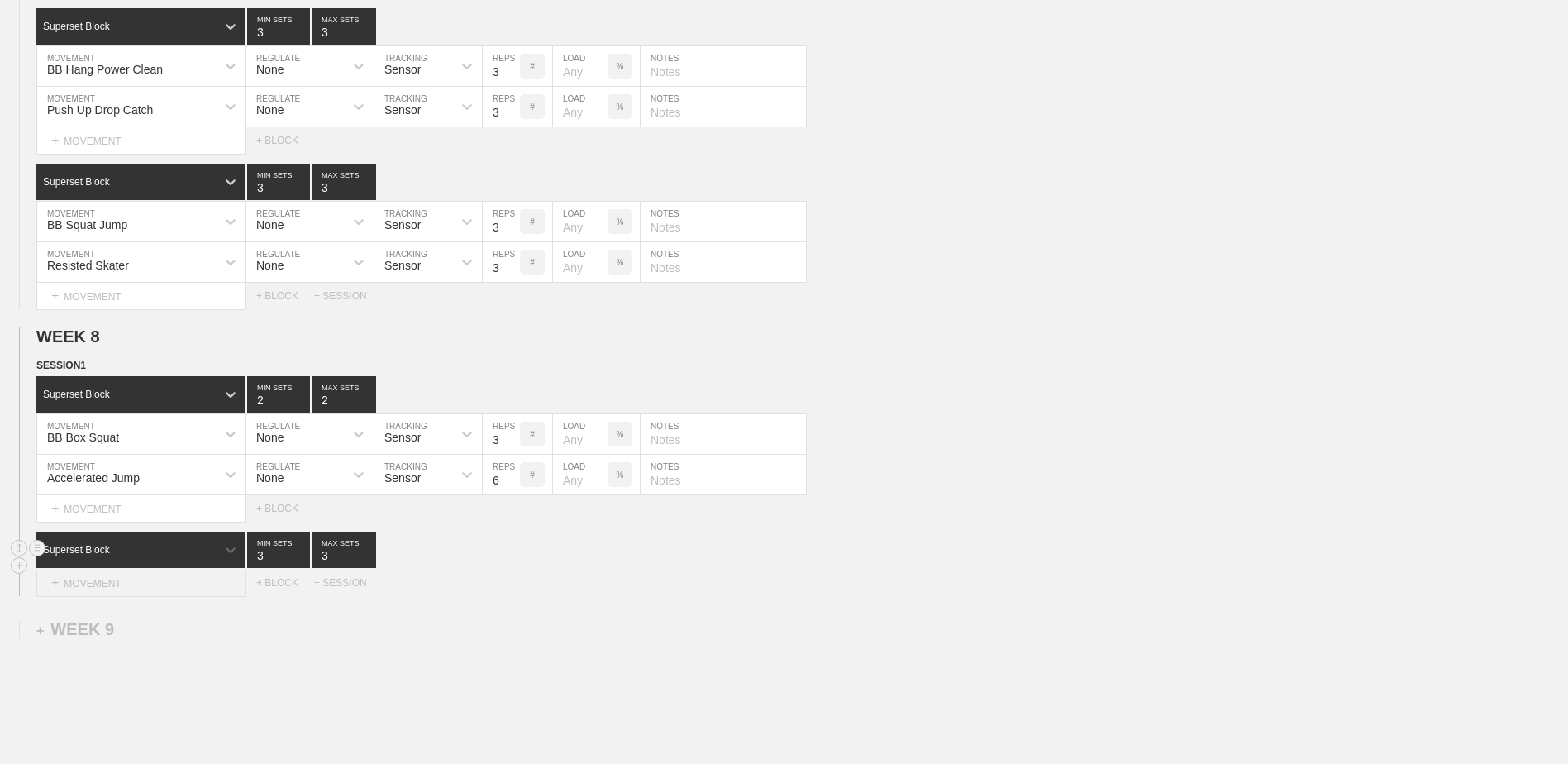
click at [168, 588] on div "+ MOVEMENT" at bounding box center [142, 583] width 210 height 27
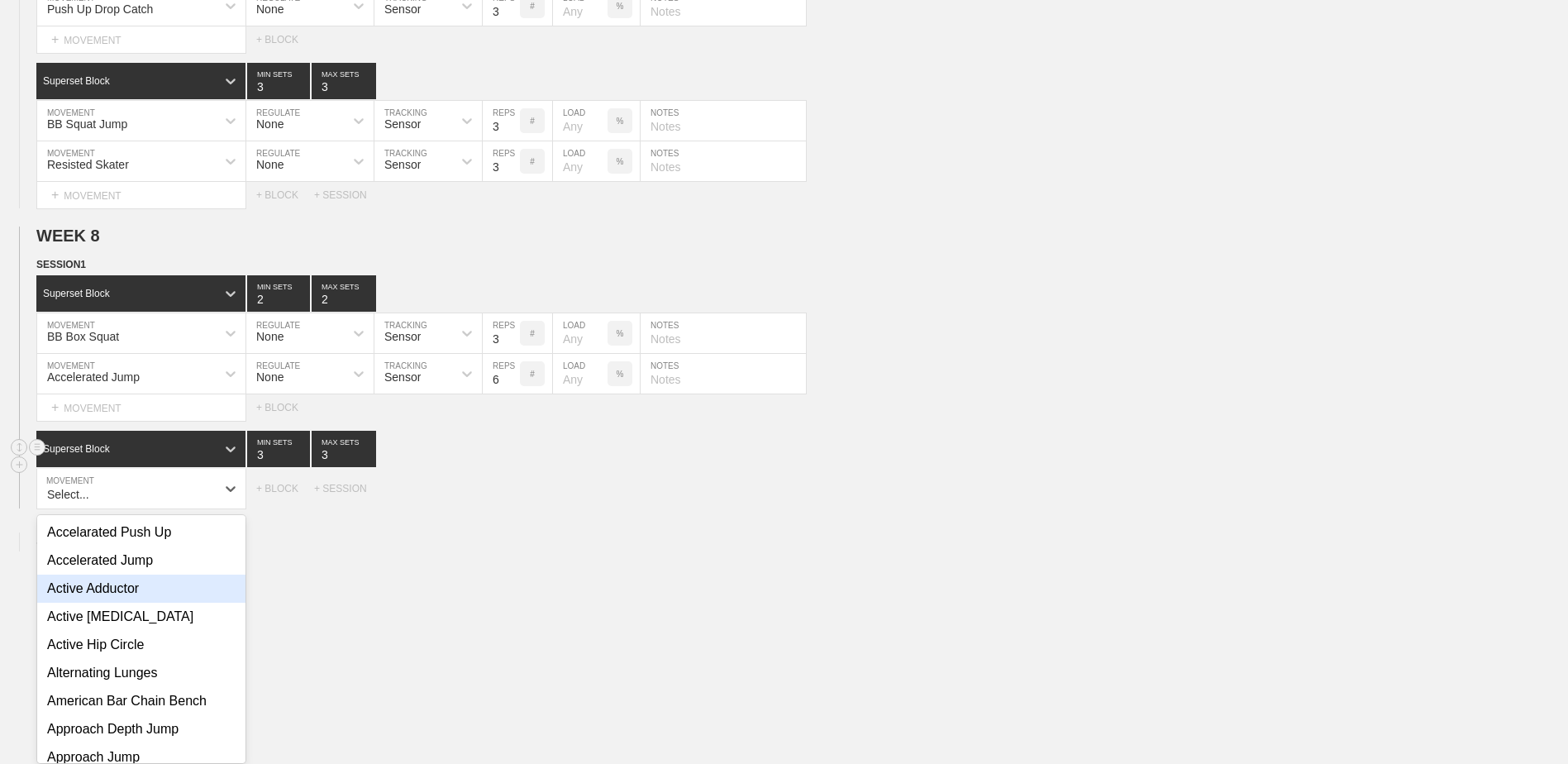
scroll to position [5890, 0]
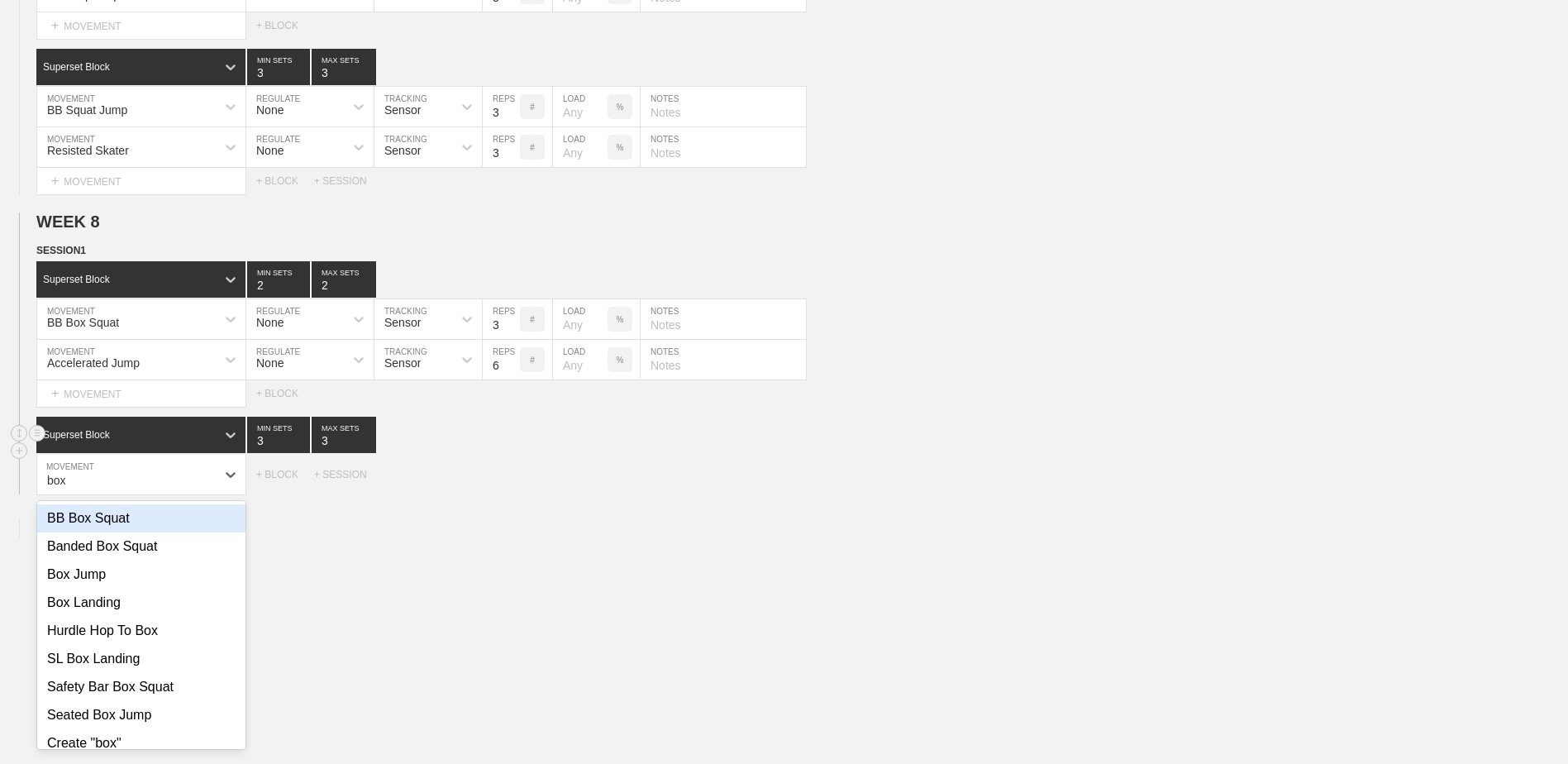
click at [147, 532] on div "BB Box Squat" at bounding box center [142, 519] width 208 height 28
type input "box"
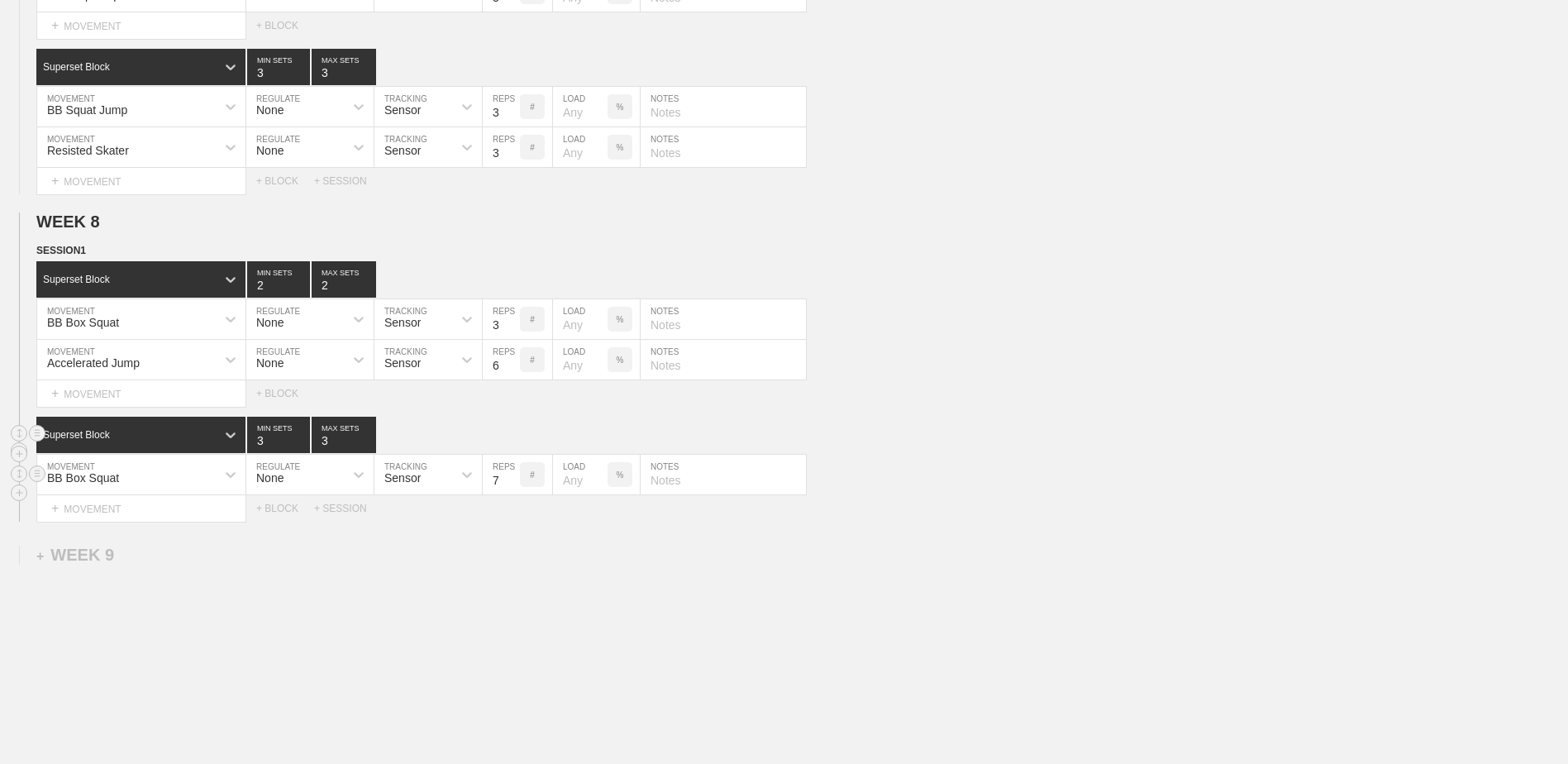
click at [515, 492] on input "7" at bounding box center [501, 475] width 37 height 40
click at [515, 492] on input "6" at bounding box center [501, 475] width 37 height 40
click at [515, 492] on input "5" at bounding box center [501, 475] width 37 height 40
click at [515, 492] on input "4" at bounding box center [501, 475] width 37 height 40
type input "3"
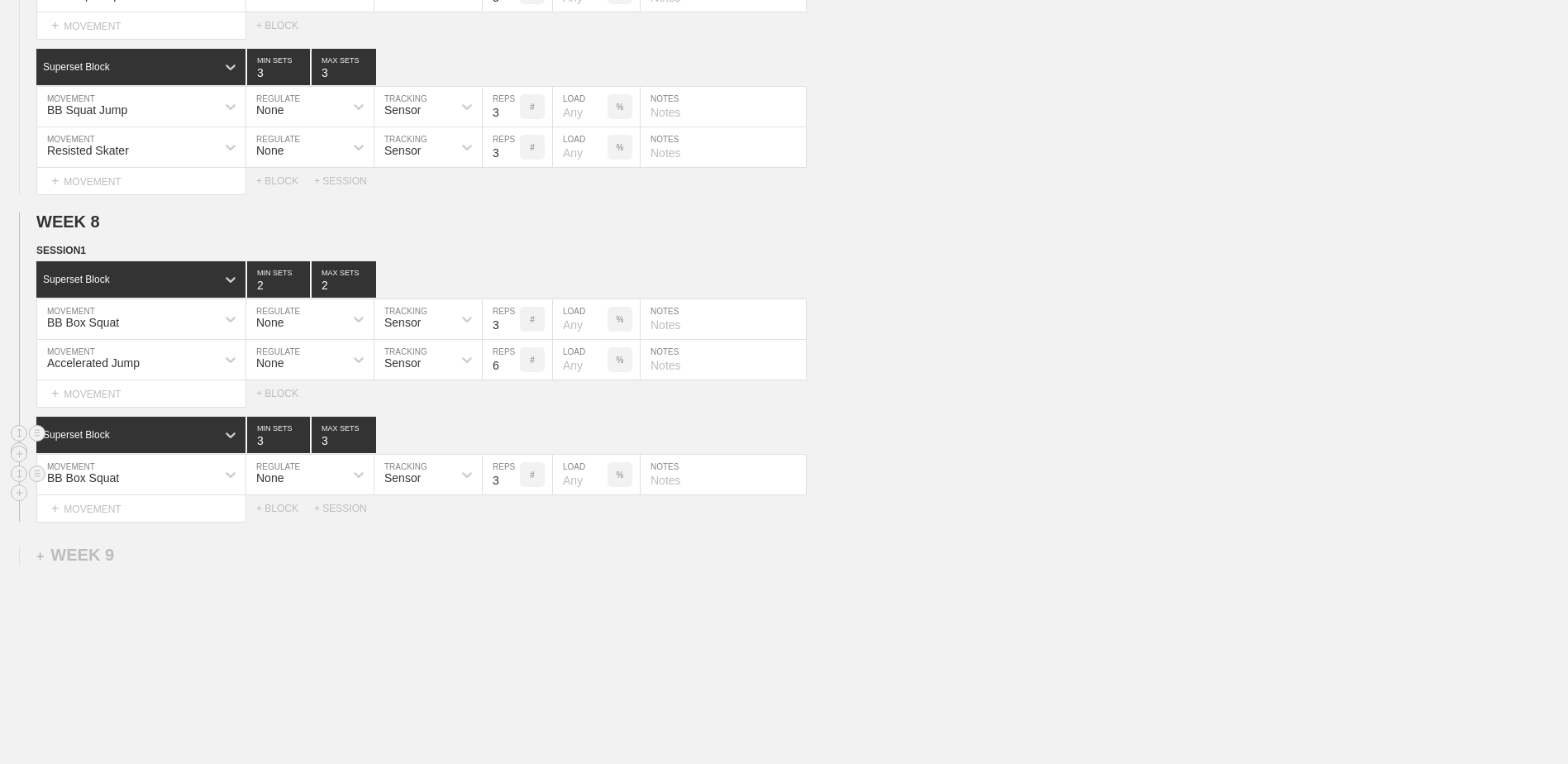
click at [515, 492] on input "3" at bounding box center [501, 475] width 37 height 40
click at [187, 515] on div "+ MOVEMENT" at bounding box center [142, 509] width 210 height 27
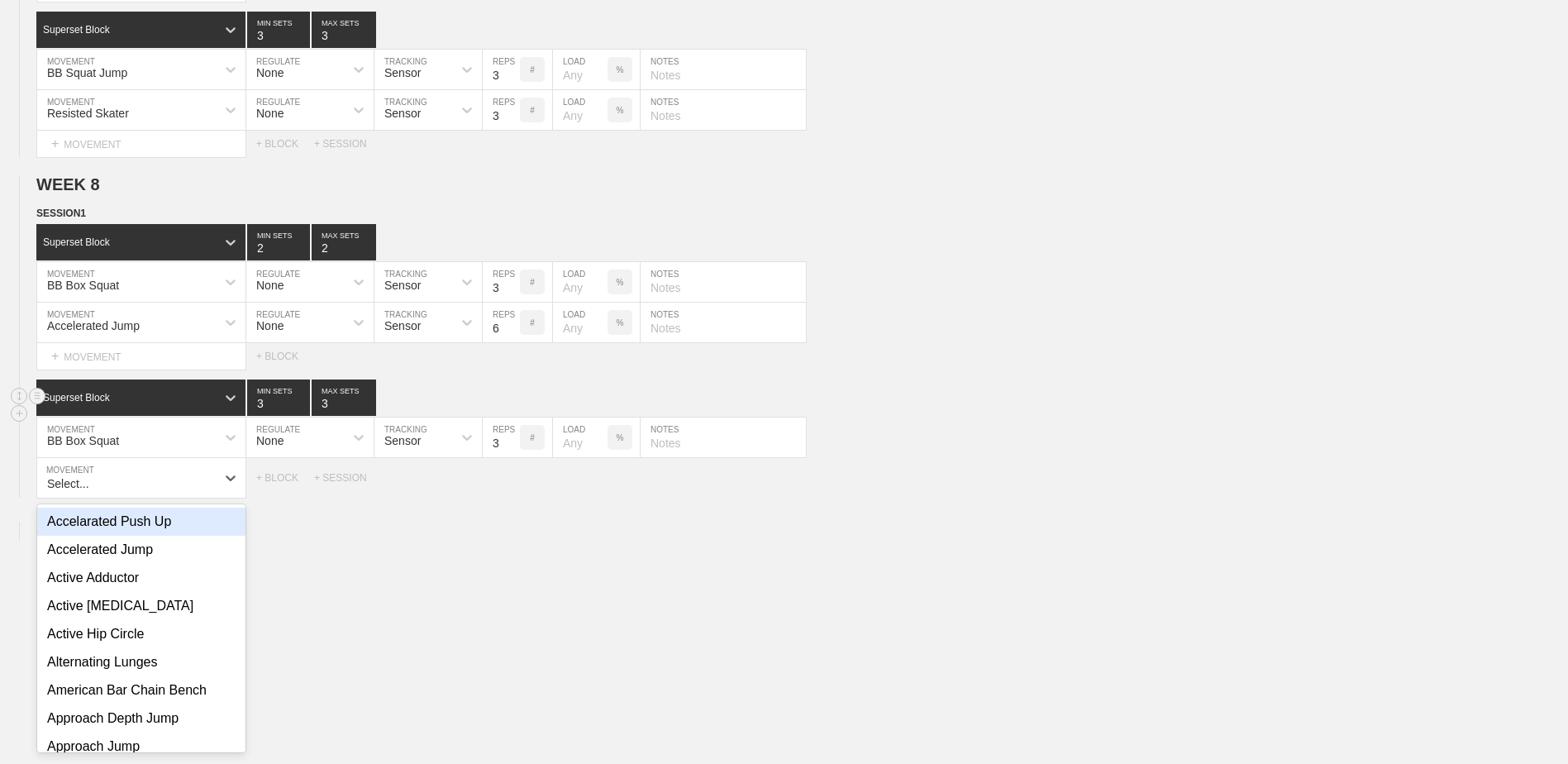
scroll to position [5930, 0]
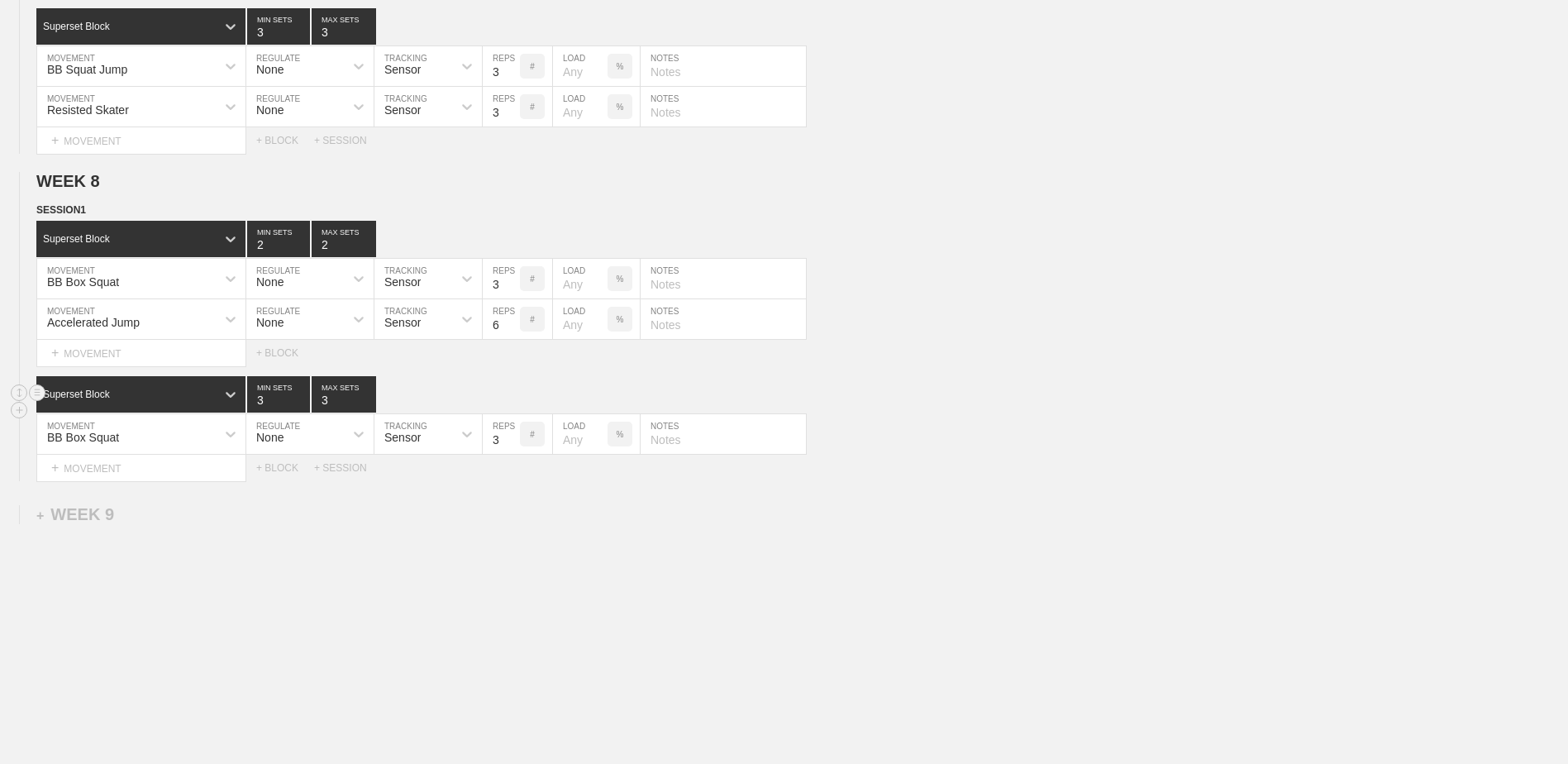
click at [286, 474] on div "+ BLOCK" at bounding box center [285, 468] width 57 height 12
click at [222, 502] on div at bounding box center [231, 510] width 30 height 37
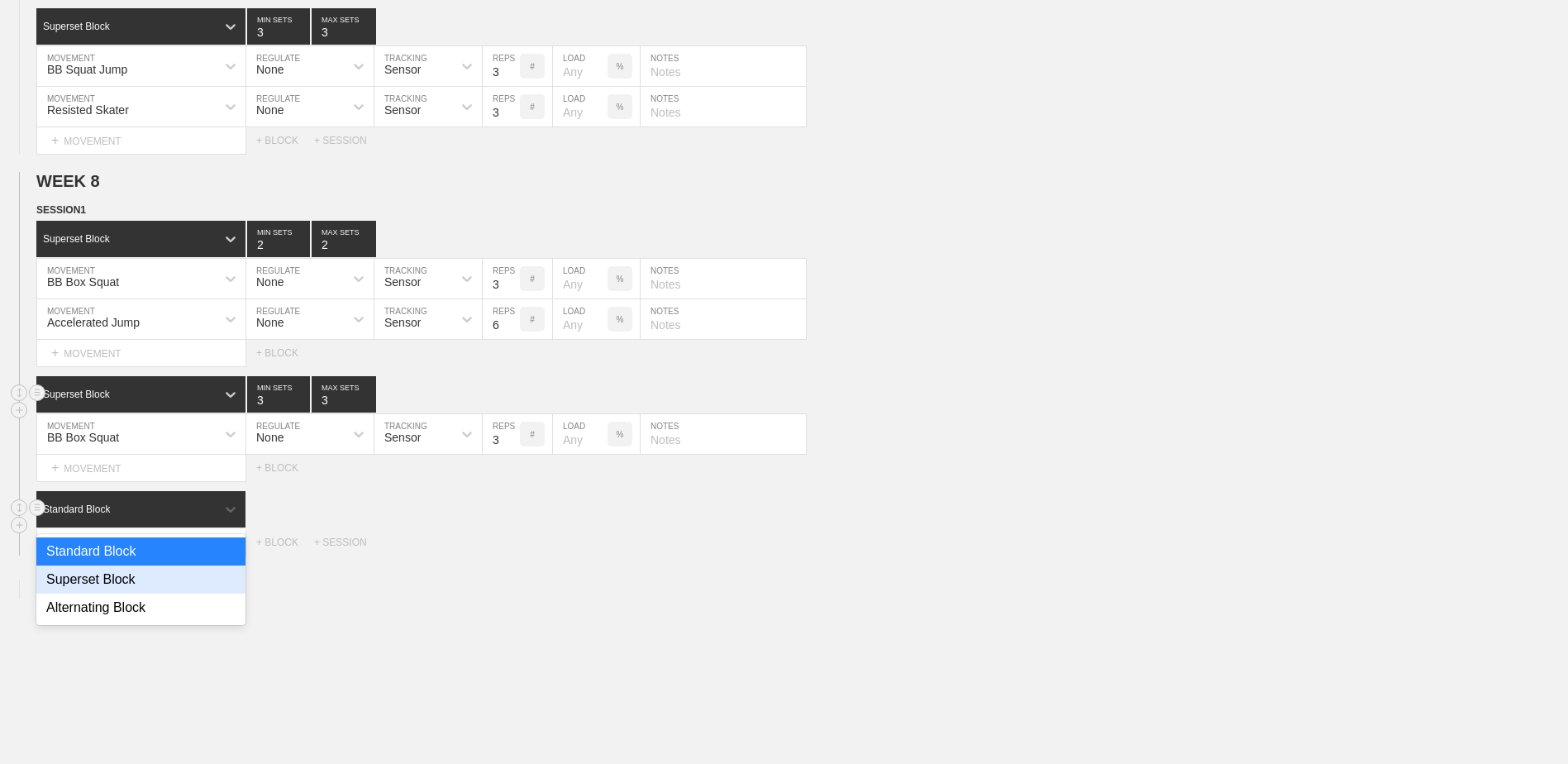
click at [180, 590] on div "Superset Block" at bounding box center [141, 580] width 209 height 28
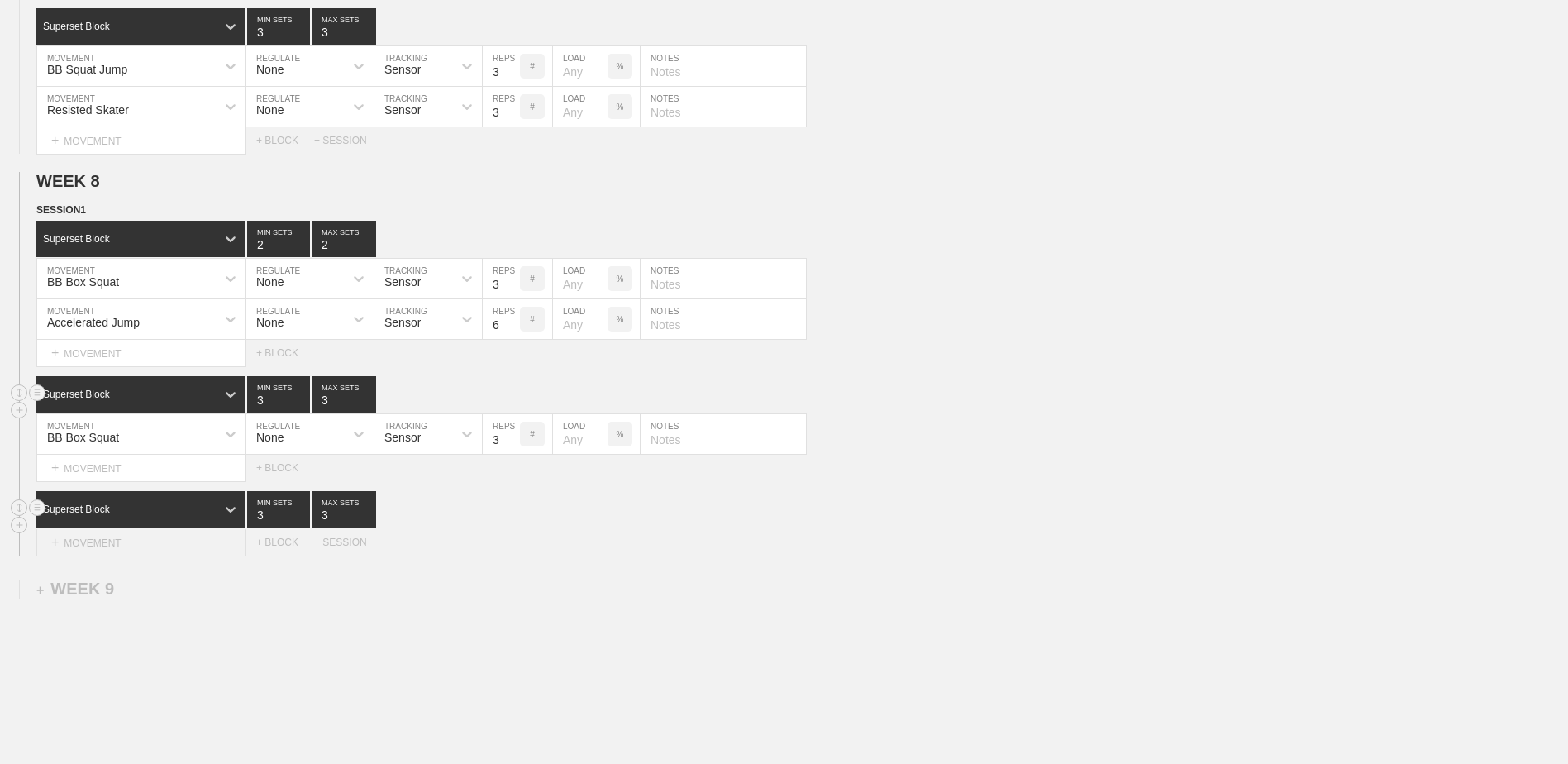
click at [177, 537] on div "+ MOVEMENT" at bounding box center [142, 542] width 210 height 27
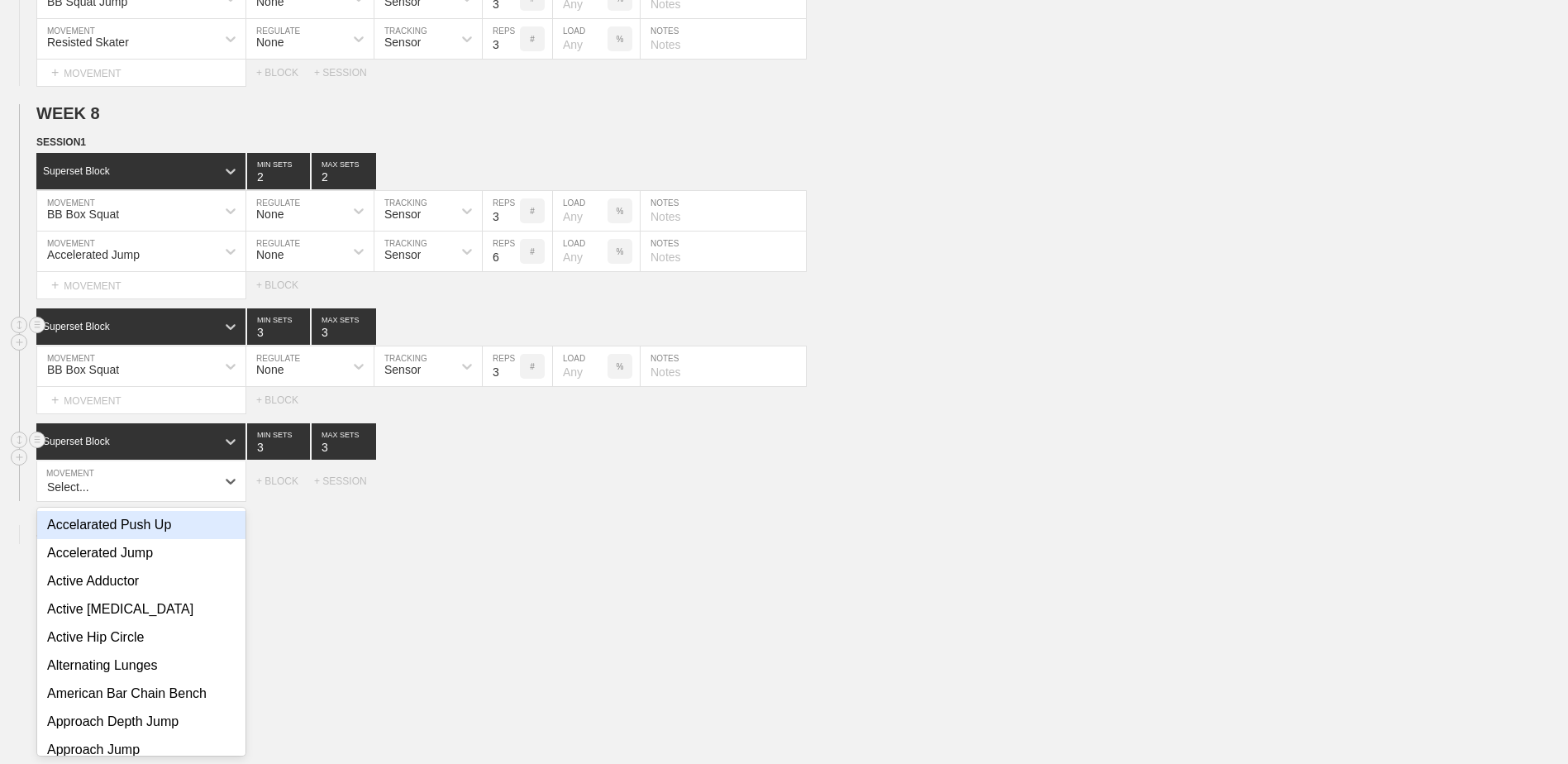
scroll to position [6005, 0]
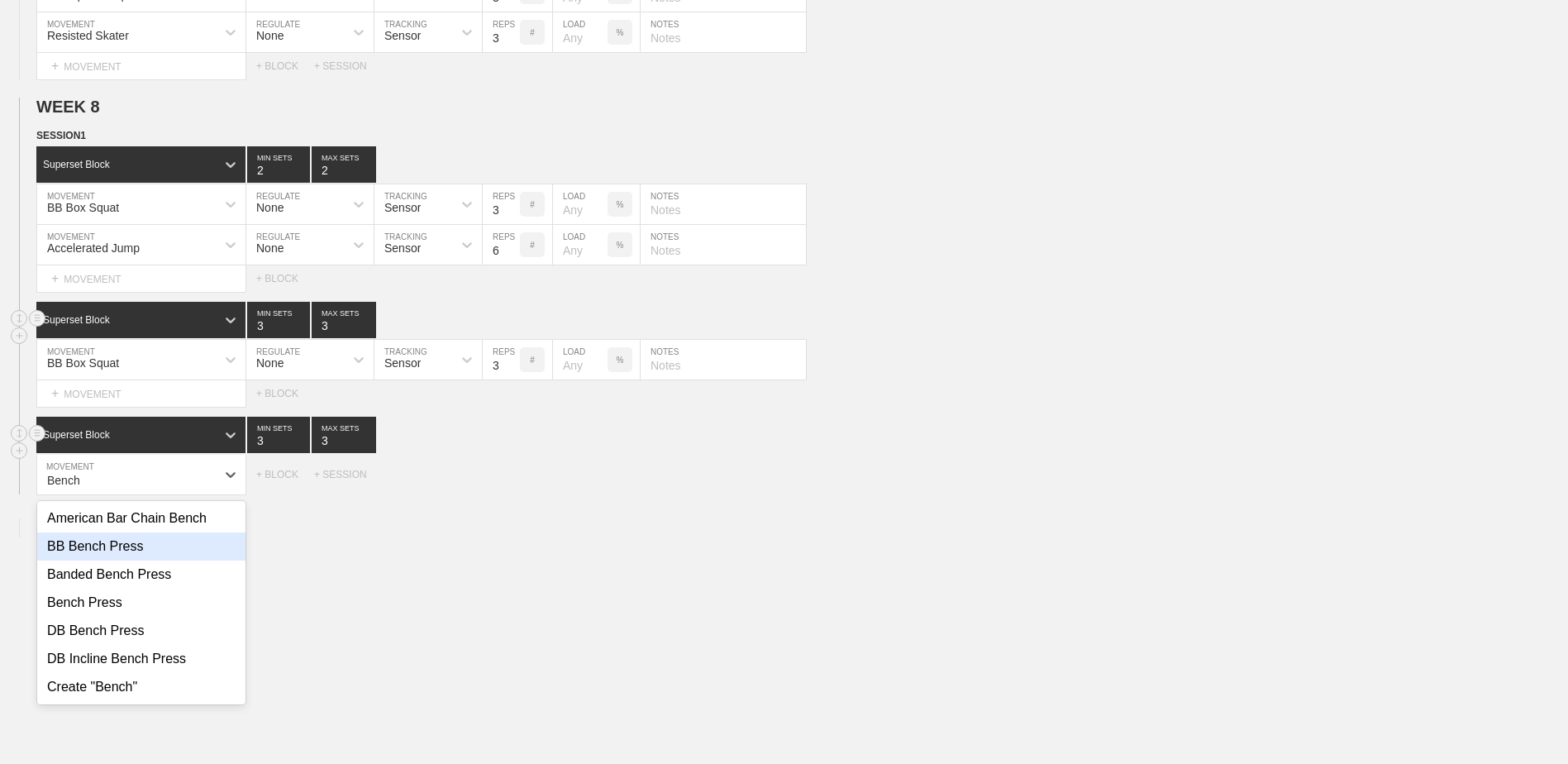
click at [177, 557] on div "BB Bench Press" at bounding box center [142, 547] width 208 height 28
type input "Bench"
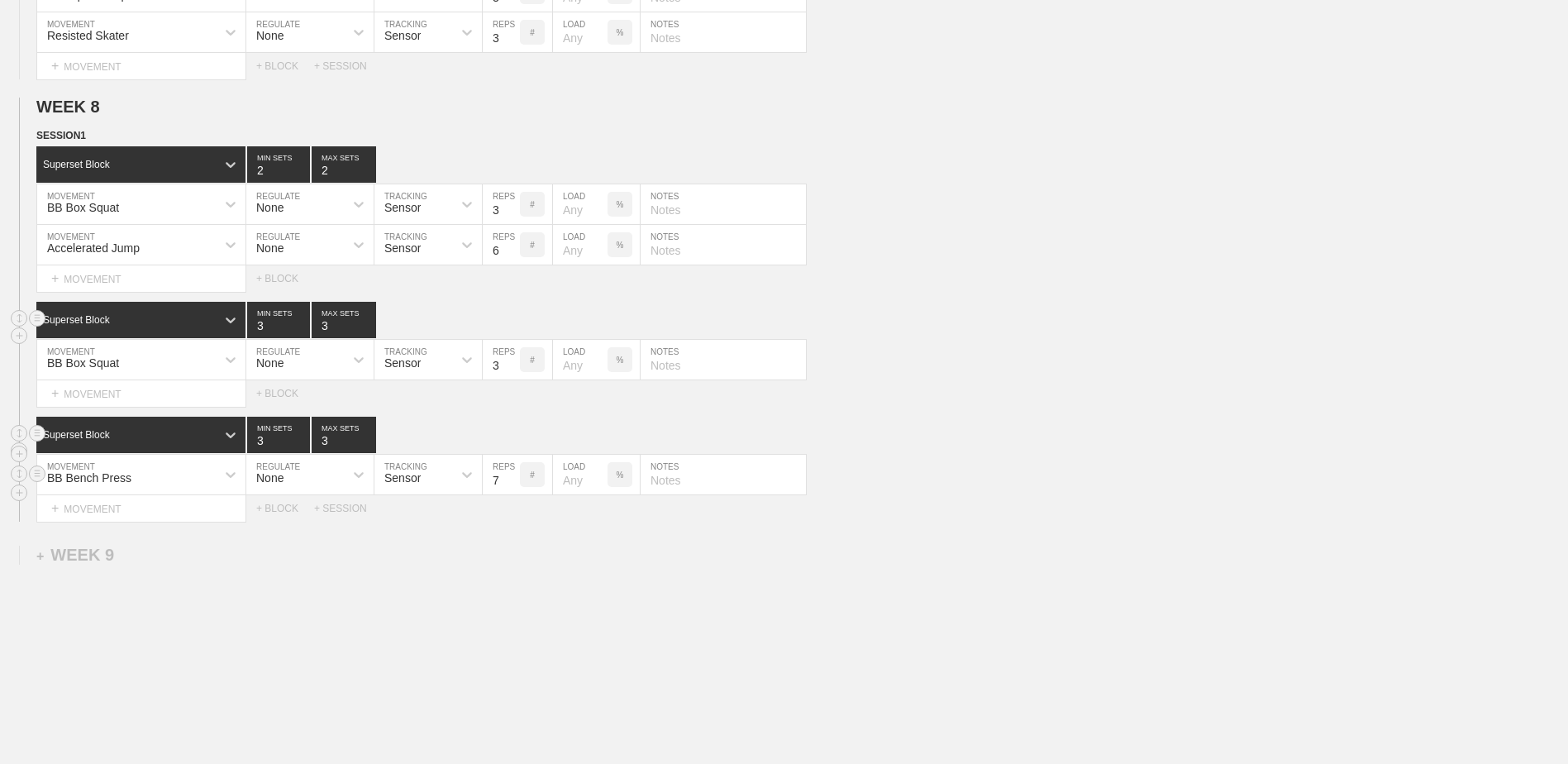
click at [516, 493] on input "7" at bounding box center [501, 475] width 37 height 40
click at [516, 493] on input "6" at bounding box center [501, 475] width 37 height 40
click at [516, 493] on input "5" at bounding box center [501, 475] width 37 height 40
click at [516, 493] on input "4" at bounding box center [501, 475] width 37 height 40
type input "3"
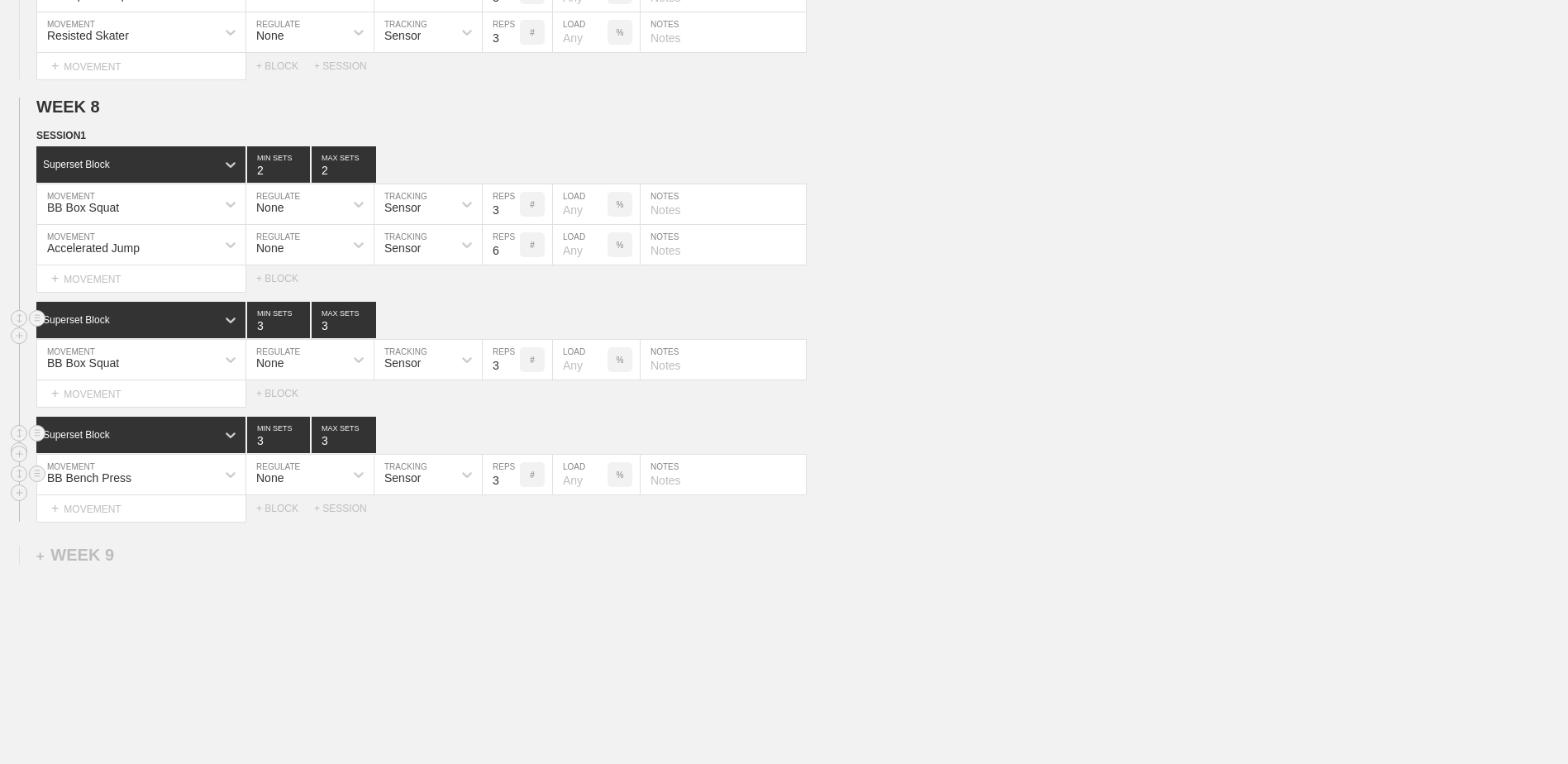
click at [516, 493] on input "3" at bounding box center [501, 475] width 37 height 40
type input "4"
click at [302, 444] on input "4" at bounding box center [278, 435] width 62 height 37
type input "4"
click at [369, 443] on input "4" at bounding box center [343, 435] width 64 height 37
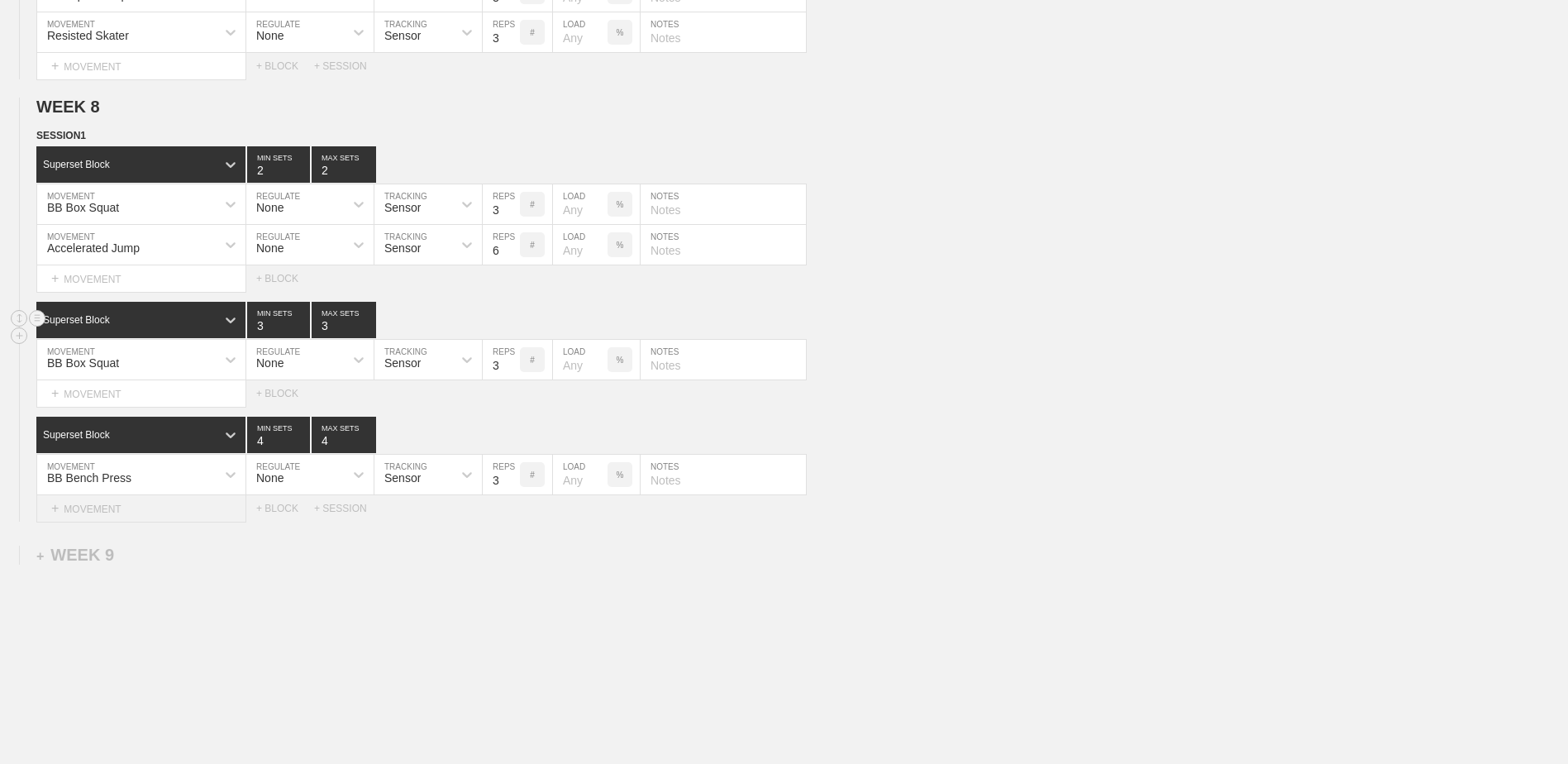
click at [182, 509] on div "+ MOVEMENT" at bounding box center [142, 509] width 210 height 27
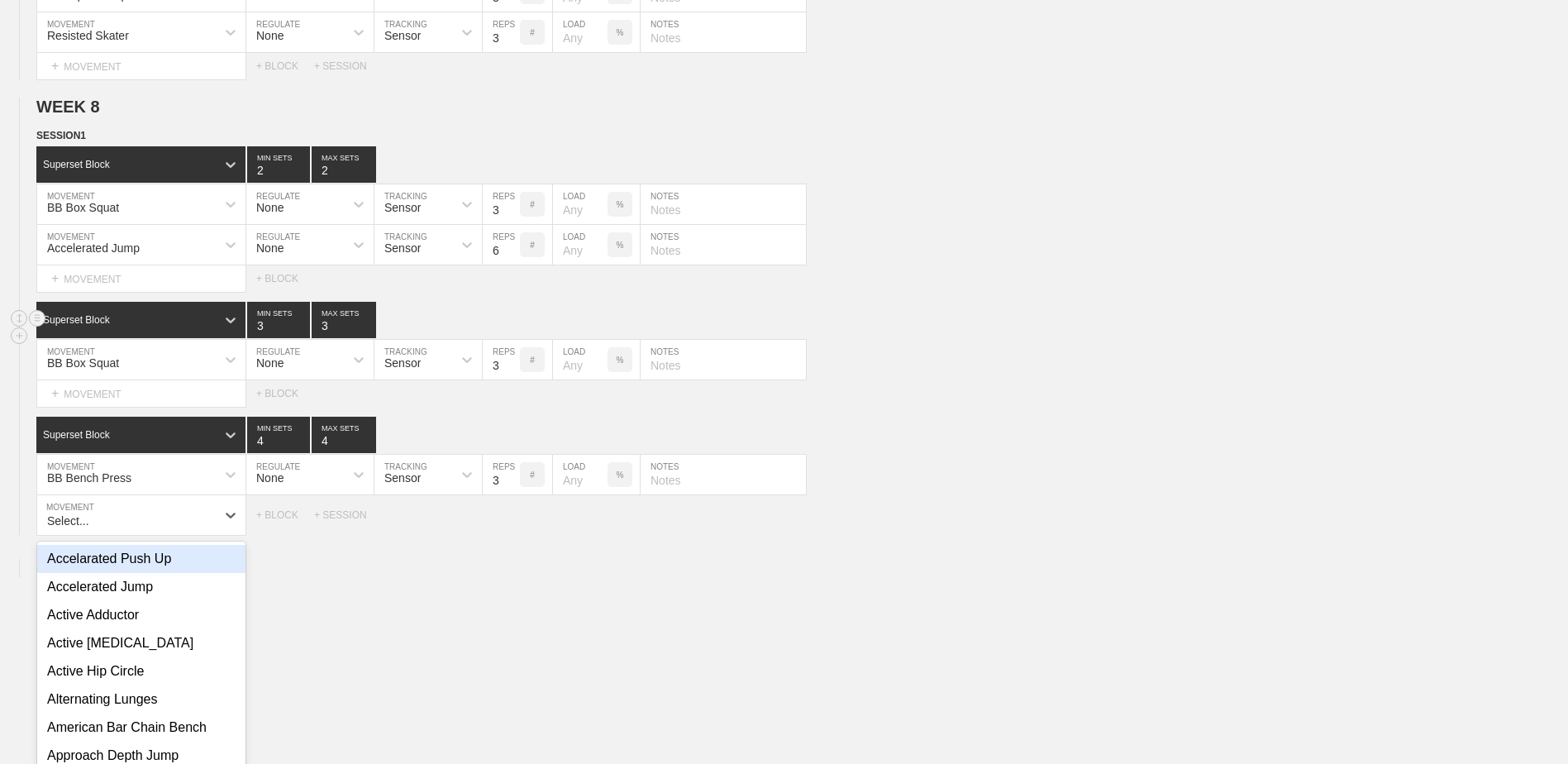
scroll to position [6045, 0]
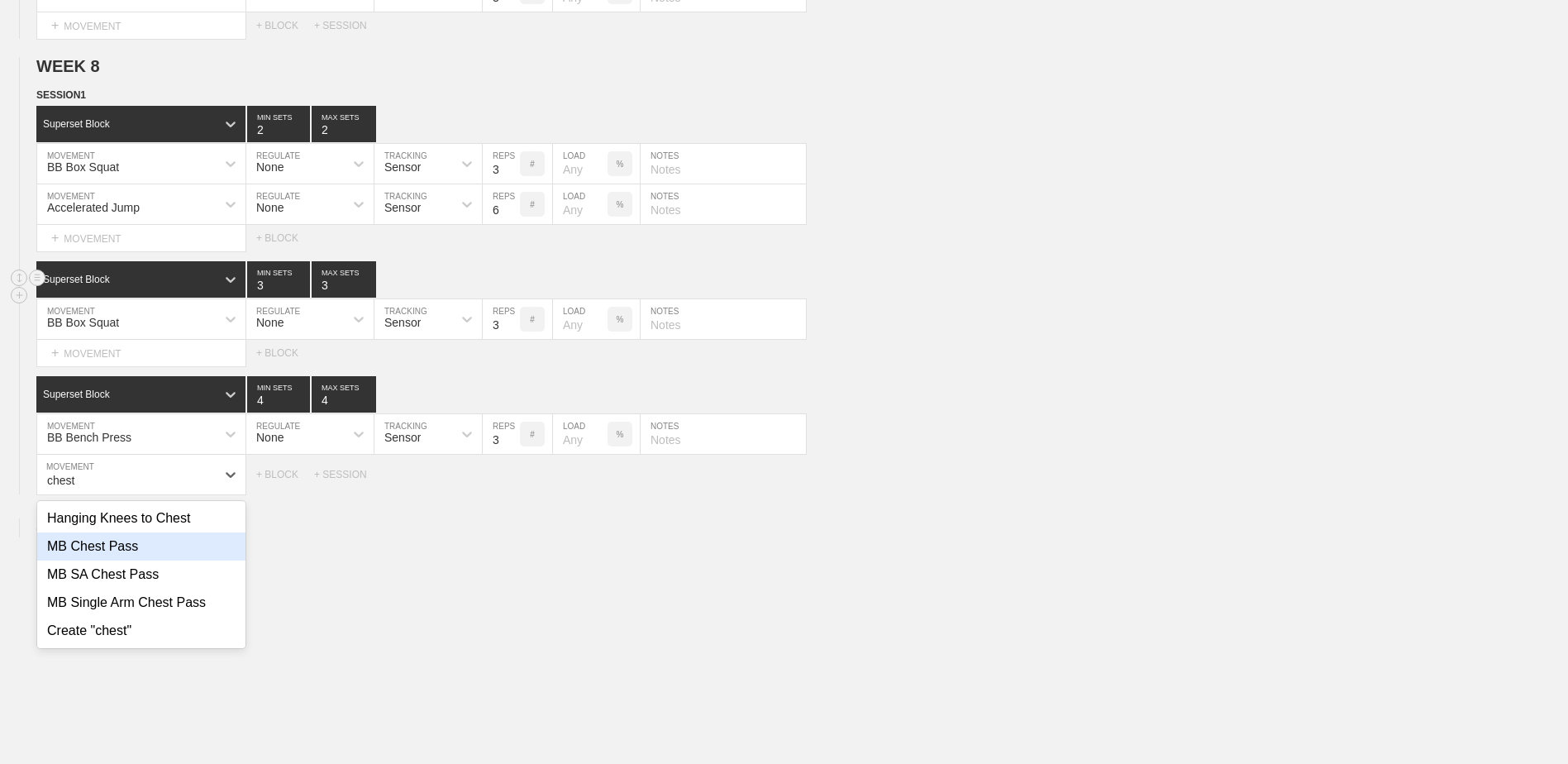
click at [148, 542] on div "MB Chest Pass" at bounding box center [142, 547] width 208 height 28
type input "chest"
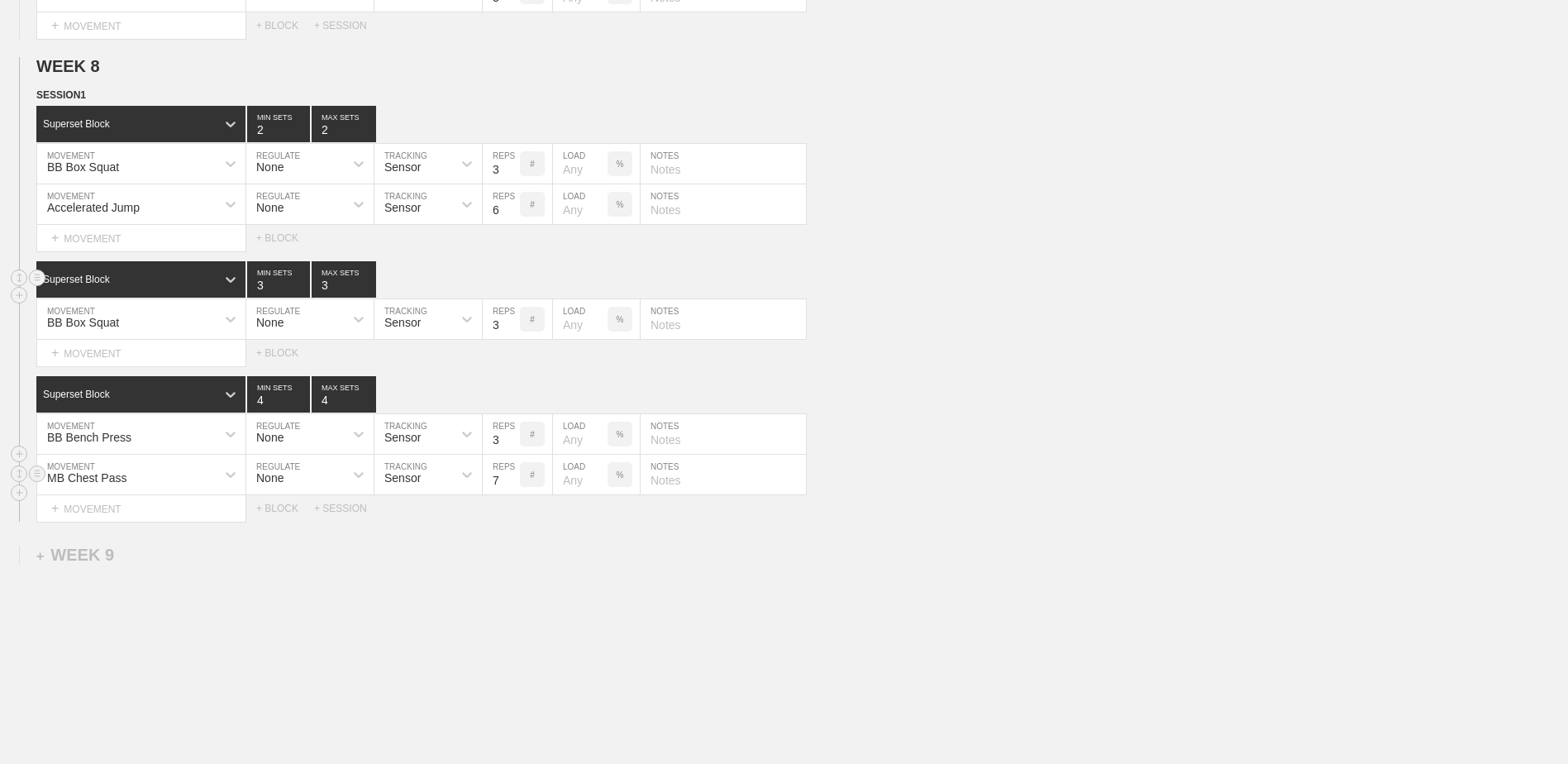
click at [507, 494] on input "7" at bounding box center [501, 475] width 37 height 40
click at [512, 494] on input "6" at bounding box center [501, 475] width 37 height 40
click at [512, 494] on input "5" at bounding box center [501, 475] width 37 height 40
click at [512, 494] on input "4" at bounding box center [501, 475] width 37 height 40
type input "3"
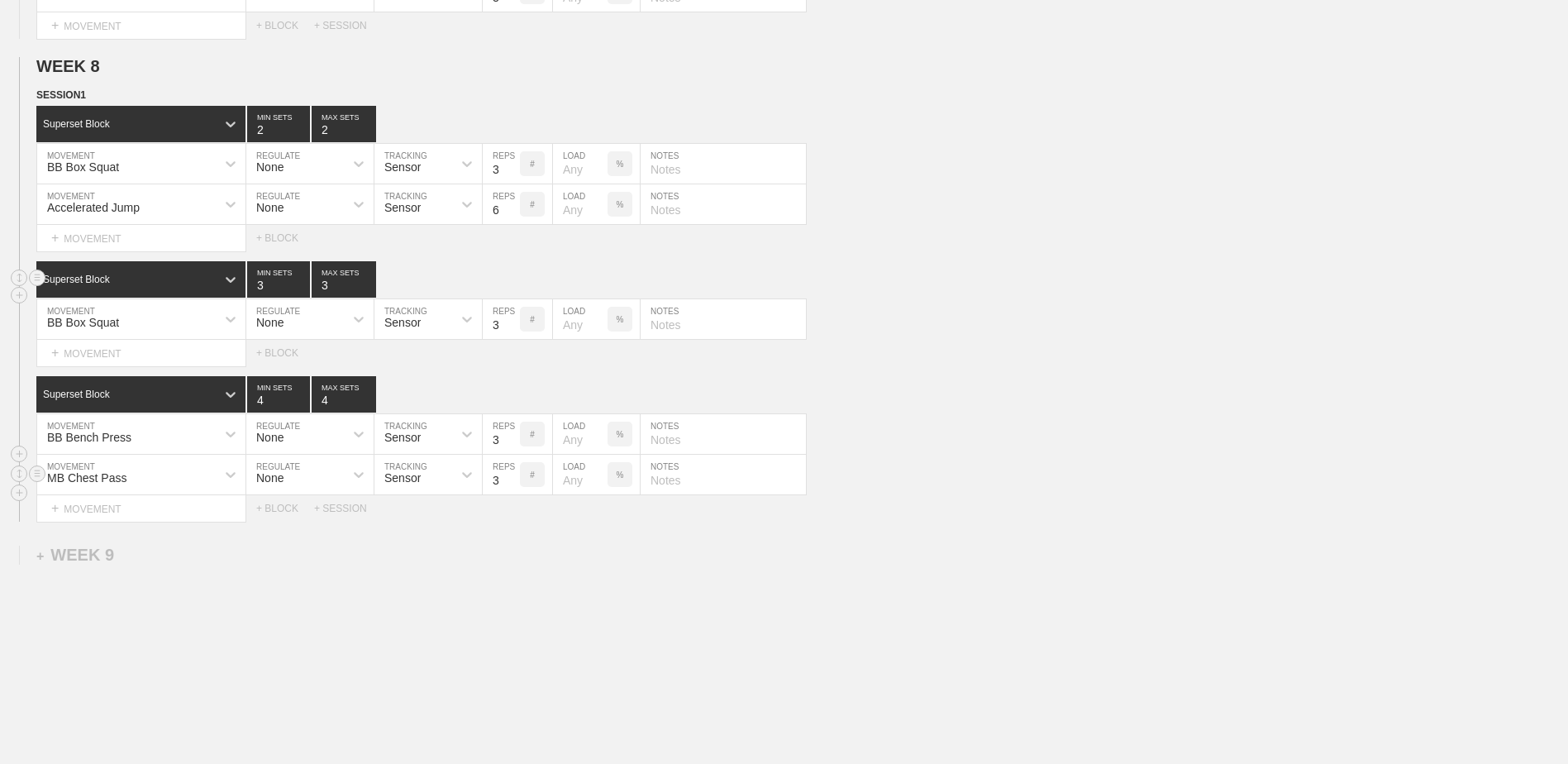
click at [512, 494] on input "3" at bounding box center [501, 475] width 37 height 40
click at [291, 507] on div "Select... MOVEMENT + MOVEMENT + BLOCK + SESSION" at bounding box center [784, 509] width 1568 height 27
click at [291, 508] on div "Select... MOVEMENT + MOVEMENT + BLOCK + SESSION" at bounding box center [784, 509] width 1568 height 27
drag, startPoint x: 291, startPoint y: 508, endPoint x: 276, endPoint y: 531, distance: 27.5
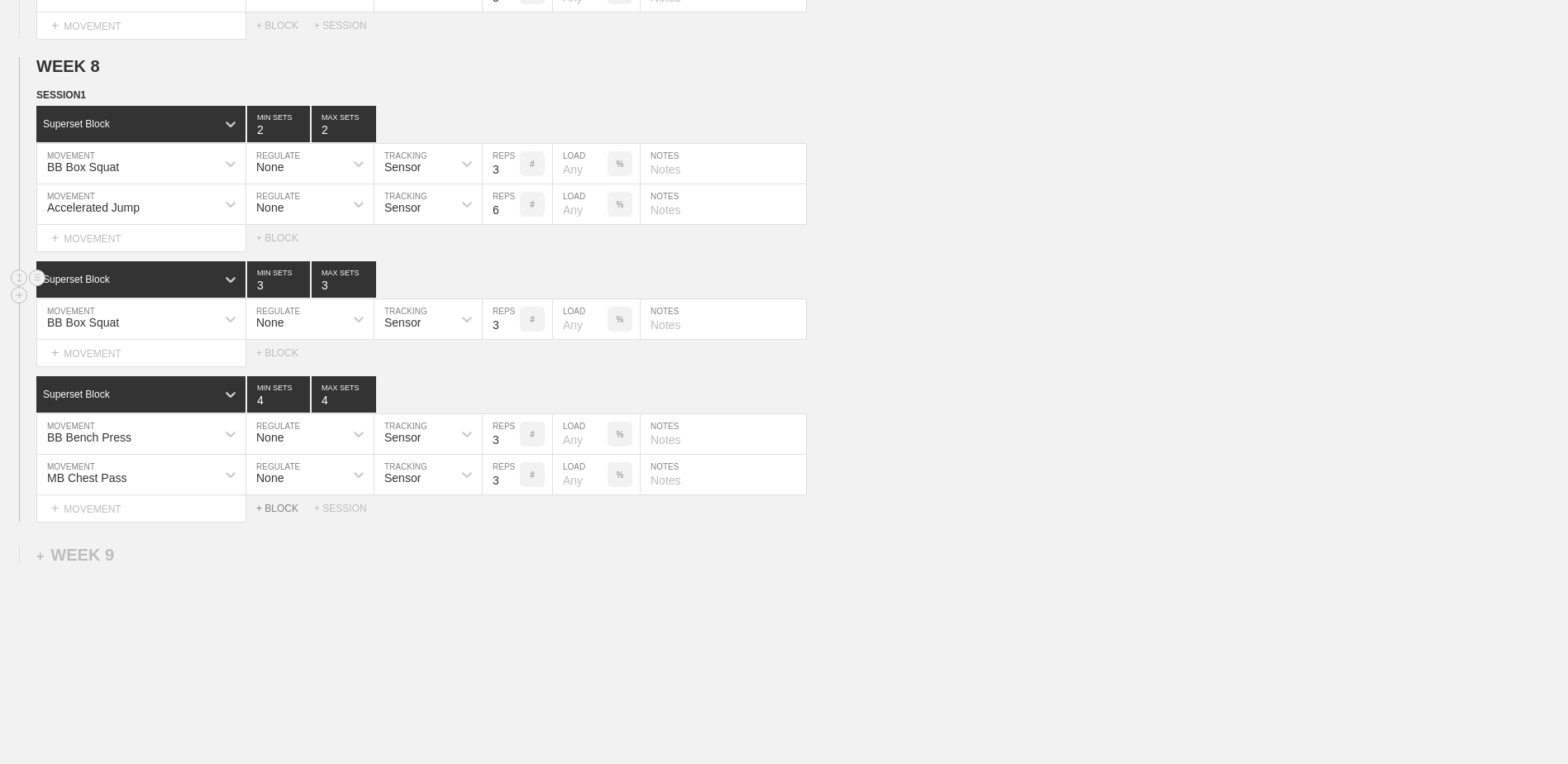
click at [276, 514] on div "+ BLOCK" at bounding box center [285, 509] width 57 height 12
click at [207, 557] on div "Standard Block" at bounding box center [126, 550] width 179 height 15
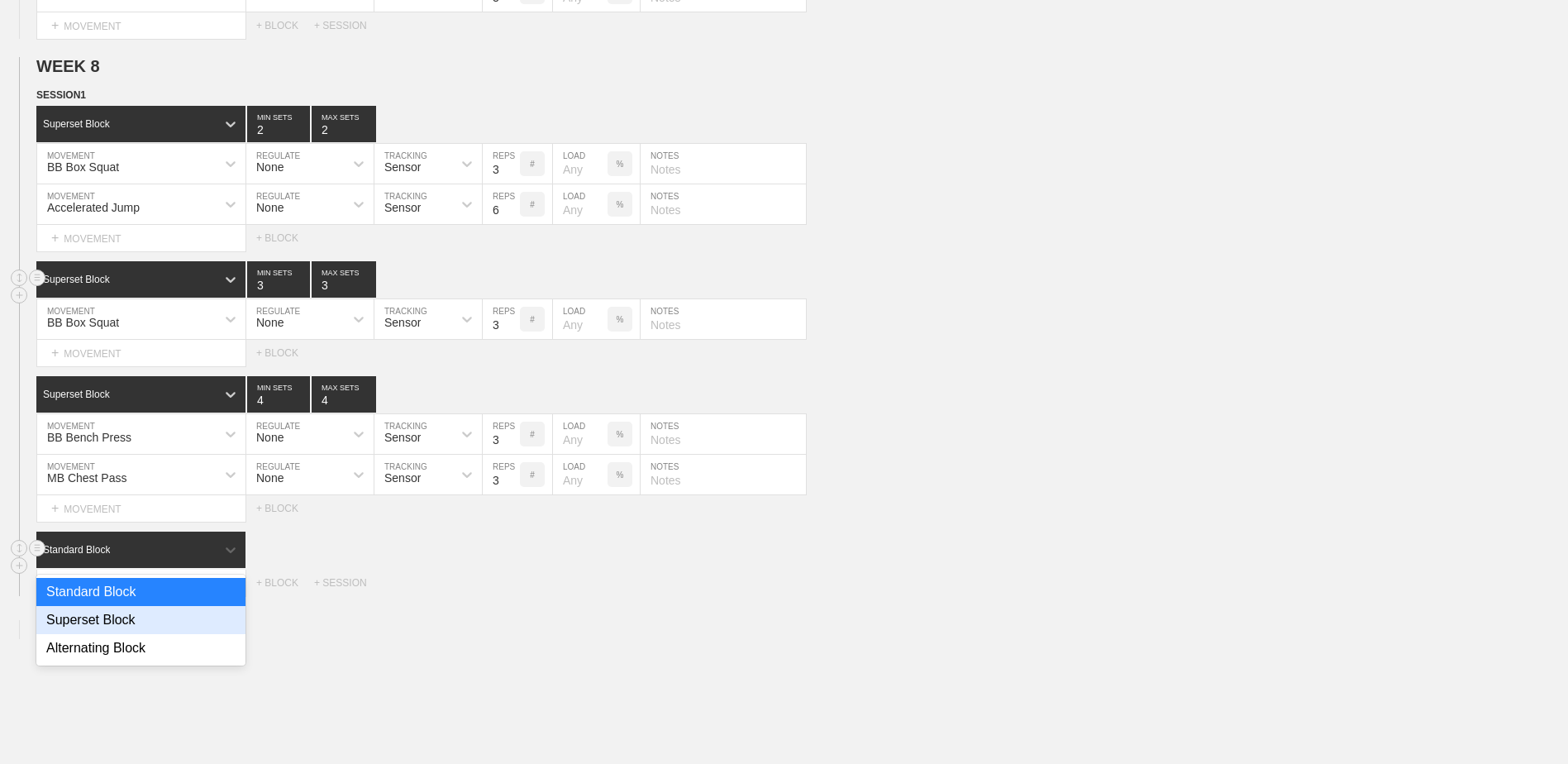
click at [154, 630] on div "Superset Block" at bounding box center [141, 621] width 209 height 28
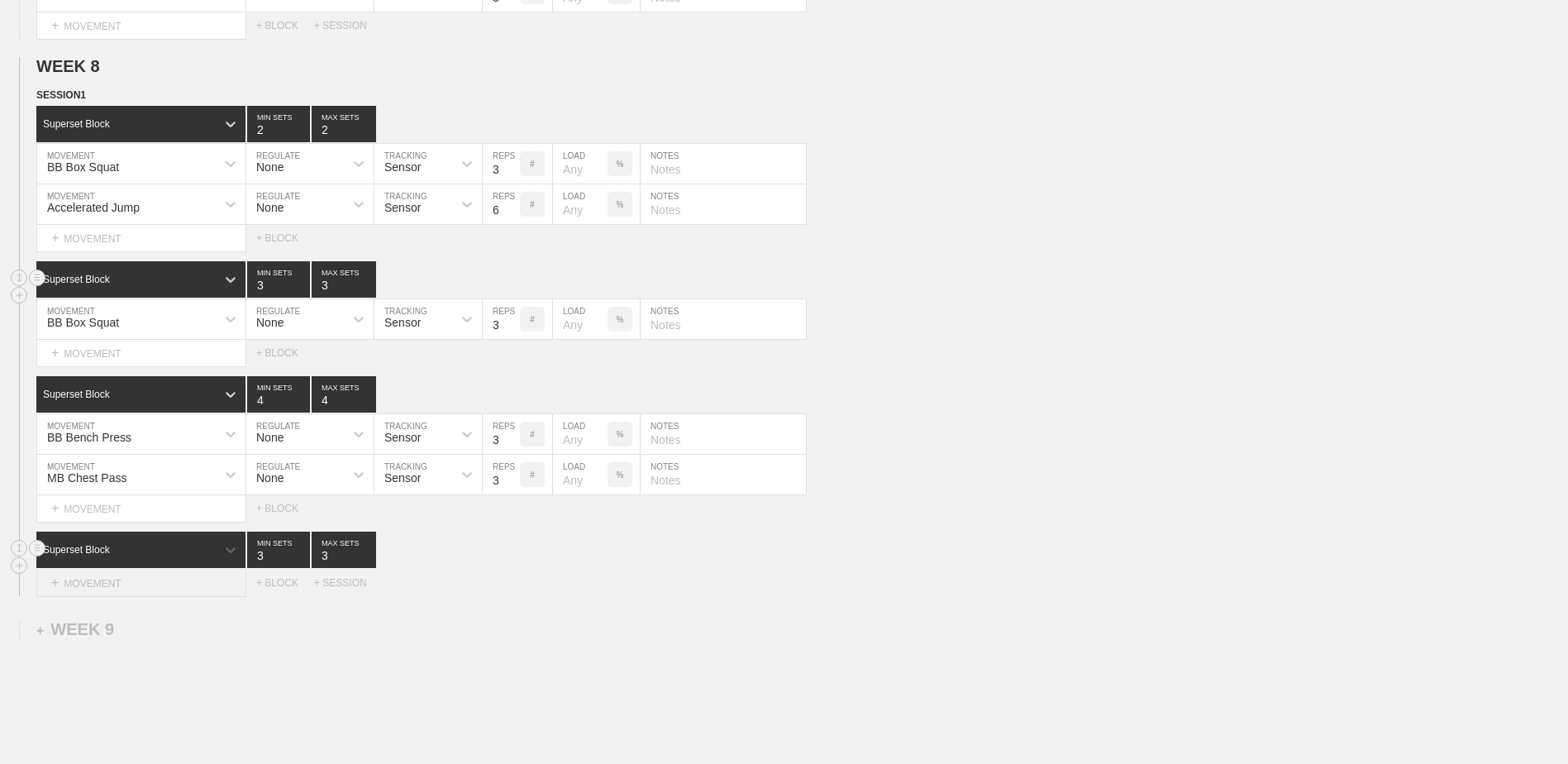
click at [140, 595] on div "+ MOVEMENT" at bounding box center [142, 583] width 210 height 27
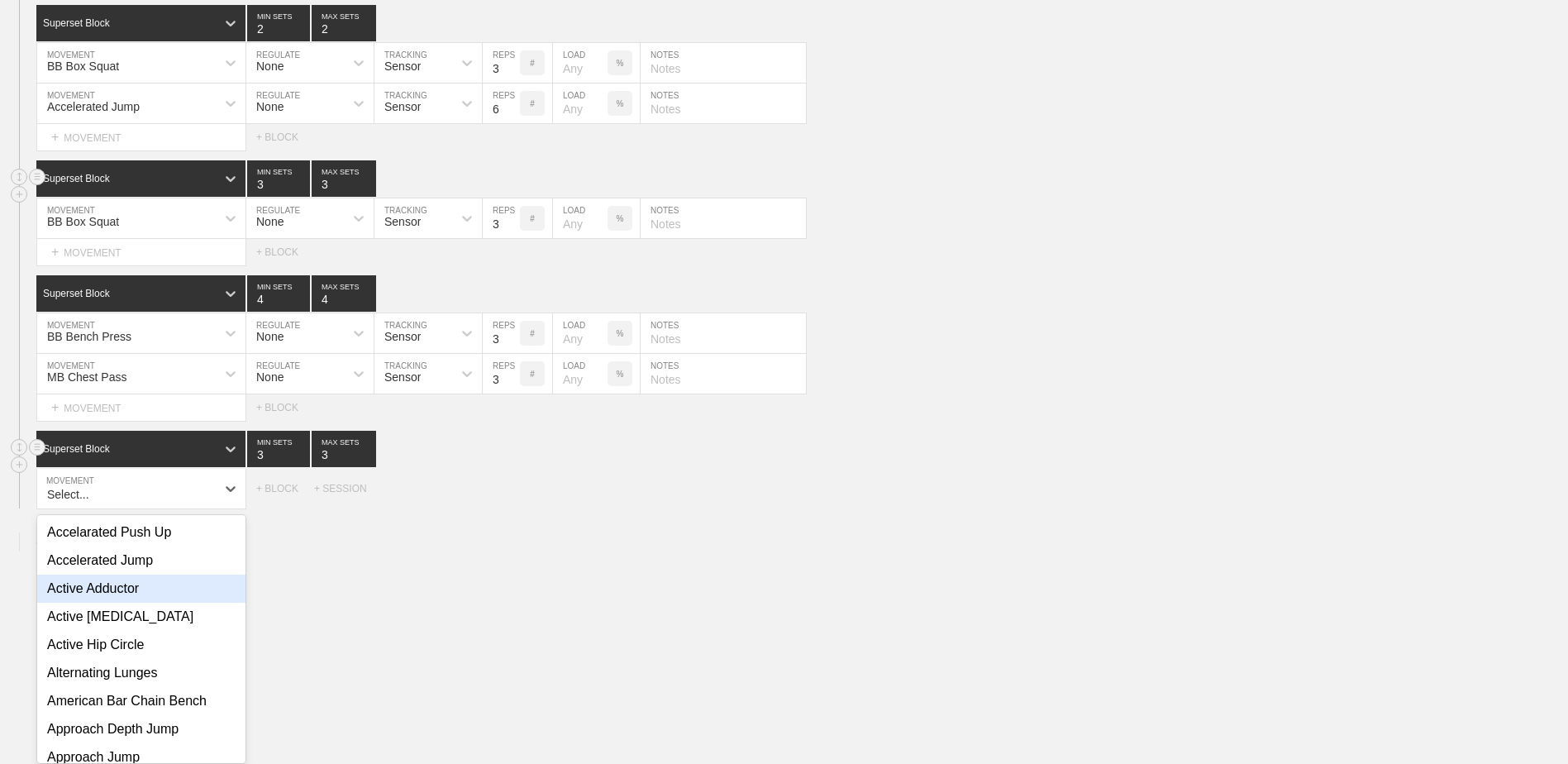
scroll to position [6160, 0]
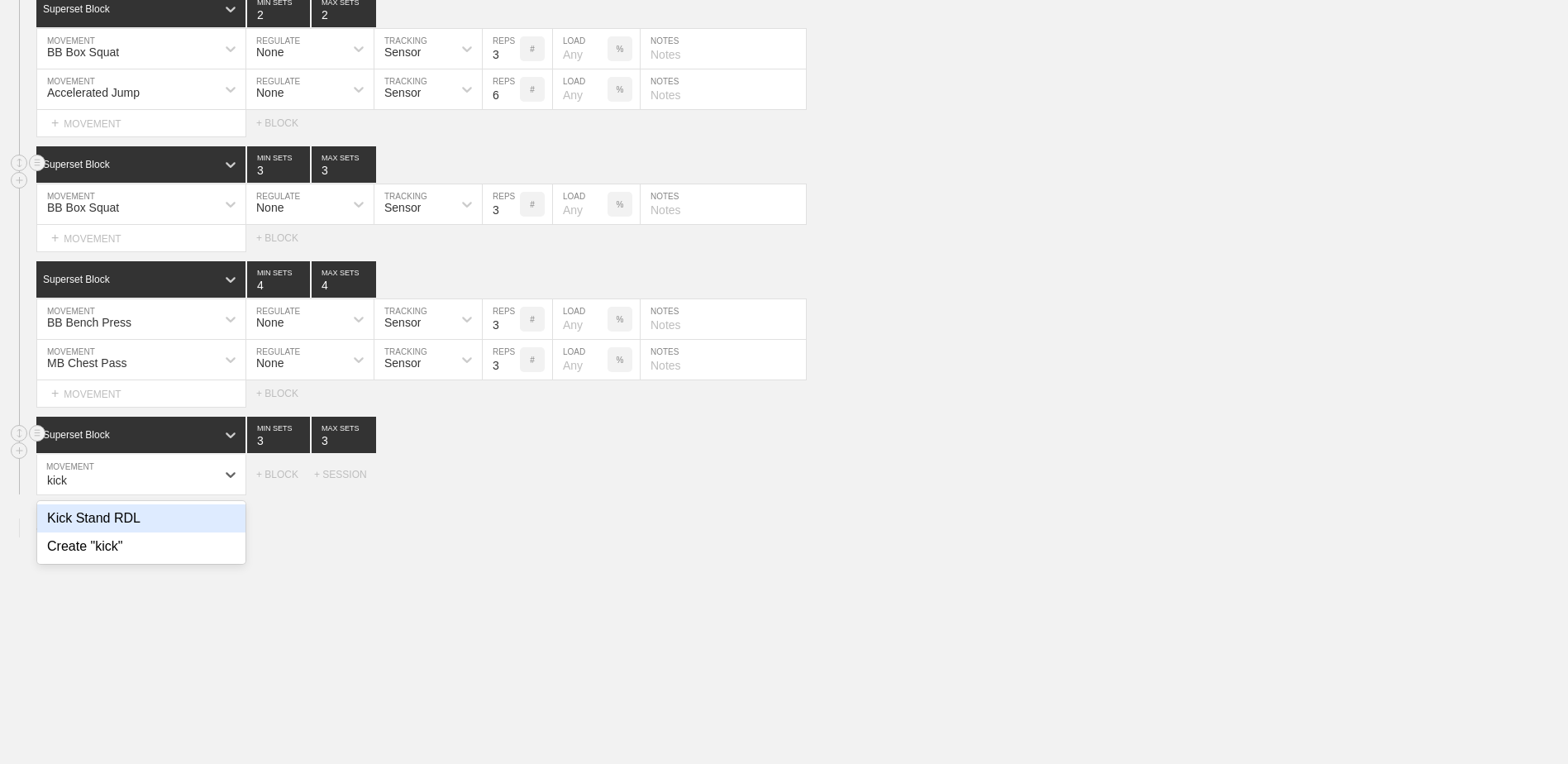
click at [124, 522] on div "Kick Stand RDL" at bounding box center [142, 519] width 208 height 28
type input "kick"
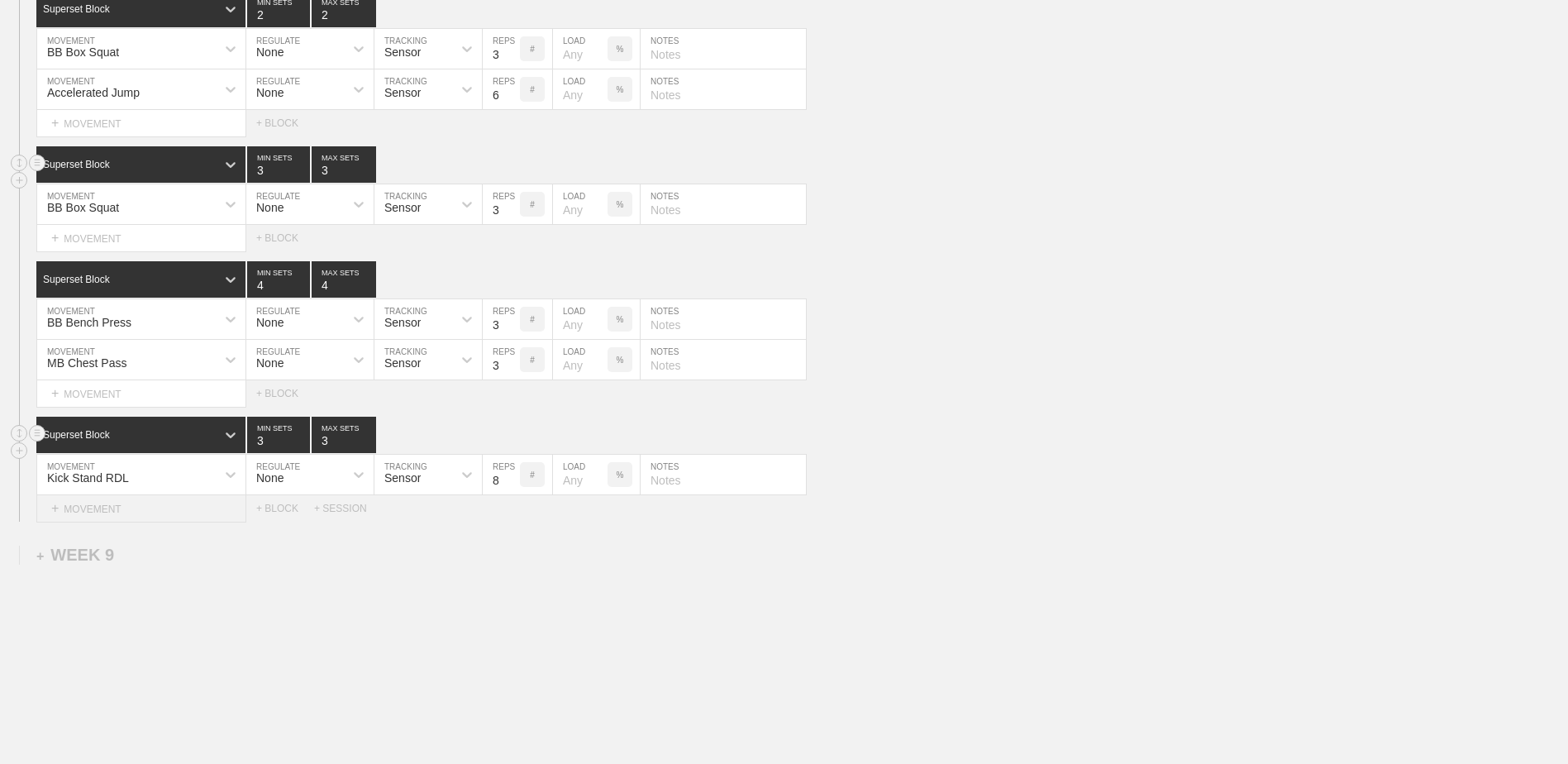
click at [188, 512] on div "+ MOVEMENT" at bounding box center [142, 509] width 210 height 27
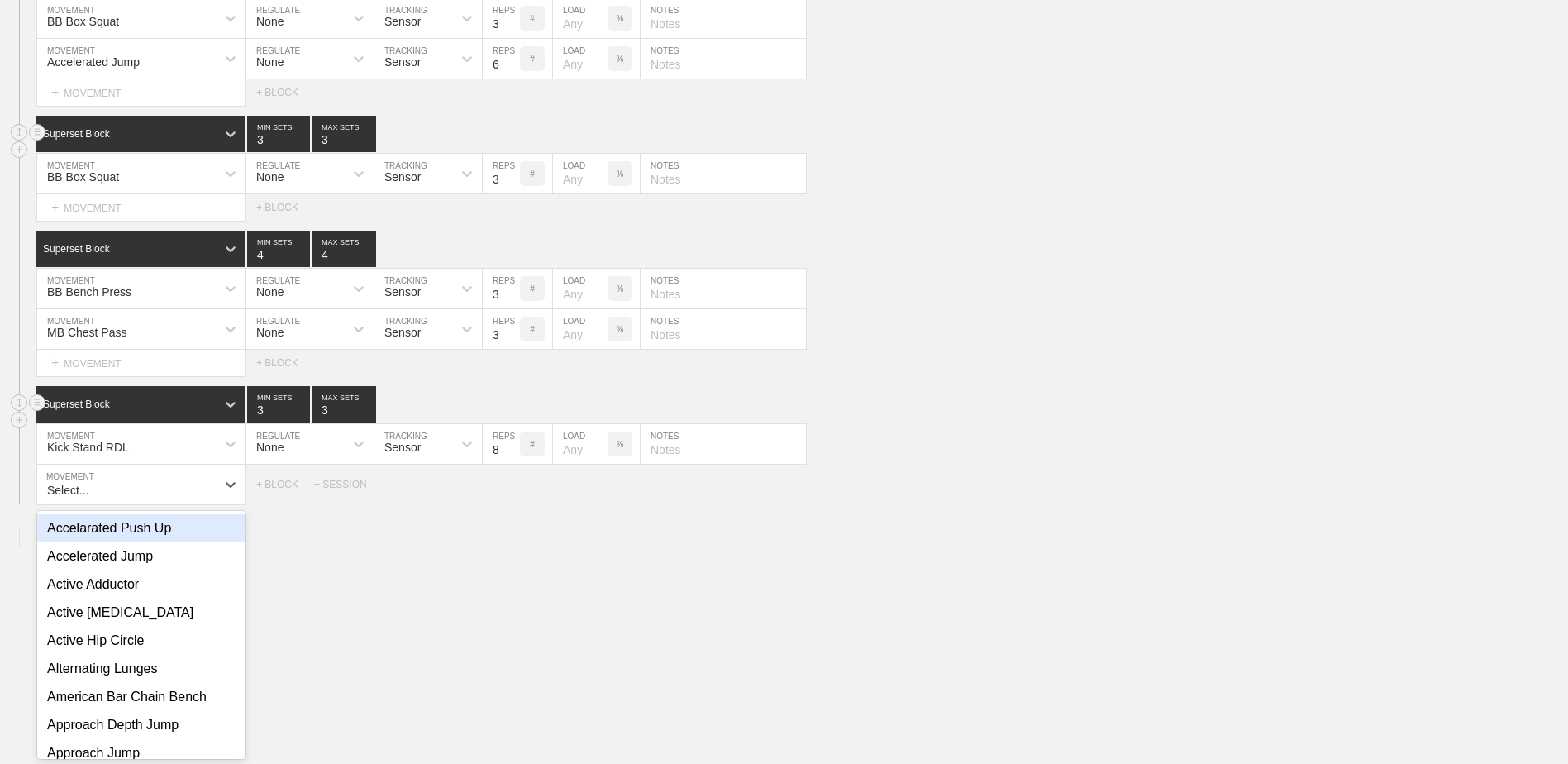
scroll to position [6201, 0]
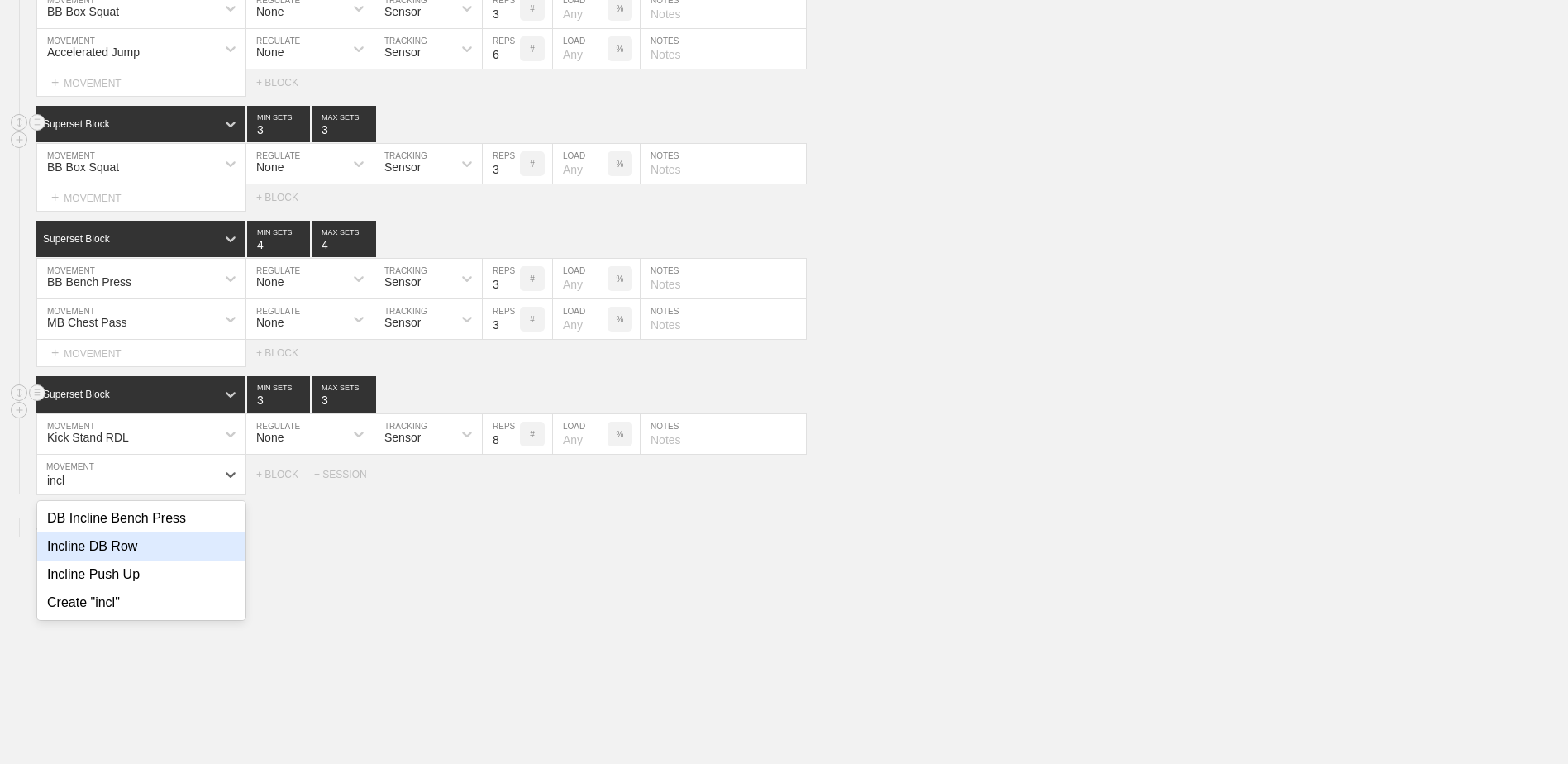
click at [188, 559] on div "Incline DB Row" at bounding box center [142, 547] width 208 height 28
type input "incl"
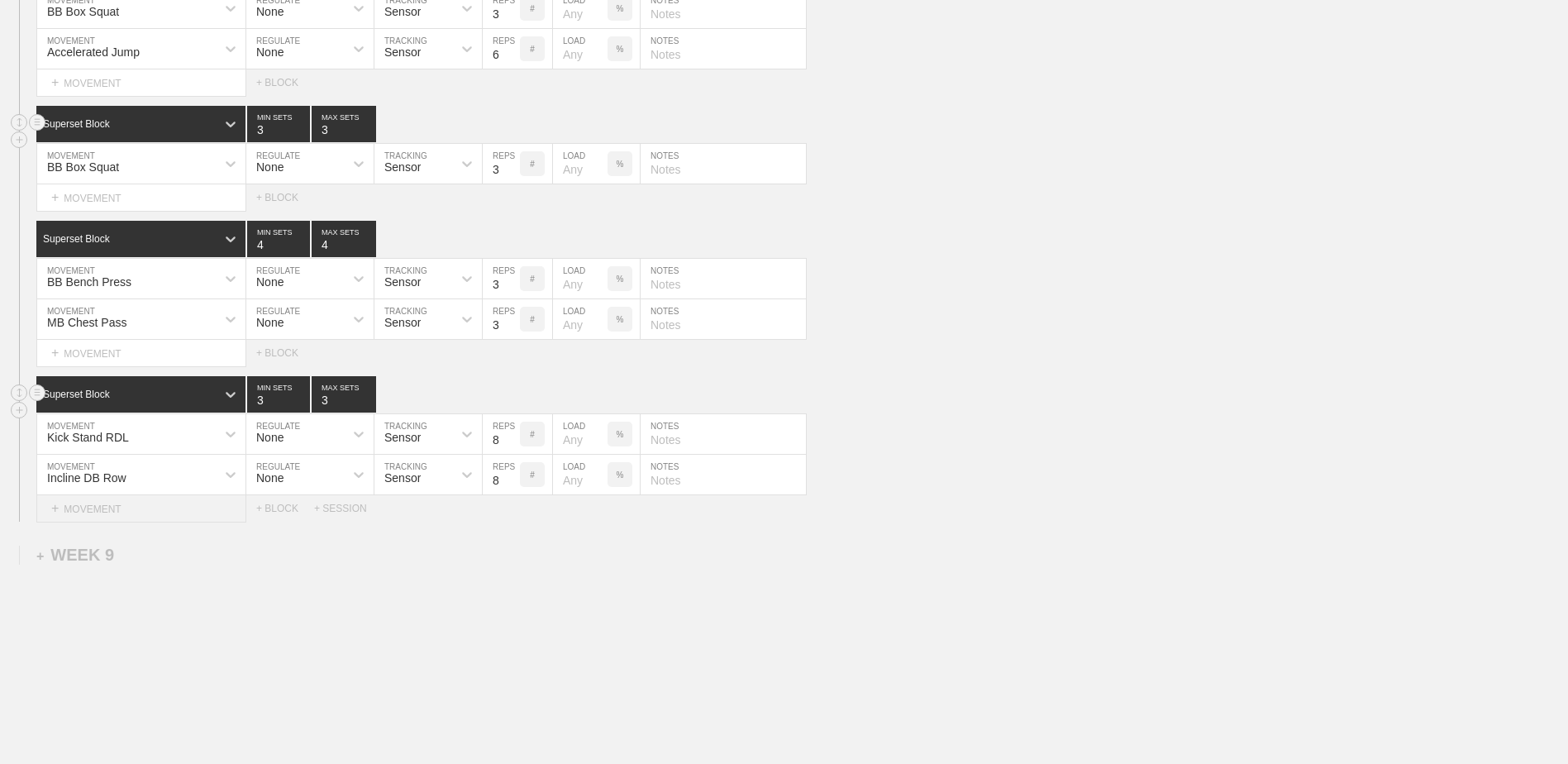
click at [152, 509] on div "+ MOVEMENT" at bounding box center [142, 509] width 210 height 27
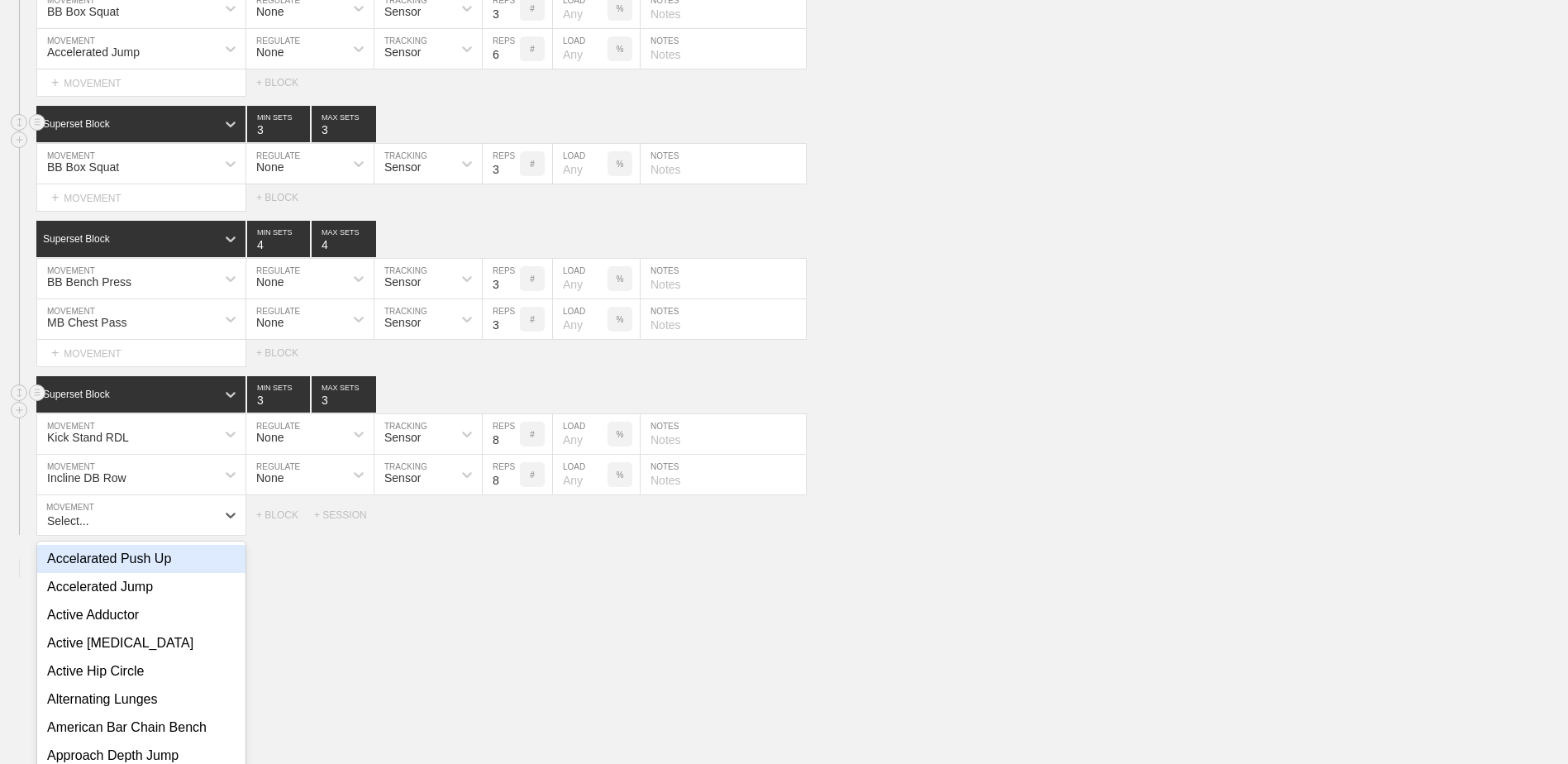
scroll to position [6241, 0]
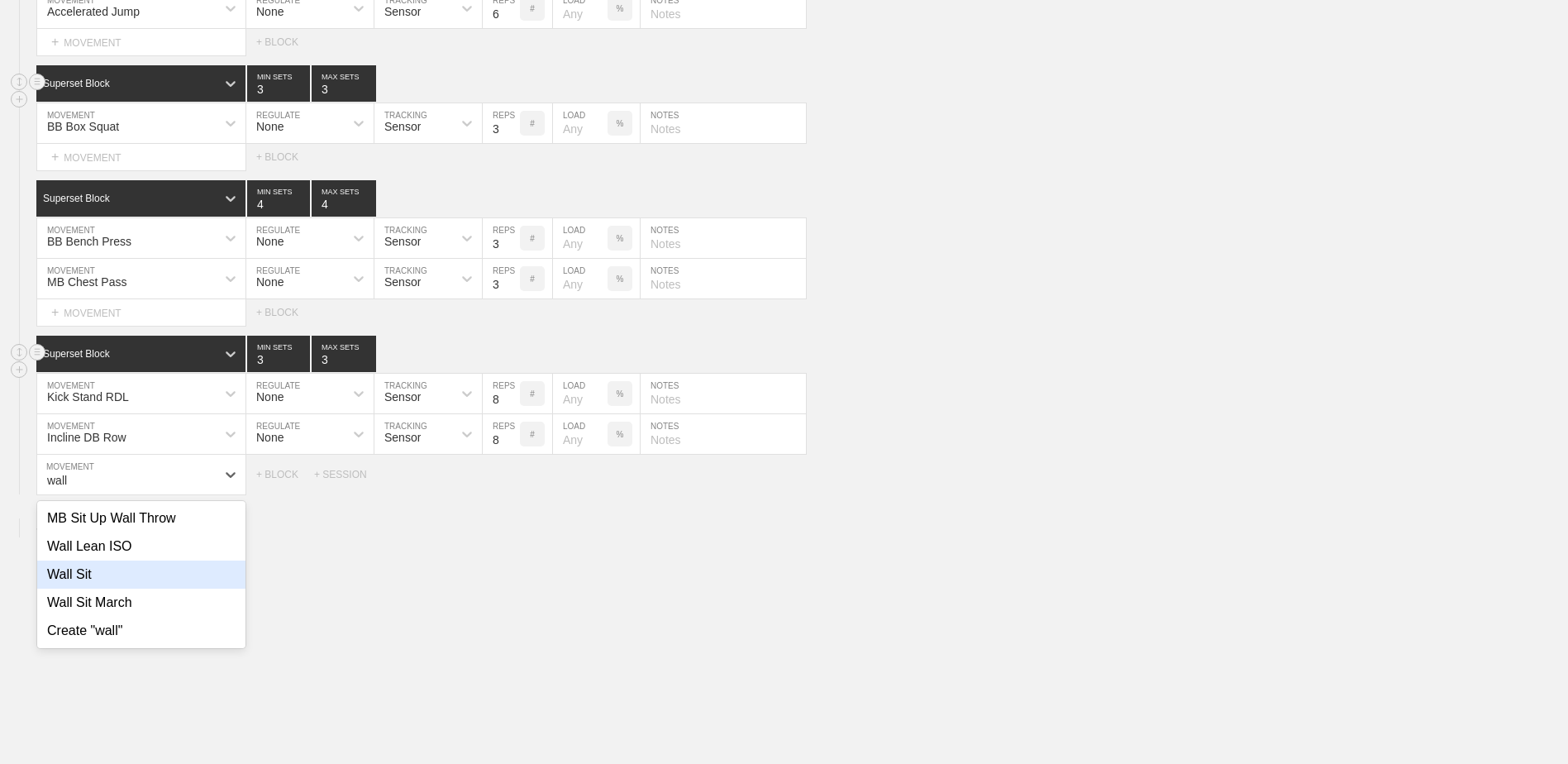
click at [147, 578] on div "Wall Sit" at bounding box center [142, 575] width 208 height 28
type input "wall"
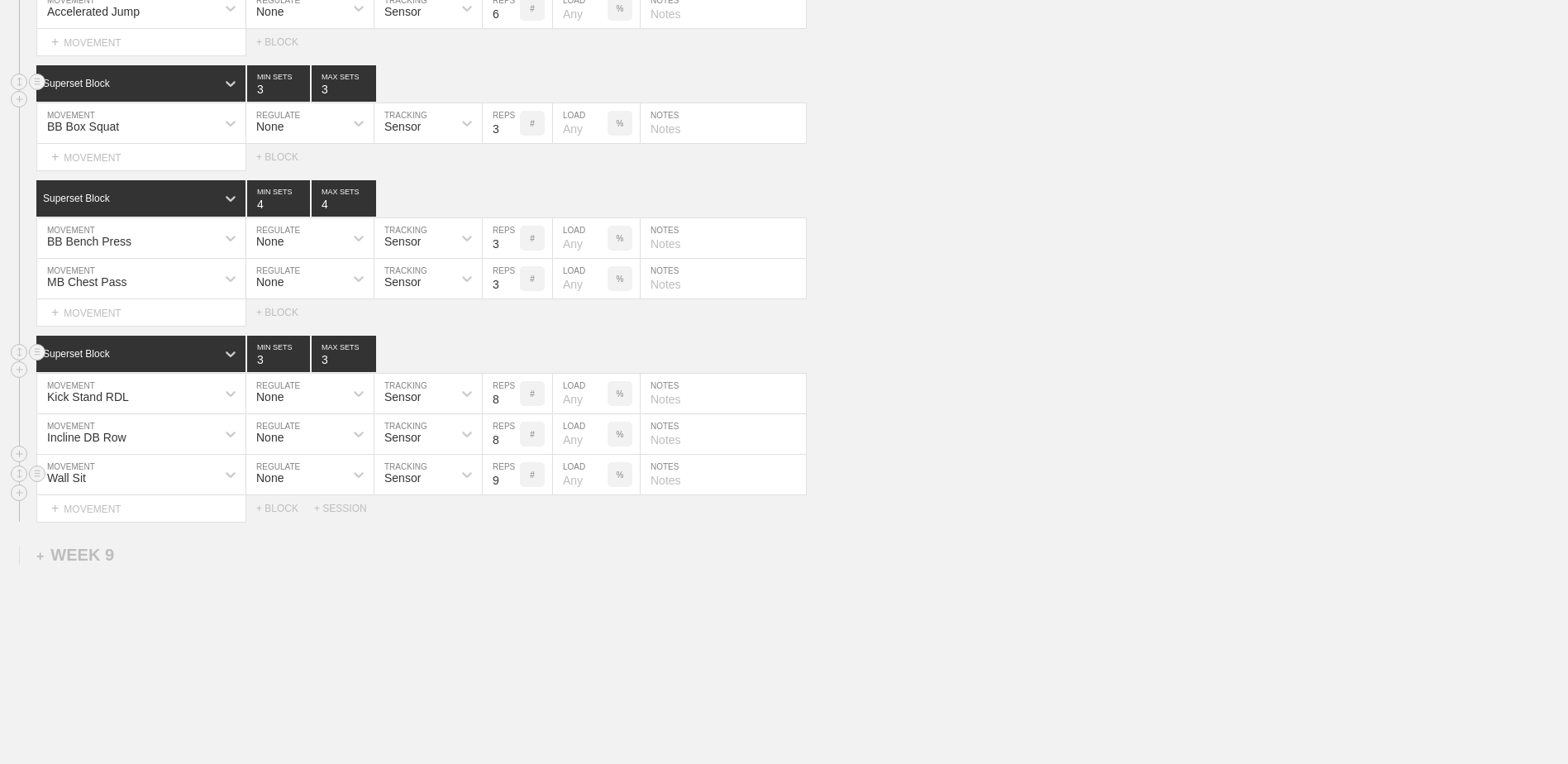
click at [510, 485] on input "9" at bounding box center [501, 475] width 37 height 40
click at [510, 485] on input "10" at bounding box center [501, 475] width 37 height 40
click at [510, 485] on input "11" at bounding box center [501, 475] width 37 height 40
click at [510, 485] on input "12" at bounding box center [501, 475] width 37 height 40
click at [510, 485] on input "13" at bounding box center [501, 475] width 37 height 40
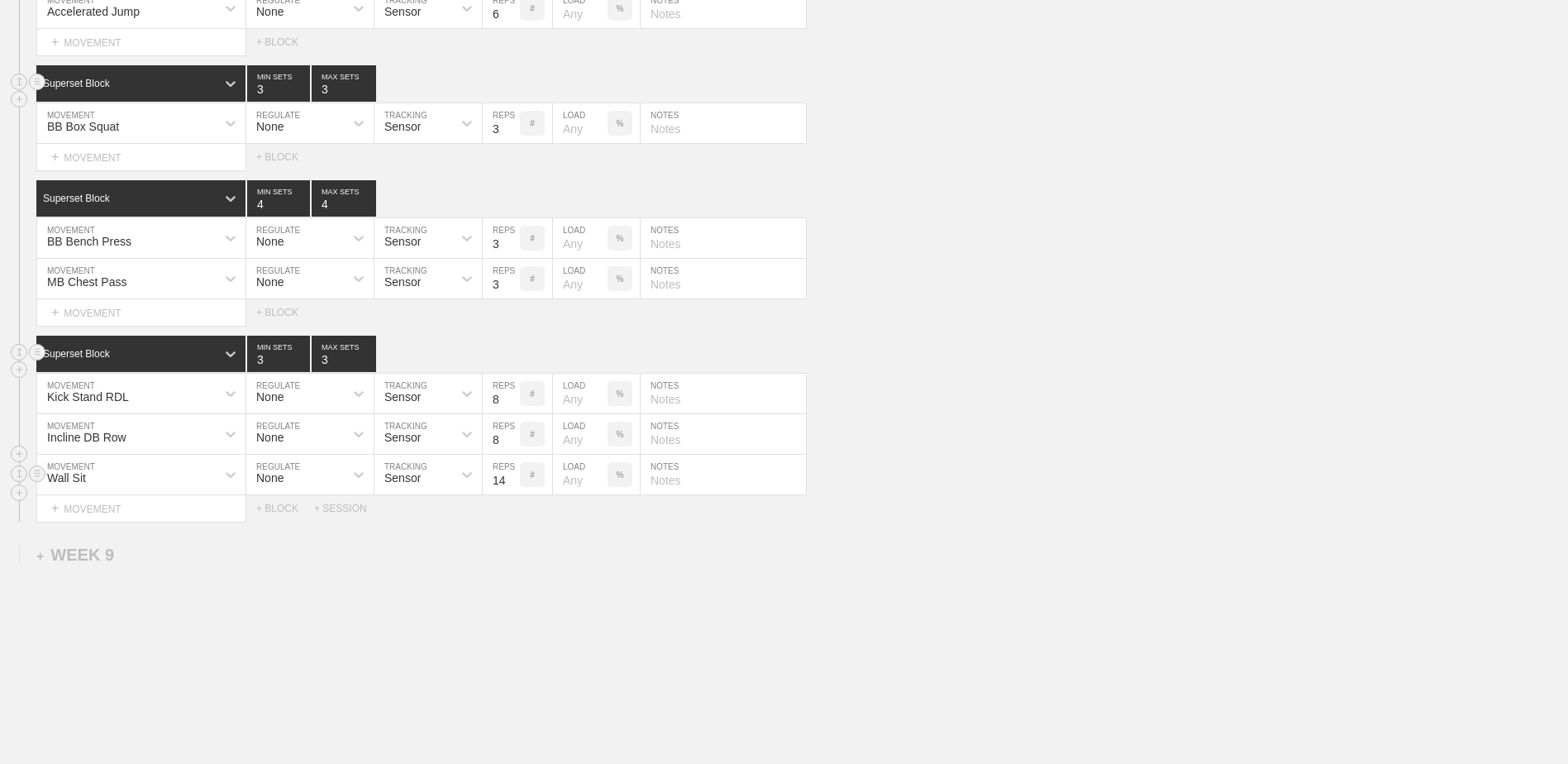
click at [510, 485] on input "14" at bounding box center [501, 475] width 37 height 40
click at [510, 485] on input "15" at bounding box center [501, 475] width 37 height 40
click at [510, 485] on input "16" at bounding box center [501, 475] width 37 height 40
click at [510, 485] on input "17" at bounding box center [501, 475] width 37 height 40
click at [510, 485] on input "18" at bounding box center [501, 475] width 37 height 40
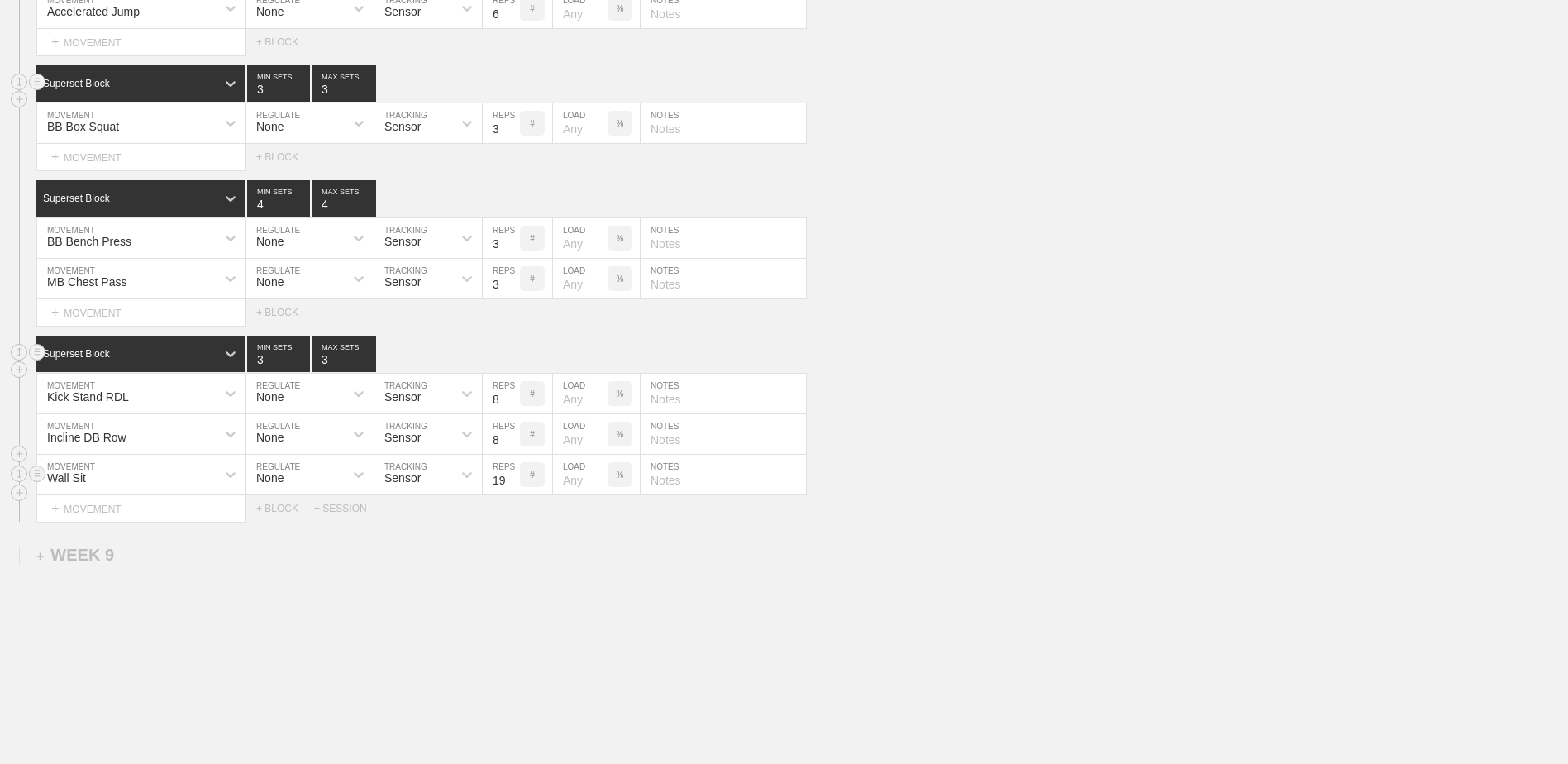
click at [510, 485] on input "19" at bounding box center [501, 475] width 37 height 40
click at [510, 485] on input "20" at bounding box center [501, 475] width 37 height 40
click at [510, 485] on input "21" at bounding box center [501, 475] width 37 height 40
click at [510, 485] on input "22" at bounding box center [501, 475] width 37 height 40
click at [510, 485] on input "23" at bounding box center [501, 475] width 37 height 40
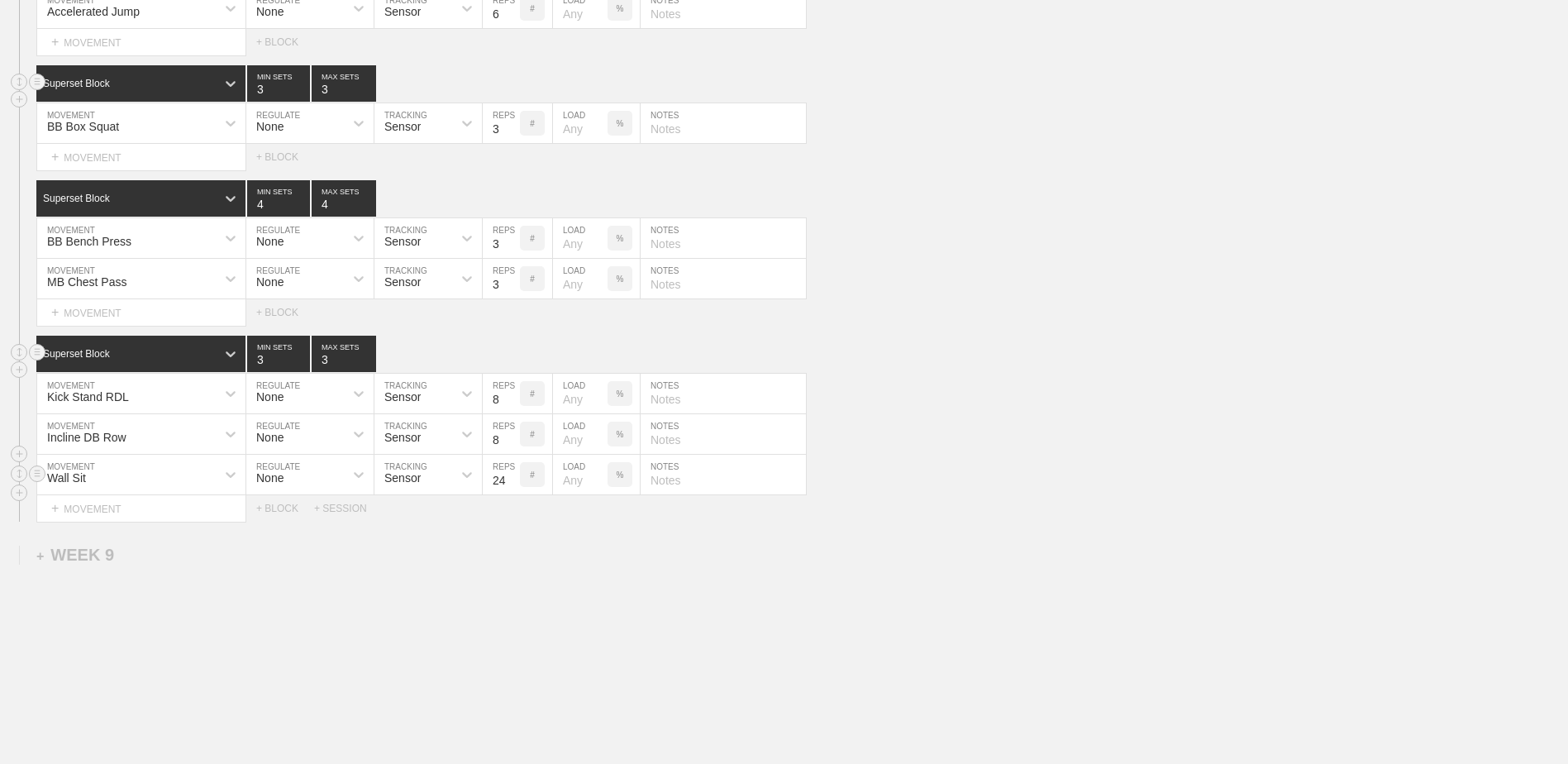
click at [510, 485] on input "24" at bounding box center [501, 475] width 37 height 40
click at [510, 485] on input "25" at bounding box center [501, 475] width 37 height 40
click at [510, 485] on input "26" at bounding box center [501, 475] width 37 height 40
click at [510, 485] on input "27" at bounding box center [501, 475] width 37 height 40
click at [510, 485] on input "28" at bounding box center [501, 475] width 37 height 40
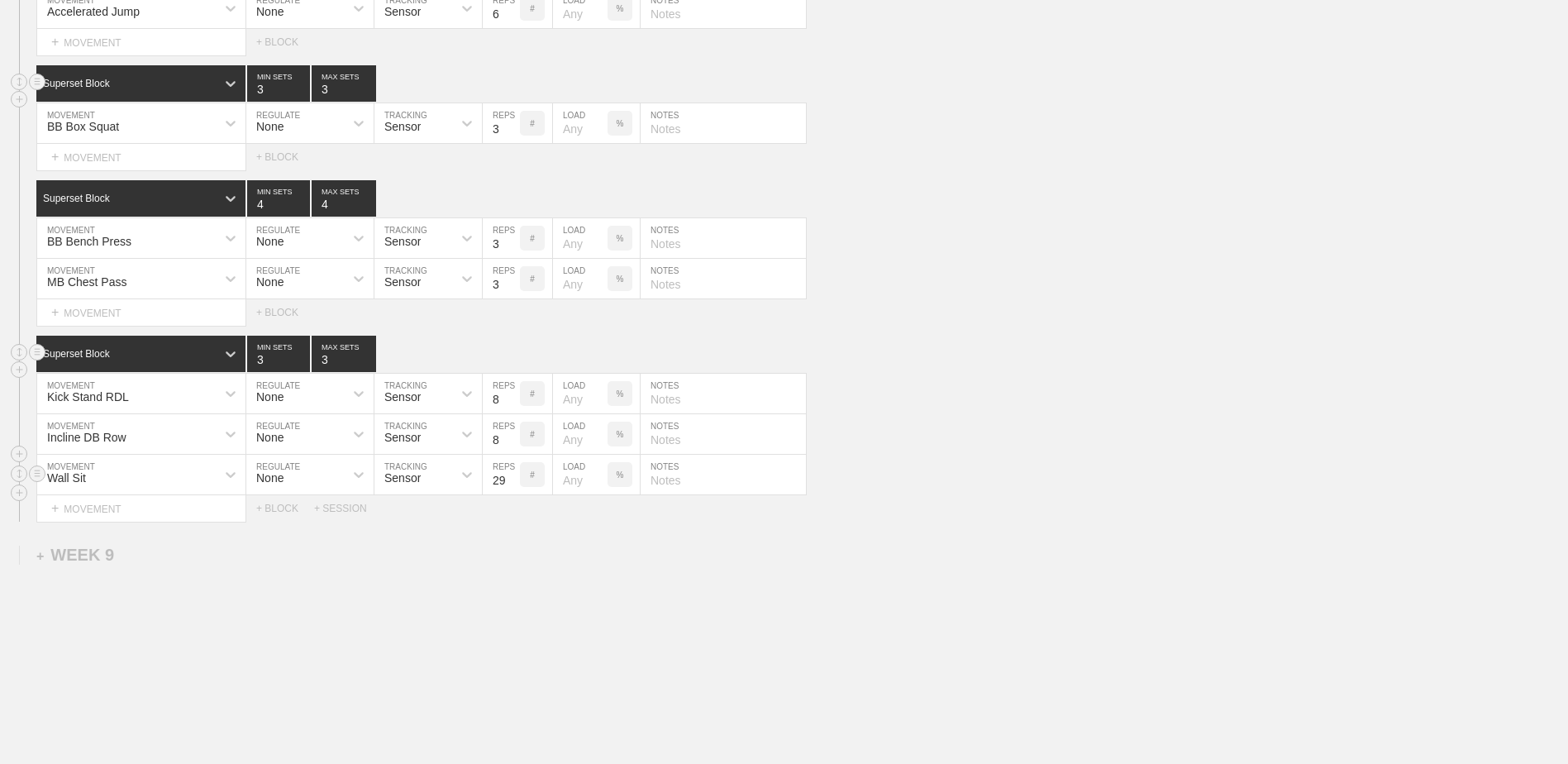
click at [510, 485] on input "29" at bounding box center [501, 475] width 37 height 40
type input "30"
click at [510, 485] on input "30" at bounding box center [501, 475] width 37 height 40
